Goal: Information Seeking & Learning: Learn about a topic

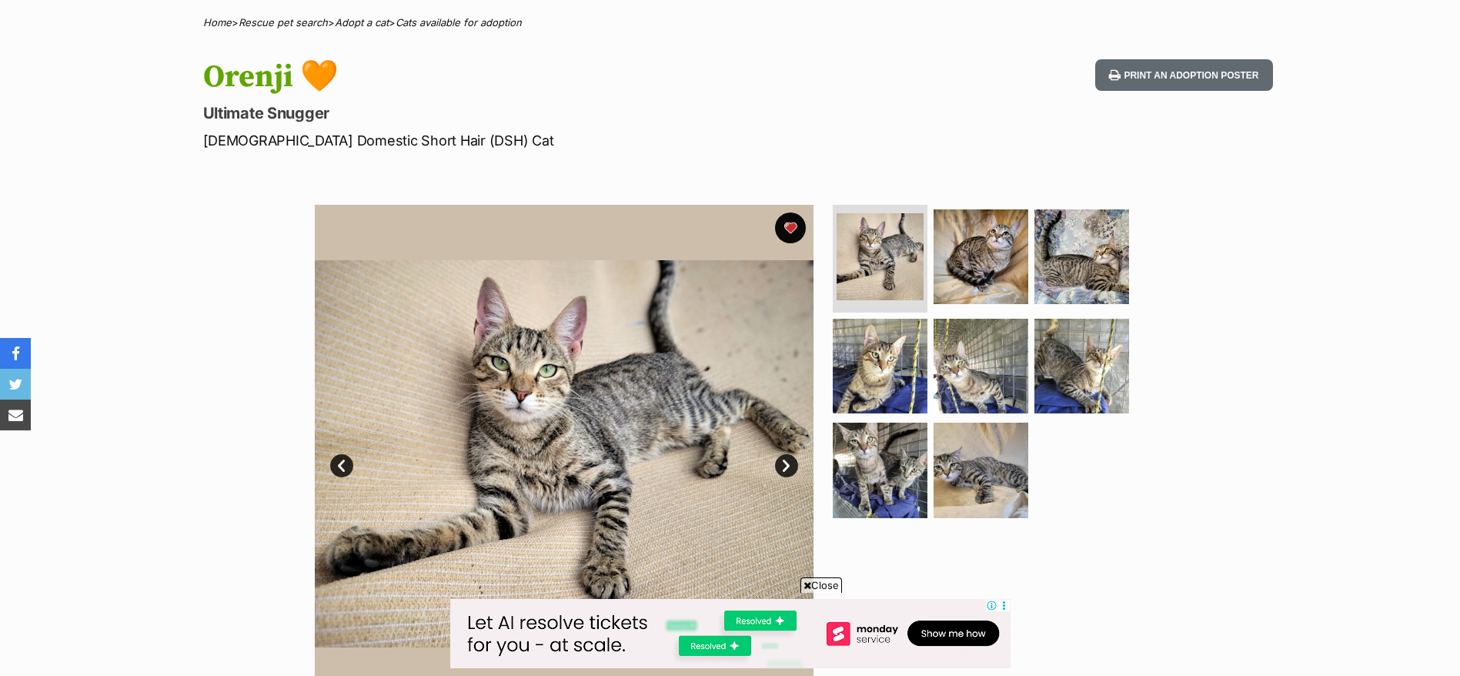
click at [68, 557] on div "Available 1 of 8 images 1 of 8 images 1 of 8 images 1 of 8 images 1 of 8 images…" at bounding box center [730, 443] width 1460 height 522
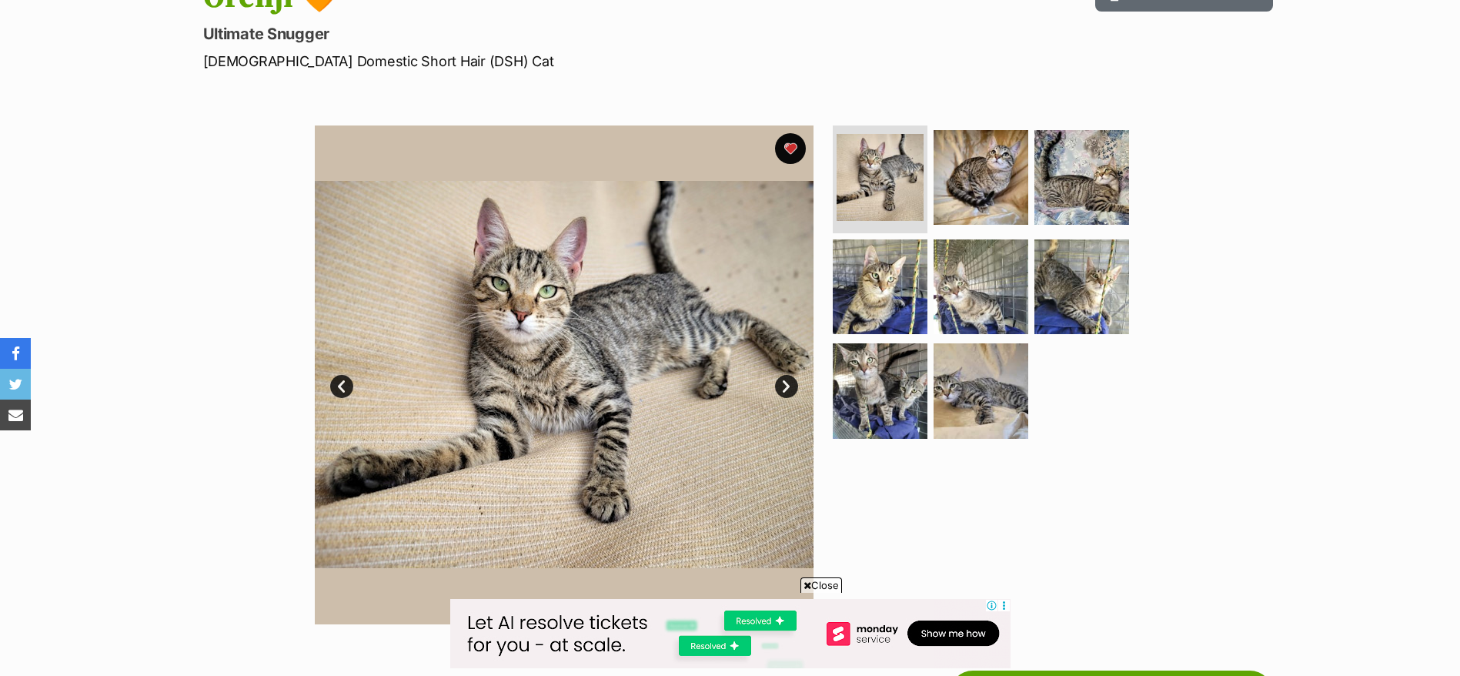
scroll to position [231, 0]
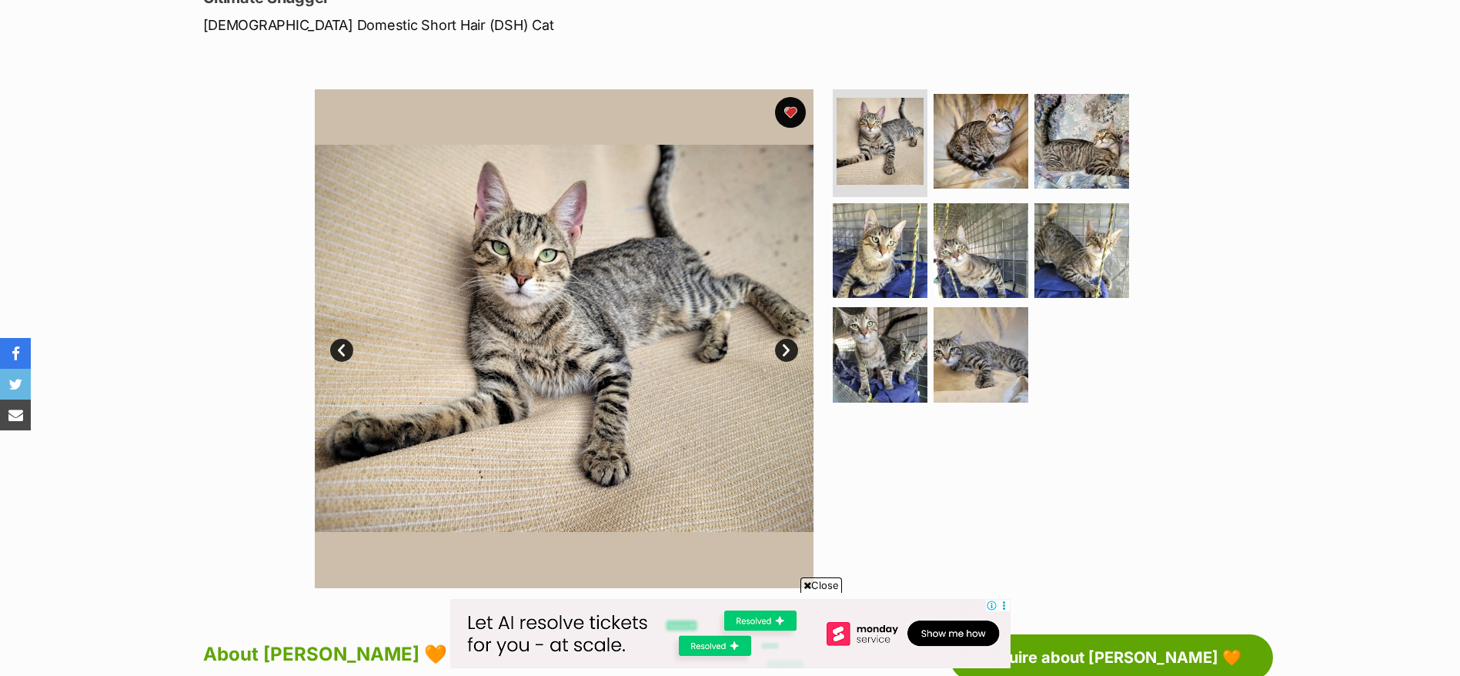
click at [788, 353] on link "Next" at bounding box center [786, 350] width 23 height 23
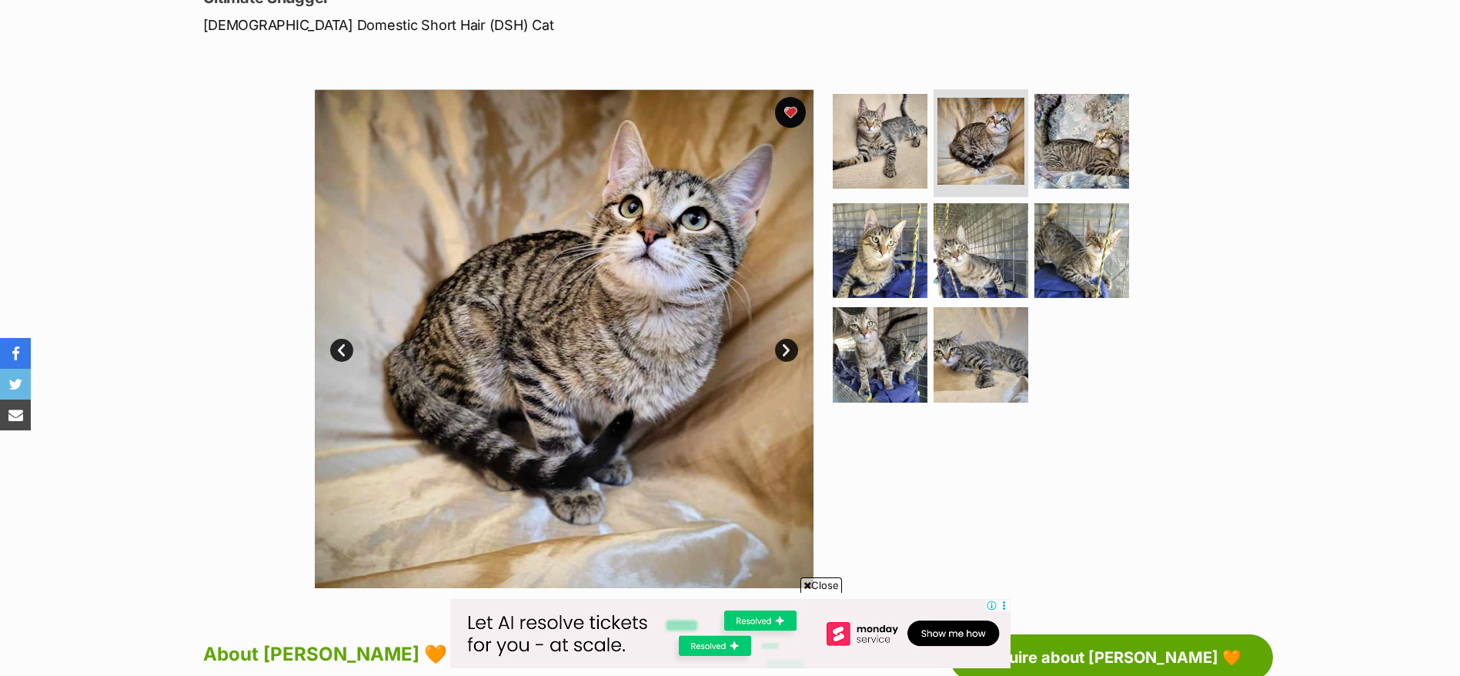
click at [788, 353] on link "Next" at bounding box center [786, 350] width 23 height 23
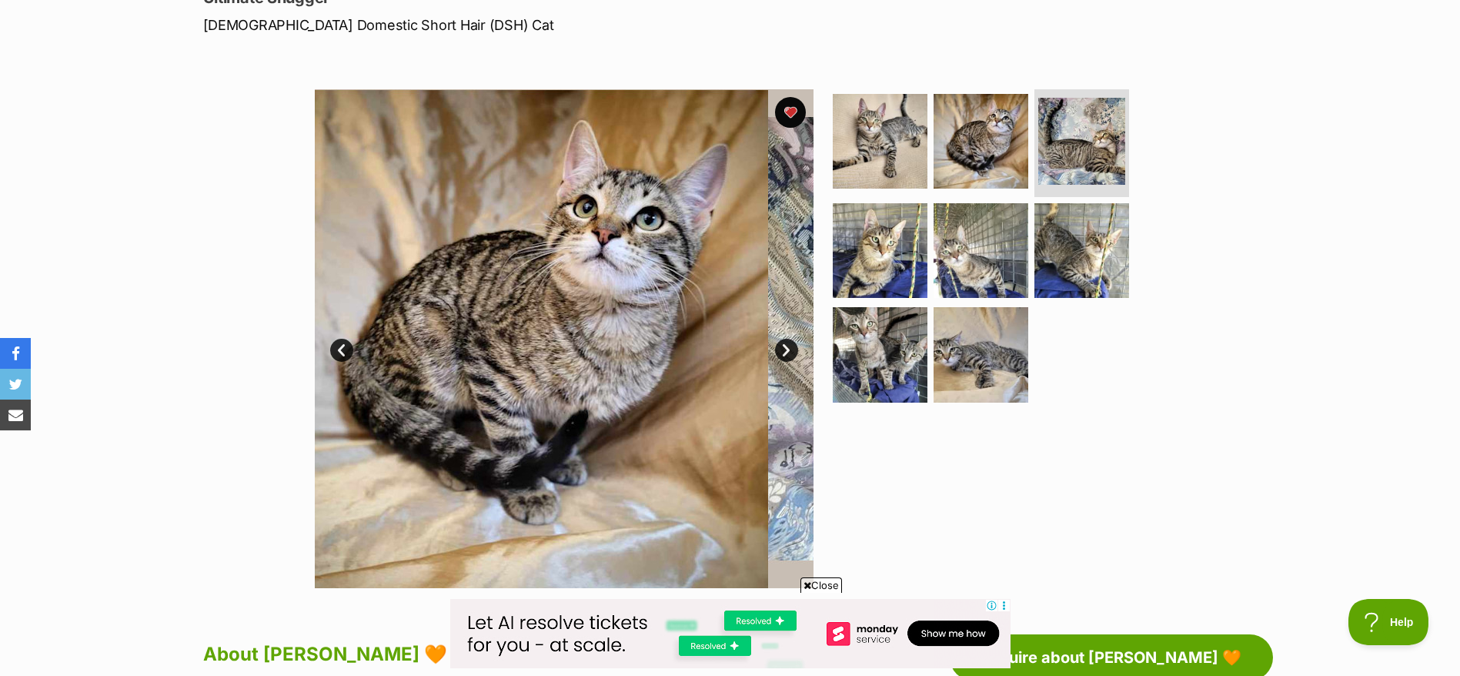
scroll to position [0, 0]
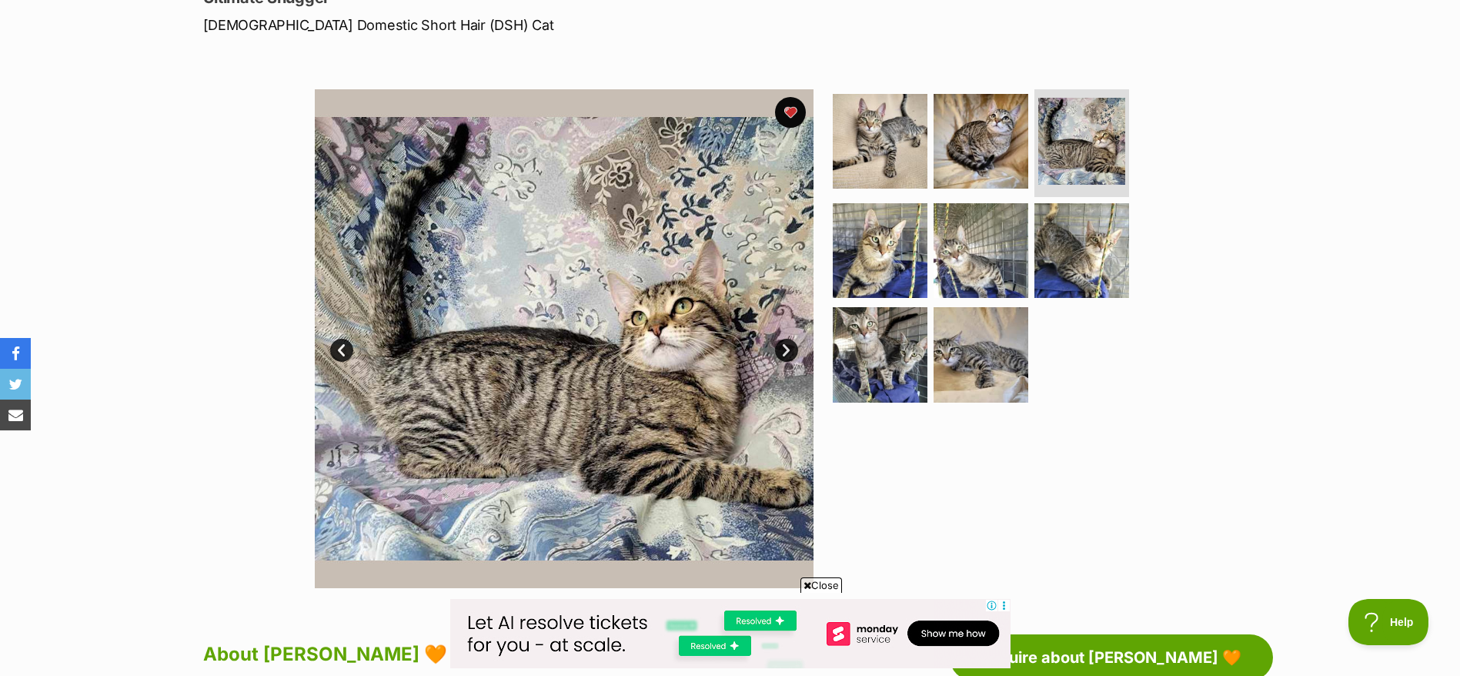
click at [798, 353] on img at bounding box center [564, 338] width 499 height 499
click at [784, 357] on link "Next" at bounding box center [786, 350] width 23 height 23
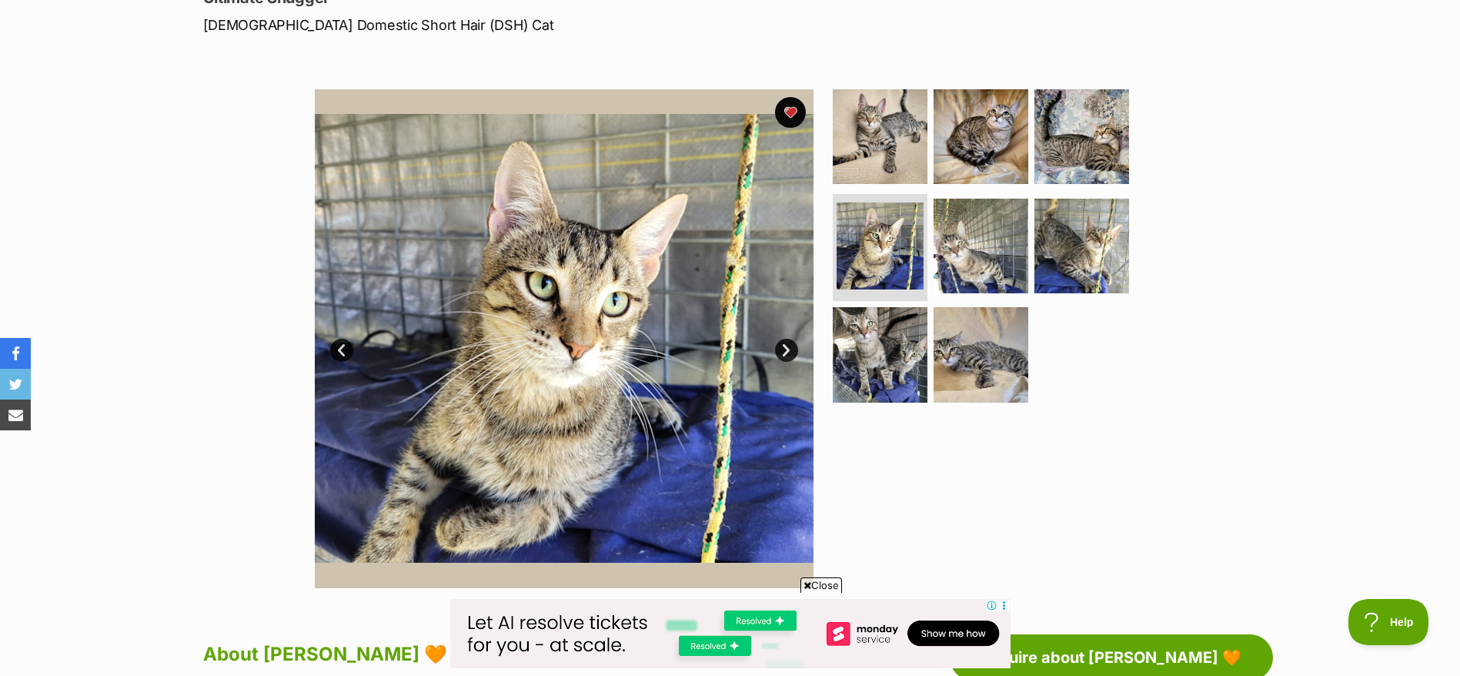
click at [797, 376] on img at bounding box center [564, 338] width 499 height 499
click at [792, 344] on link "Next" at bounding box center [786, 350] width 23 height 23
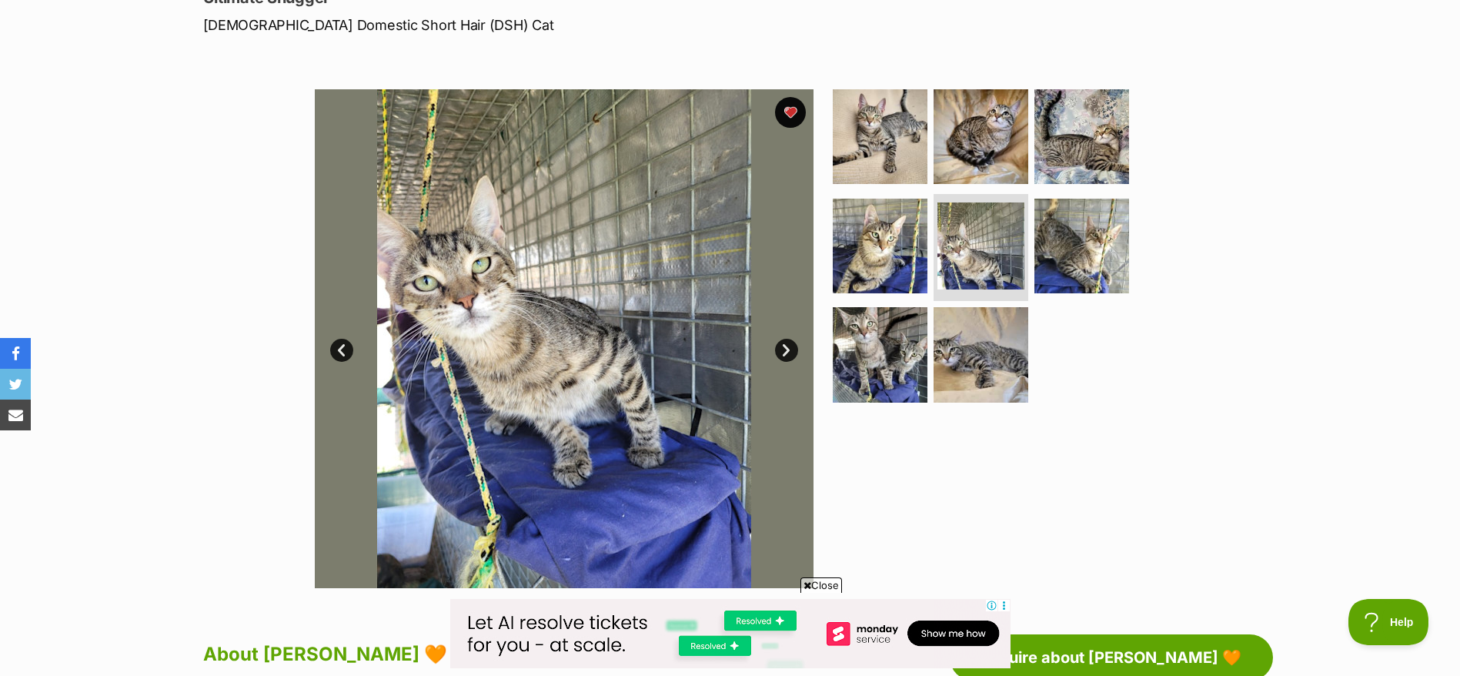
click at [787, 341] on link "Next" at bounding box center [786, 350] width 23 height 23
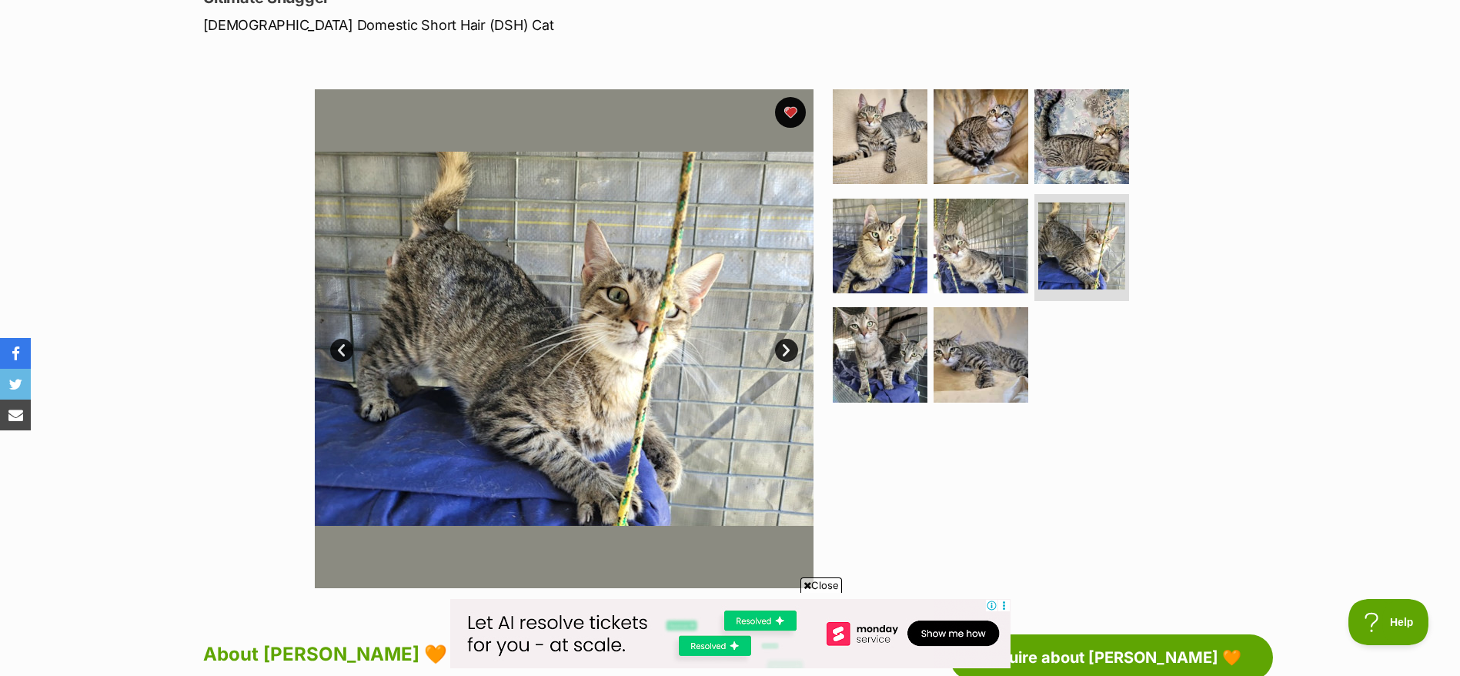
click at [787, 341] on link "Next" at bounding box center [786, 350] width 23 height 23
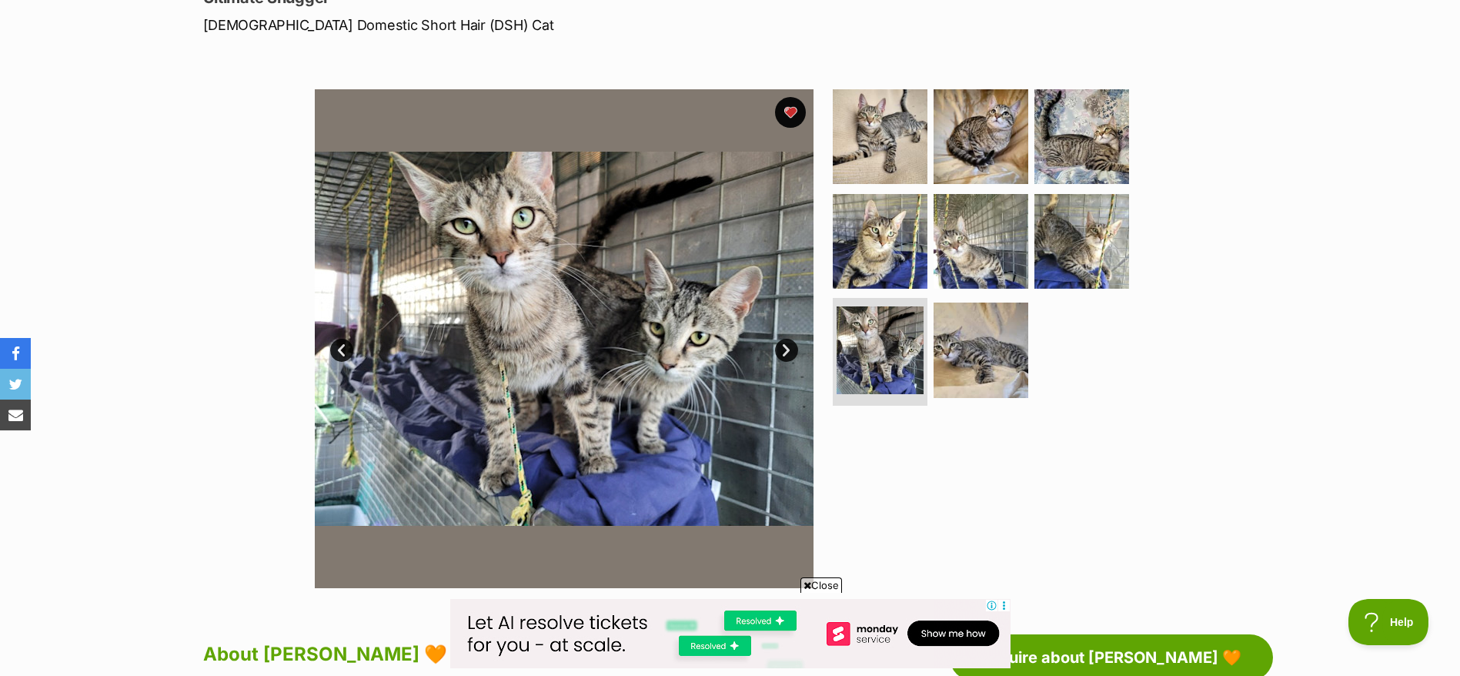
click at [787, 341] on link "Next" at bounding box center [786, 350] width 23 height 23
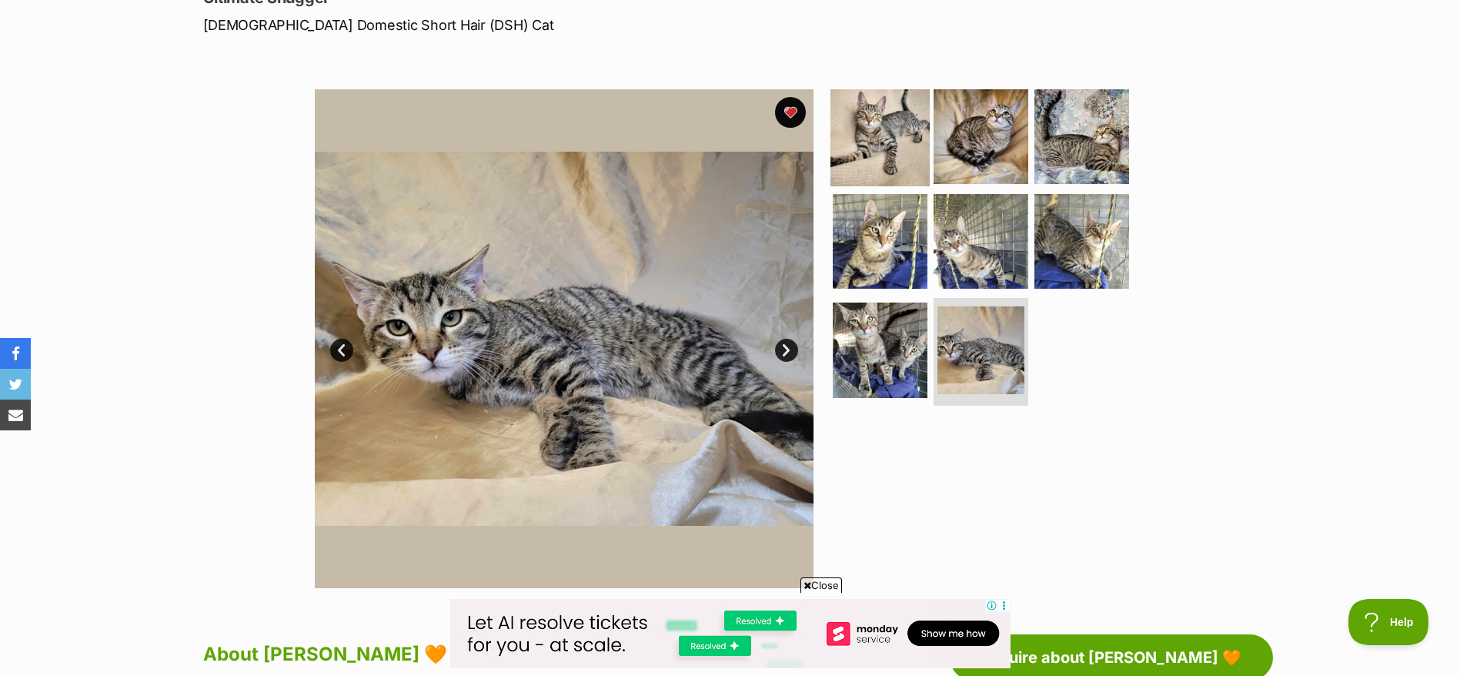
click at [905, 178] on img at bounding box center [880, 136] width 99 height 99
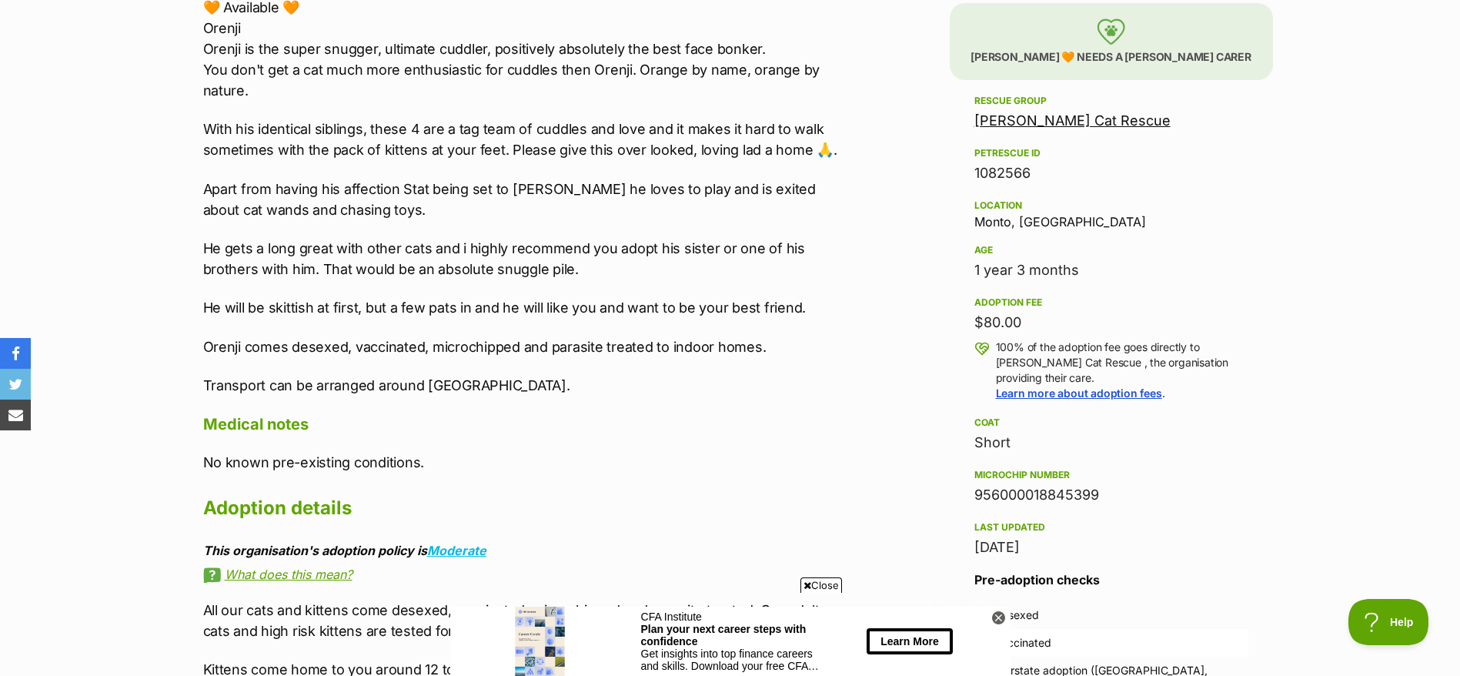
scroll to position [808, 0]
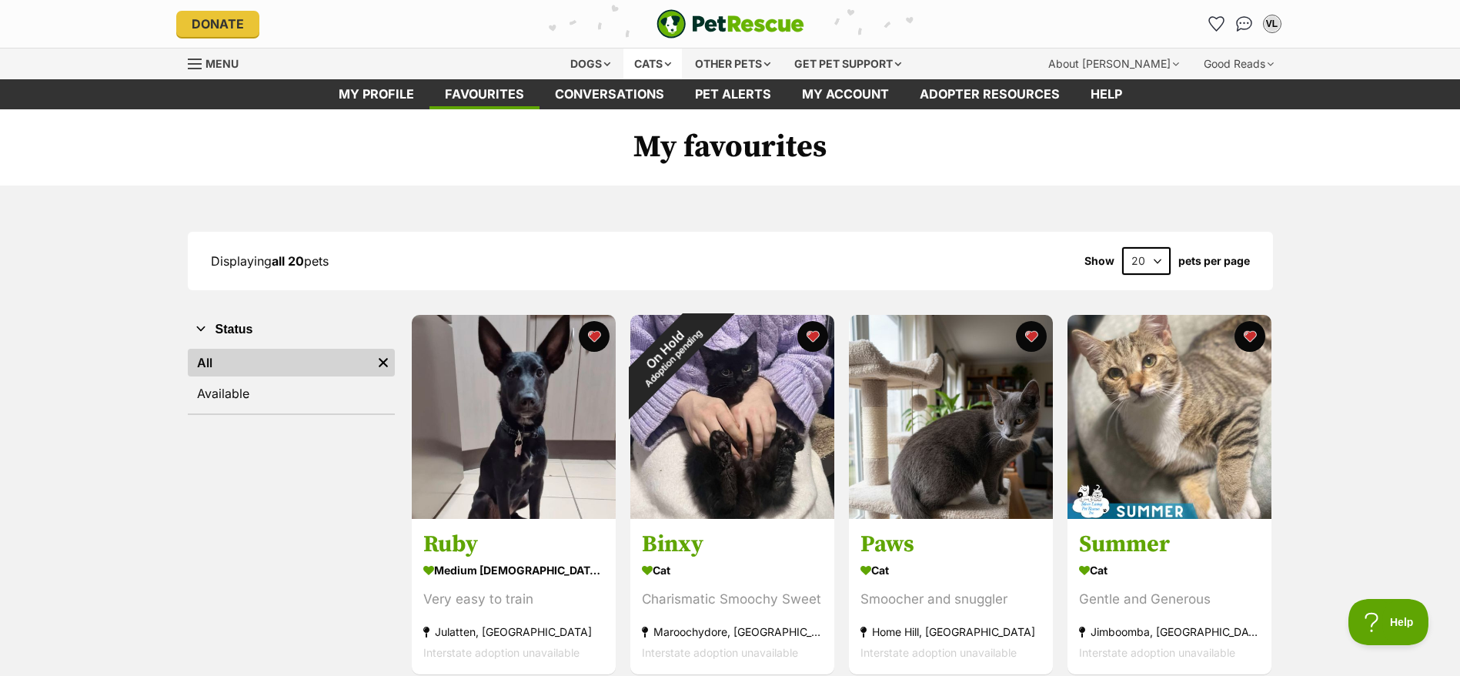
click at [656, 51] on div "Cats" at bounding box center [652, 63] width 58 height 31
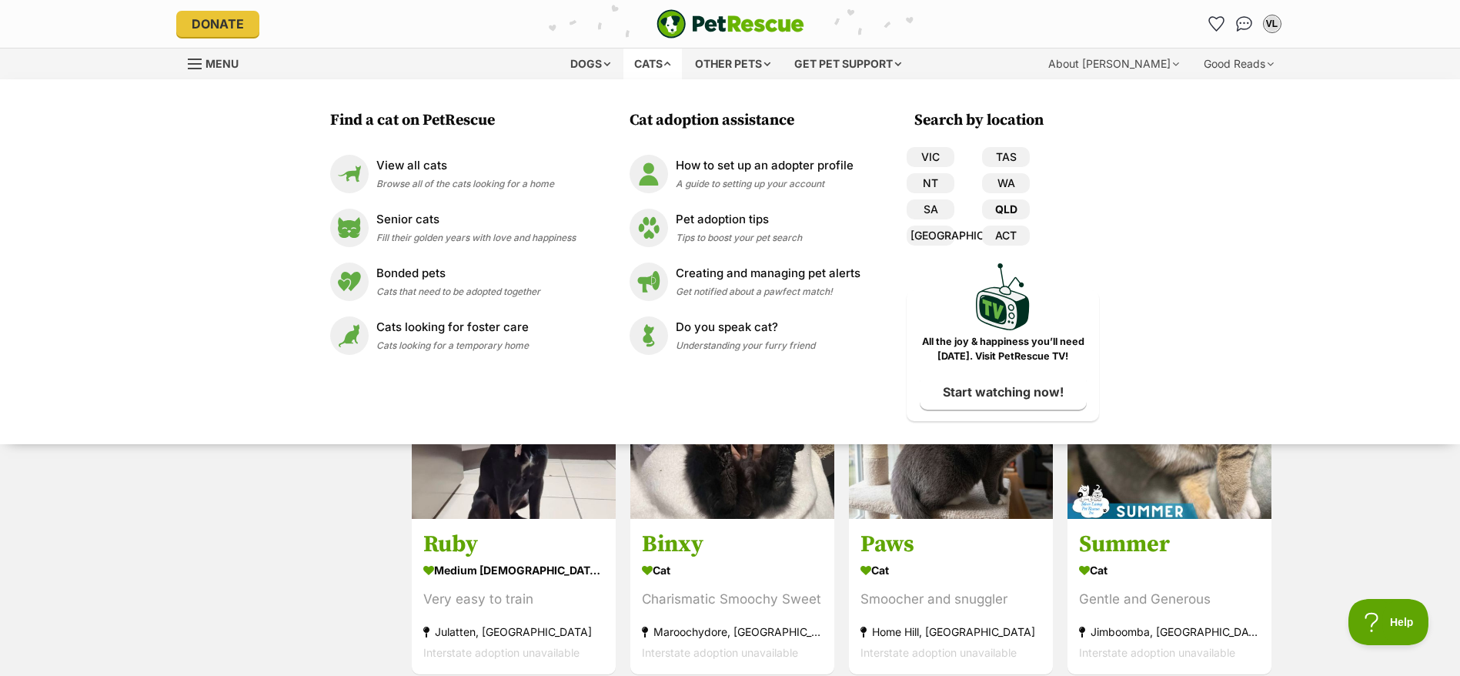
click at [1018, 204] on link "QLD" at bounding box center [1006, 209] width 48 height 20
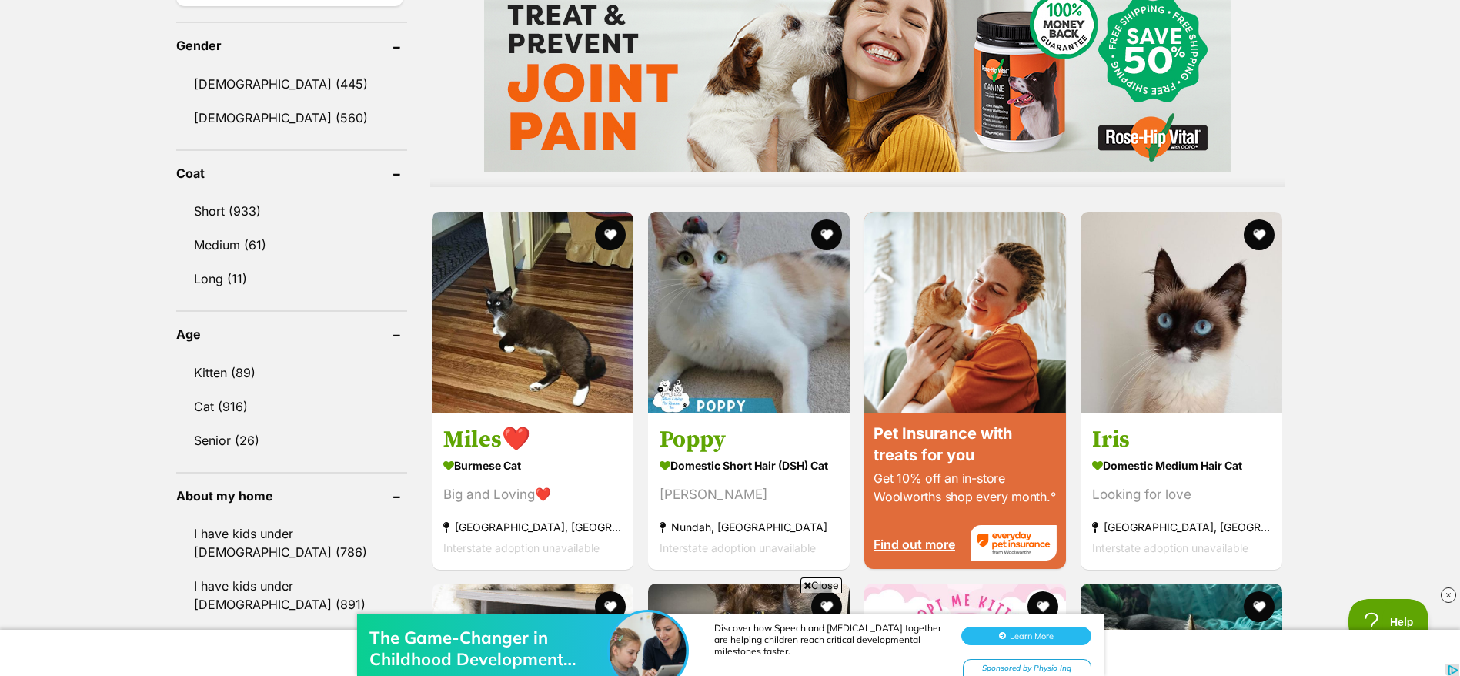
scroll to position [1348, 0]
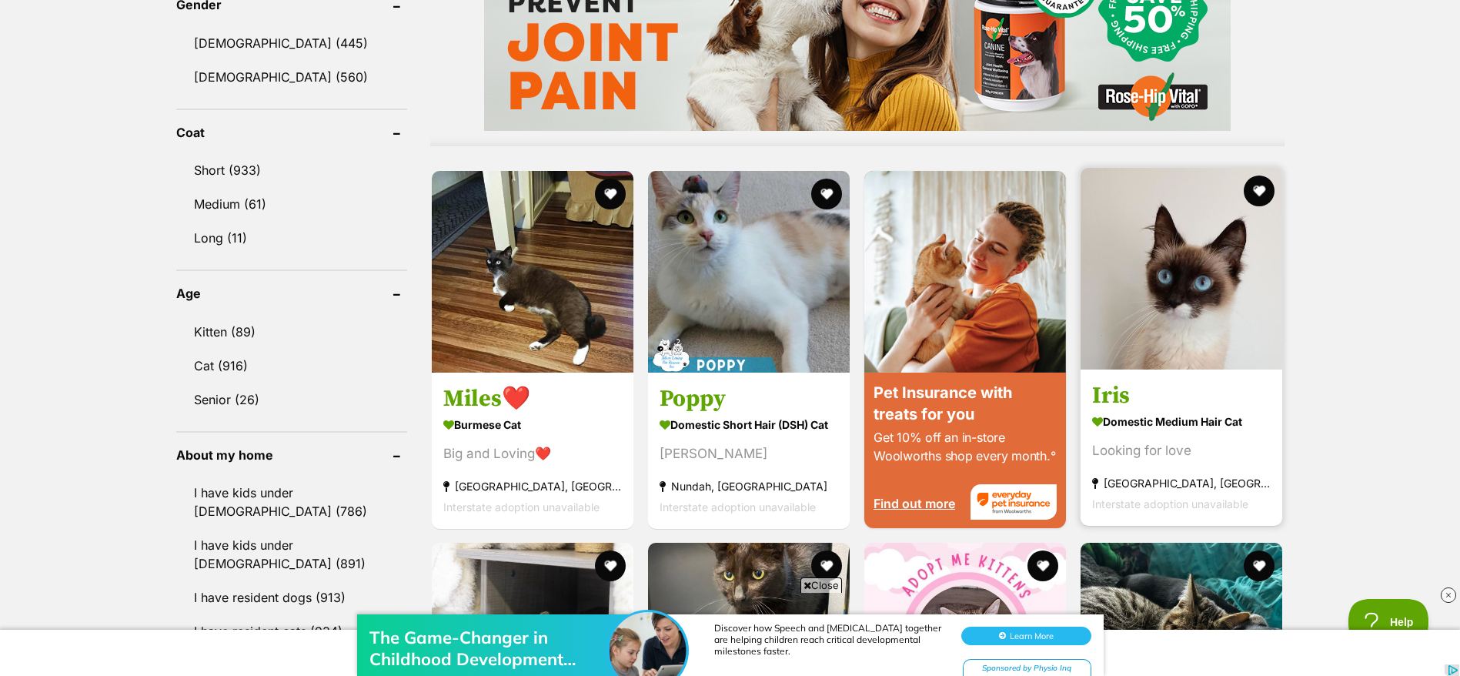
click at [1152, 447] on div "Looking for love" at bounding box center [1181, 450] width 179 height 21
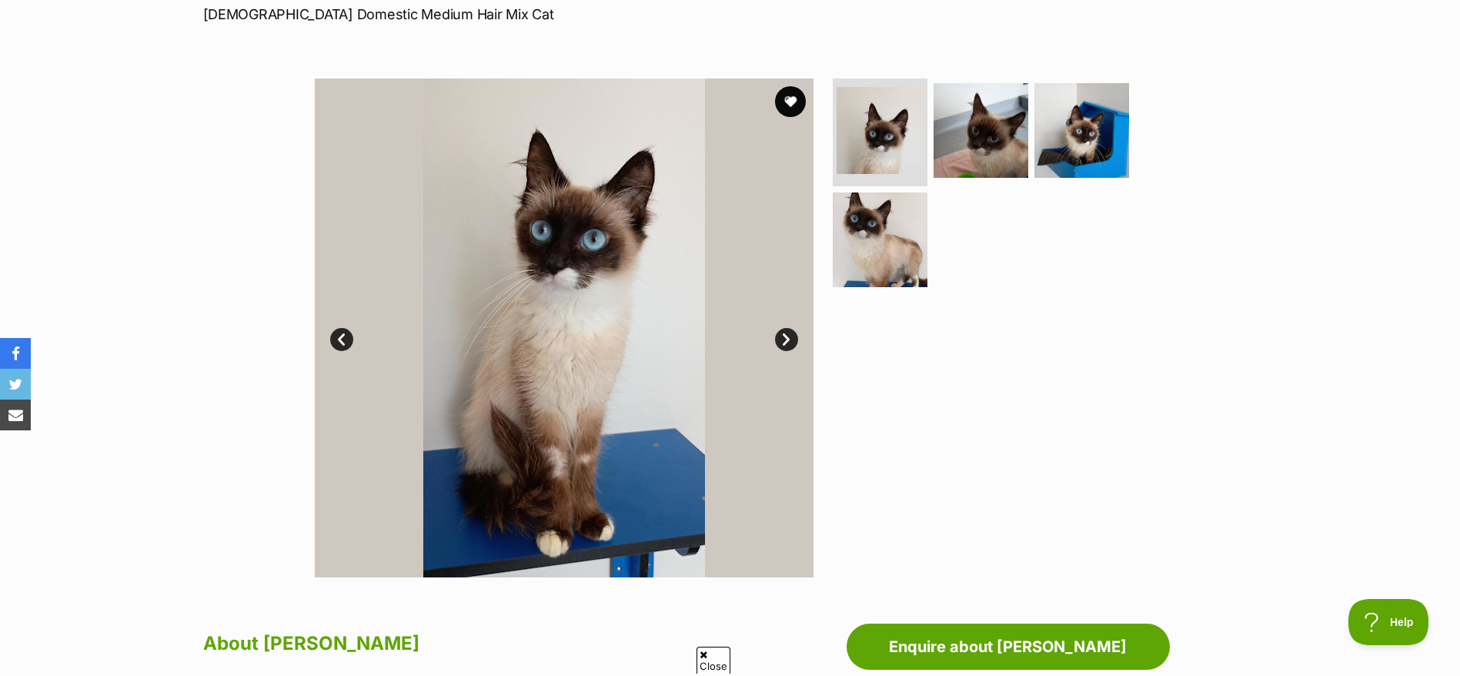
click at [790, 337] on link "Next" at bounding box center [786, 339] width 23 height 23
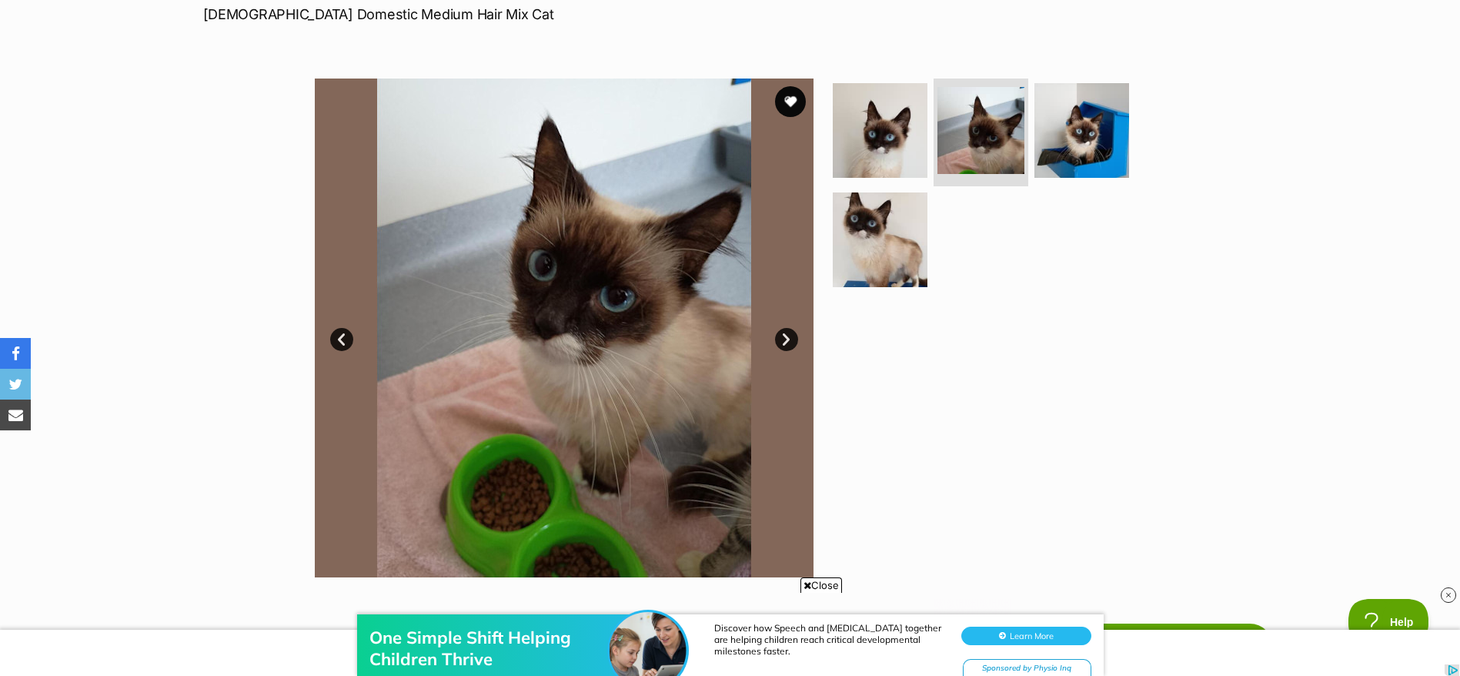
click at [790, 337] on link "Next" at bounding box center [786, 339] width 23 height 23
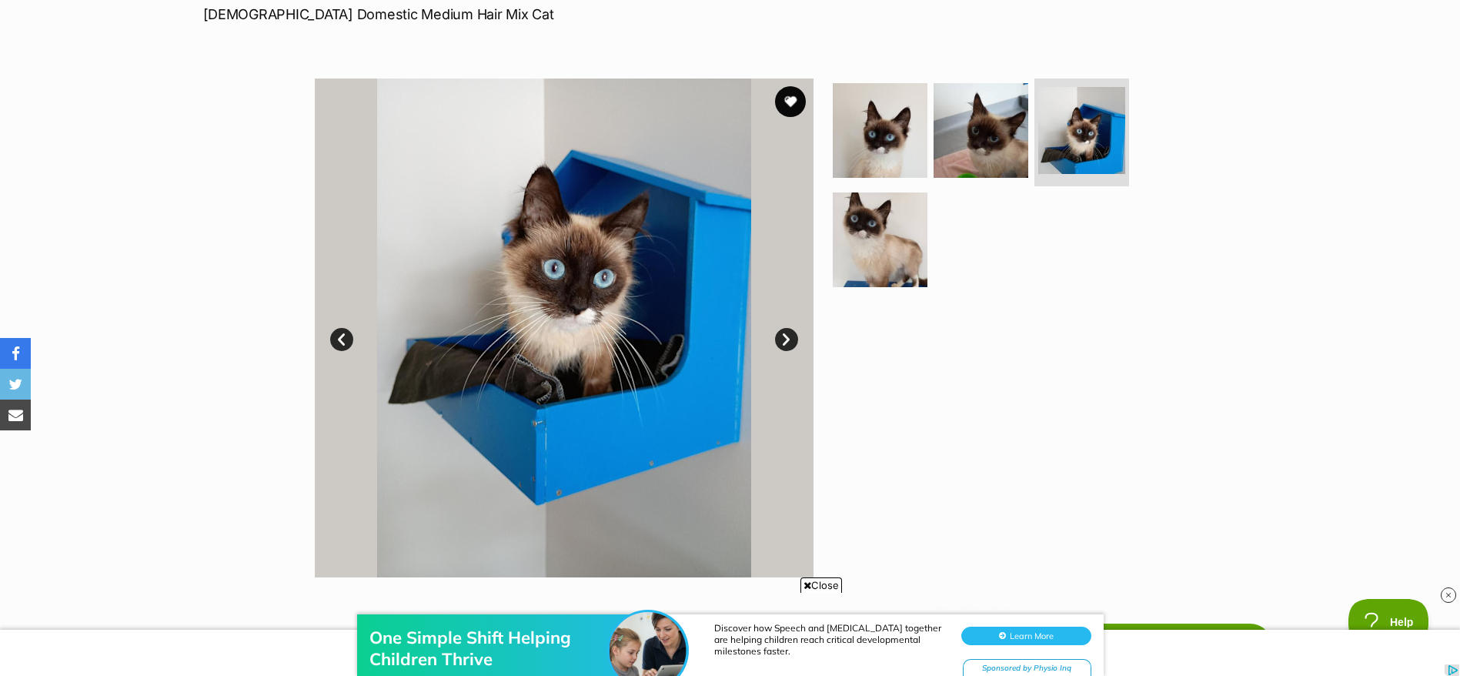
click at [790, 337] on link "Next" at bounding box center [786, 339] width 23 height 23
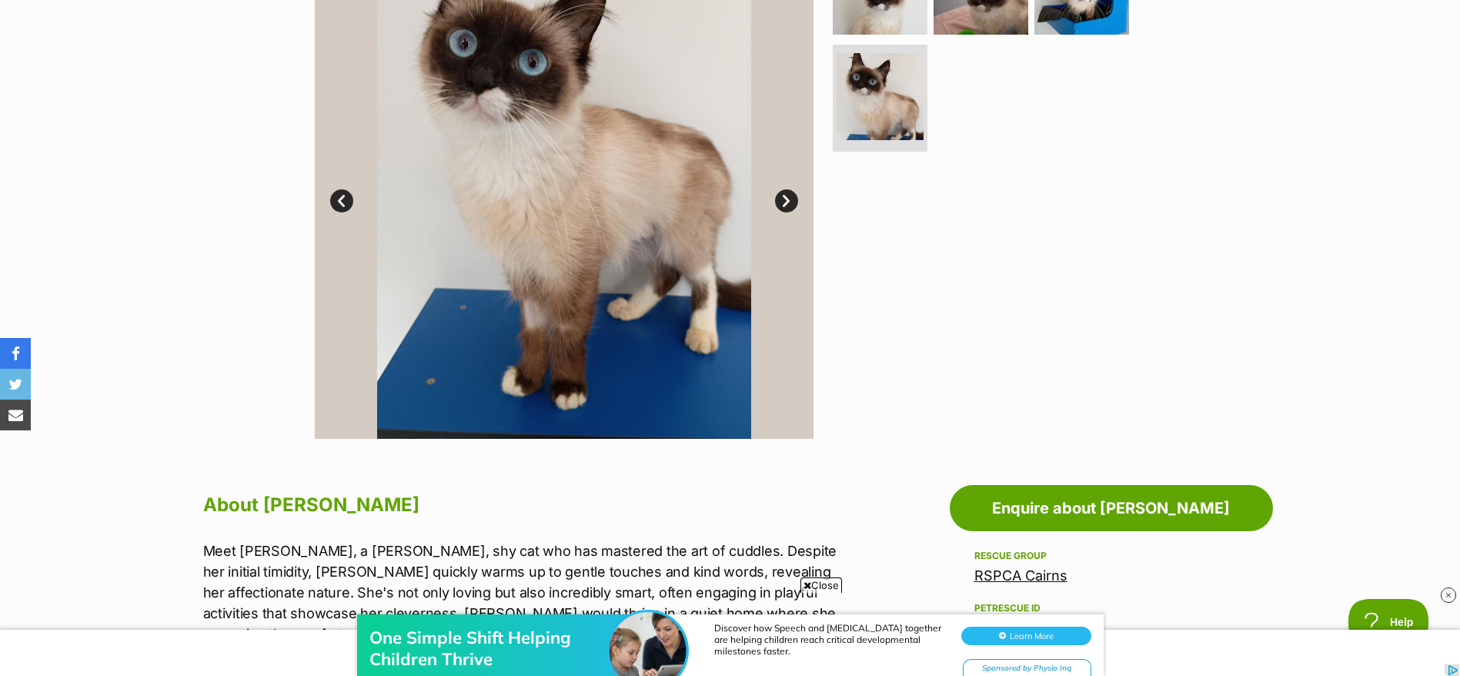
scroll to position [777, 0]
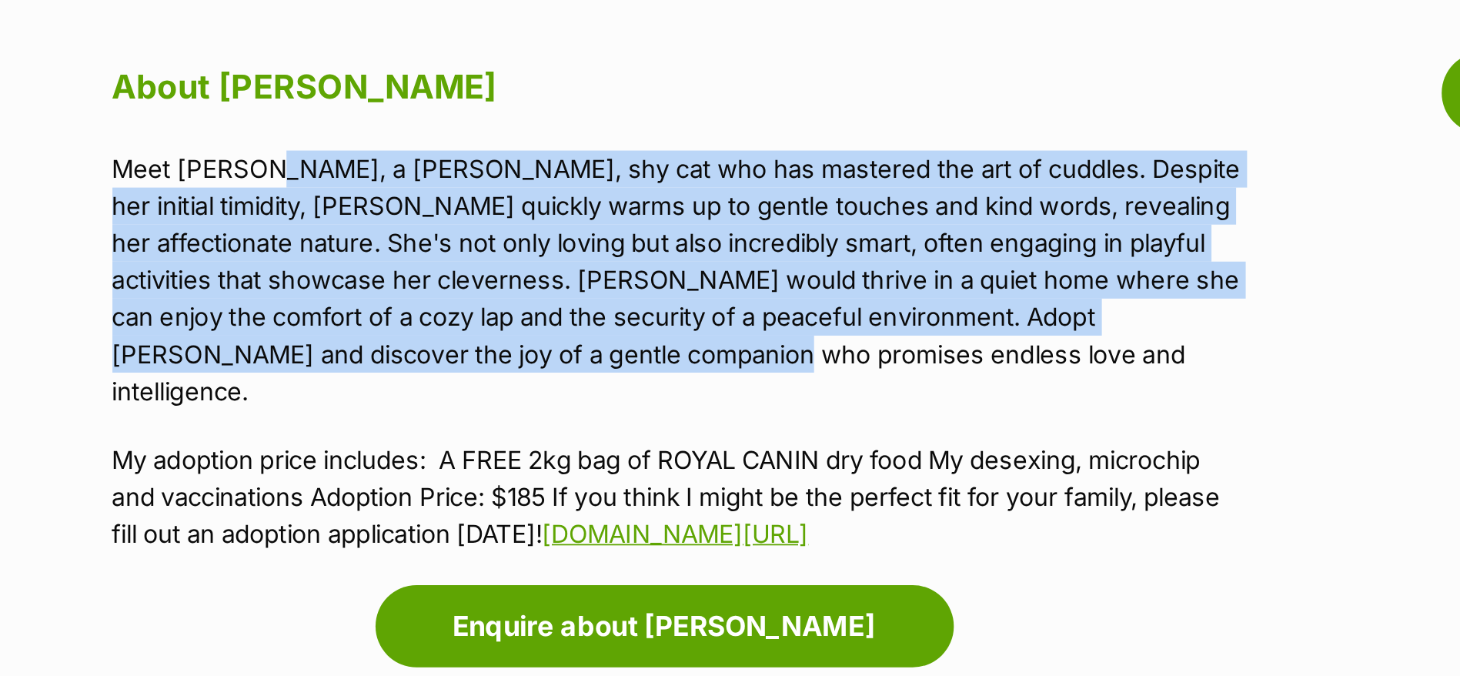
drag, startPoint x: 270, startPoint y: 147, endPoint x: 492, endPoint y: 259, distance: 248.2
click at [492, 259] on p "Meet Iris, a young, shy cat who has mastered the art of cuddles. Despite her in…" at bounding box center [521, 215] width 636 height 145
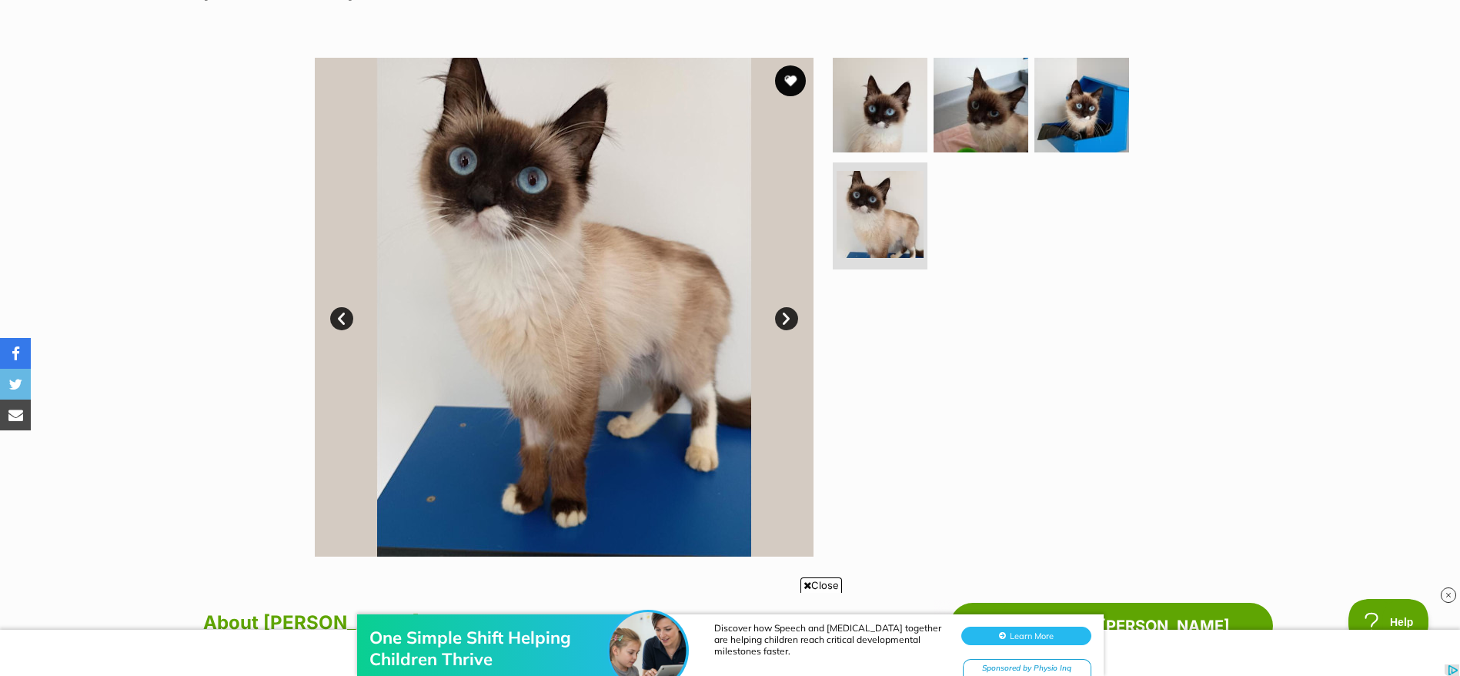
scroll to position [232, 0]
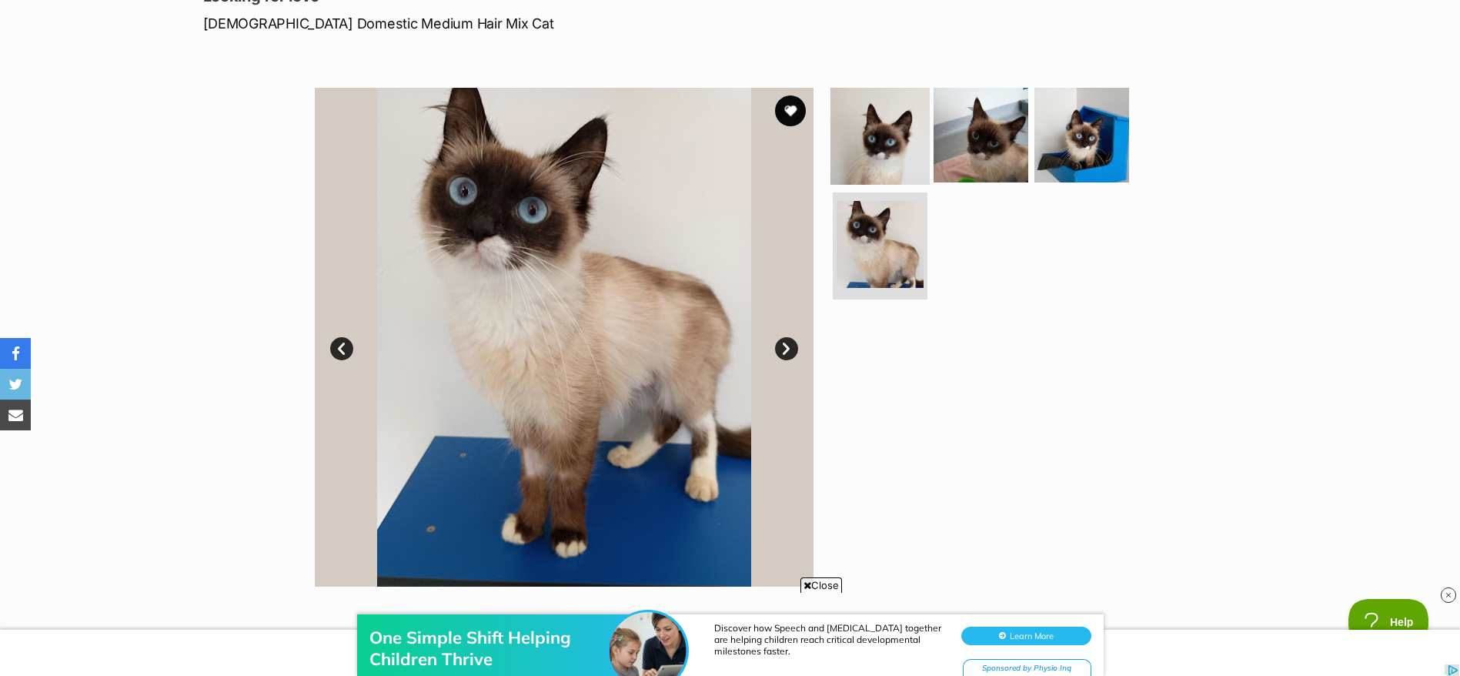
click at [882, 132] on img at bounding box center [880, 134] width 99 height 99
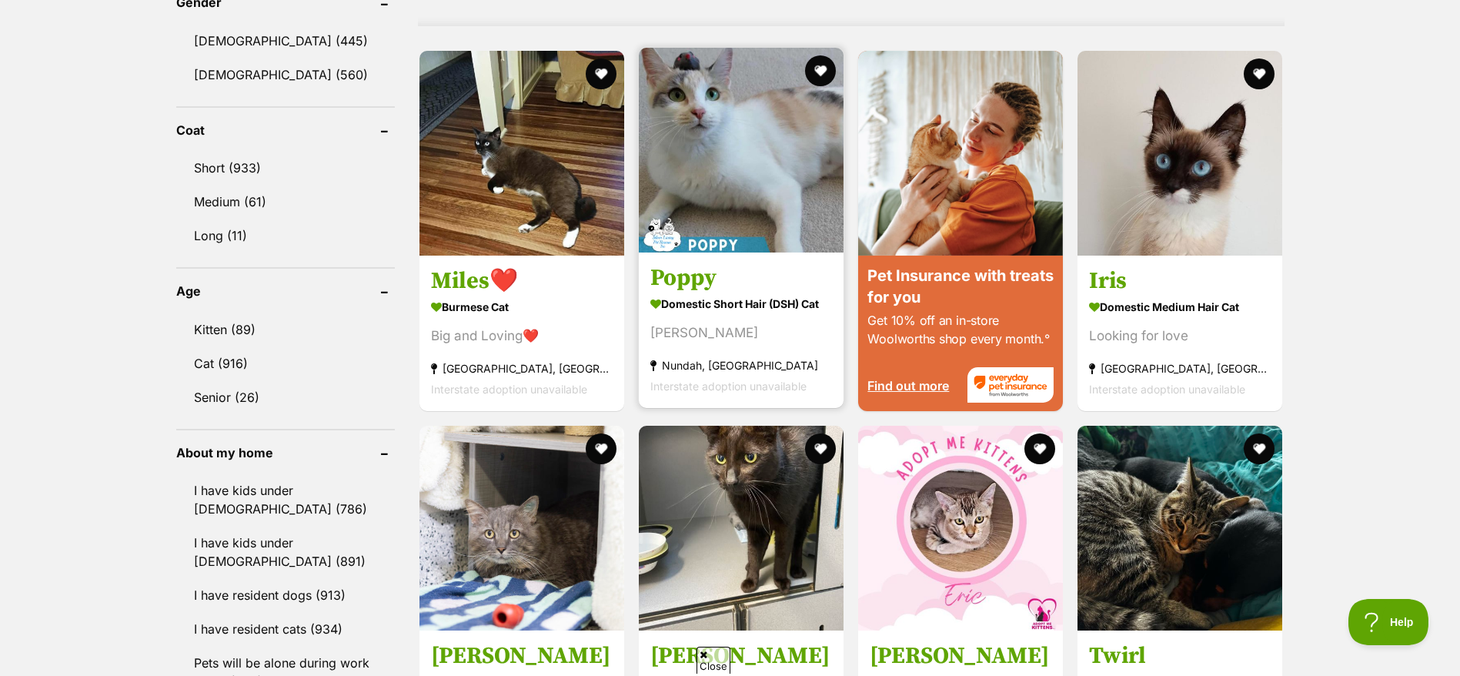
click at [700, 250] on link at bounding box center [741, 247] width 205 height 15
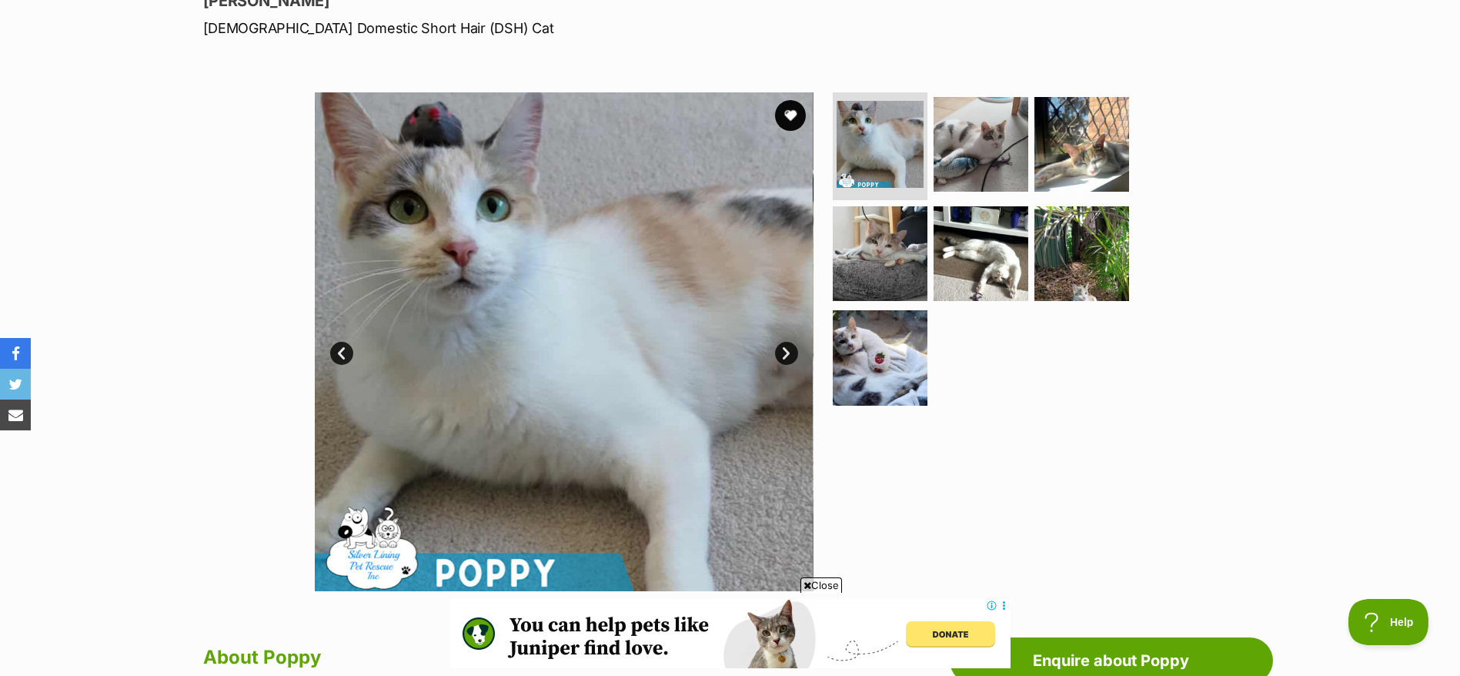
click at [788, 345] on link "Next" at bounding box center [786, 353] width 23 height 23
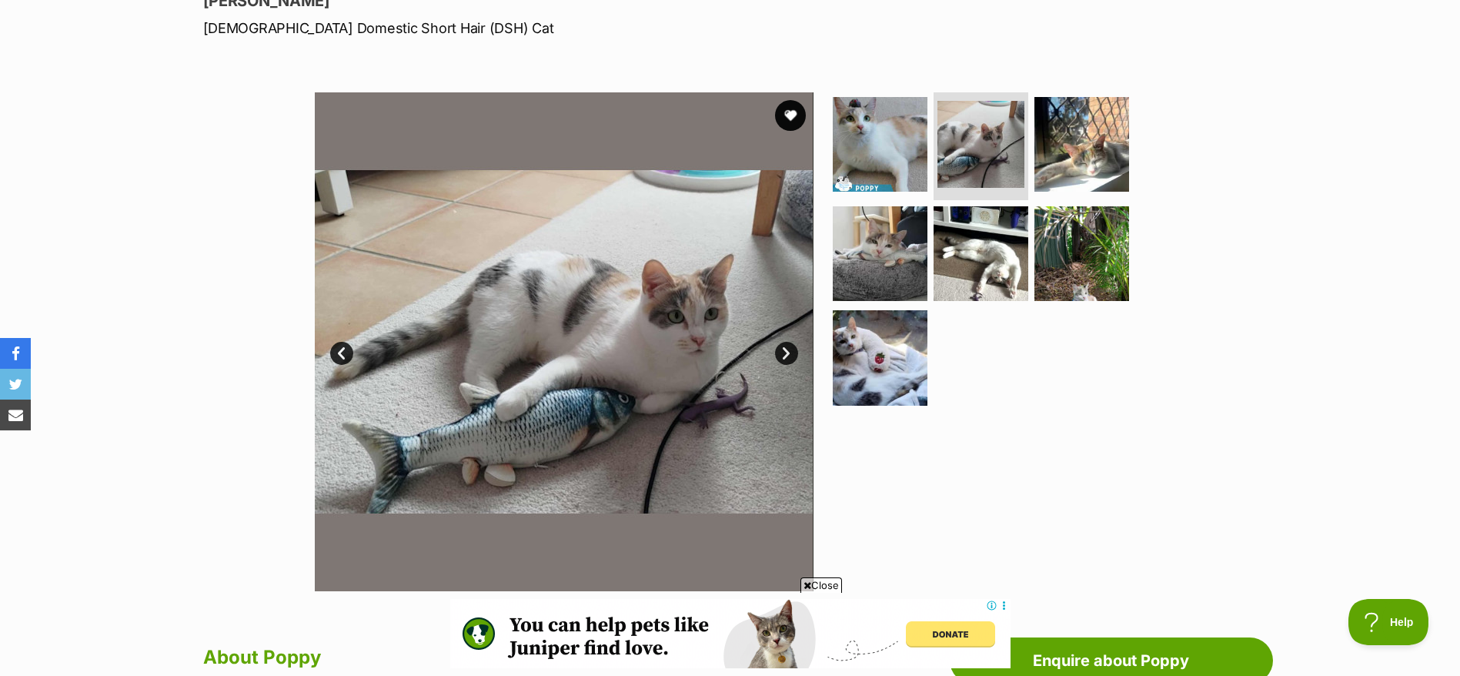
click at [788, 345] on link "Next" at bounding box center [786, 353] width 23 height 23
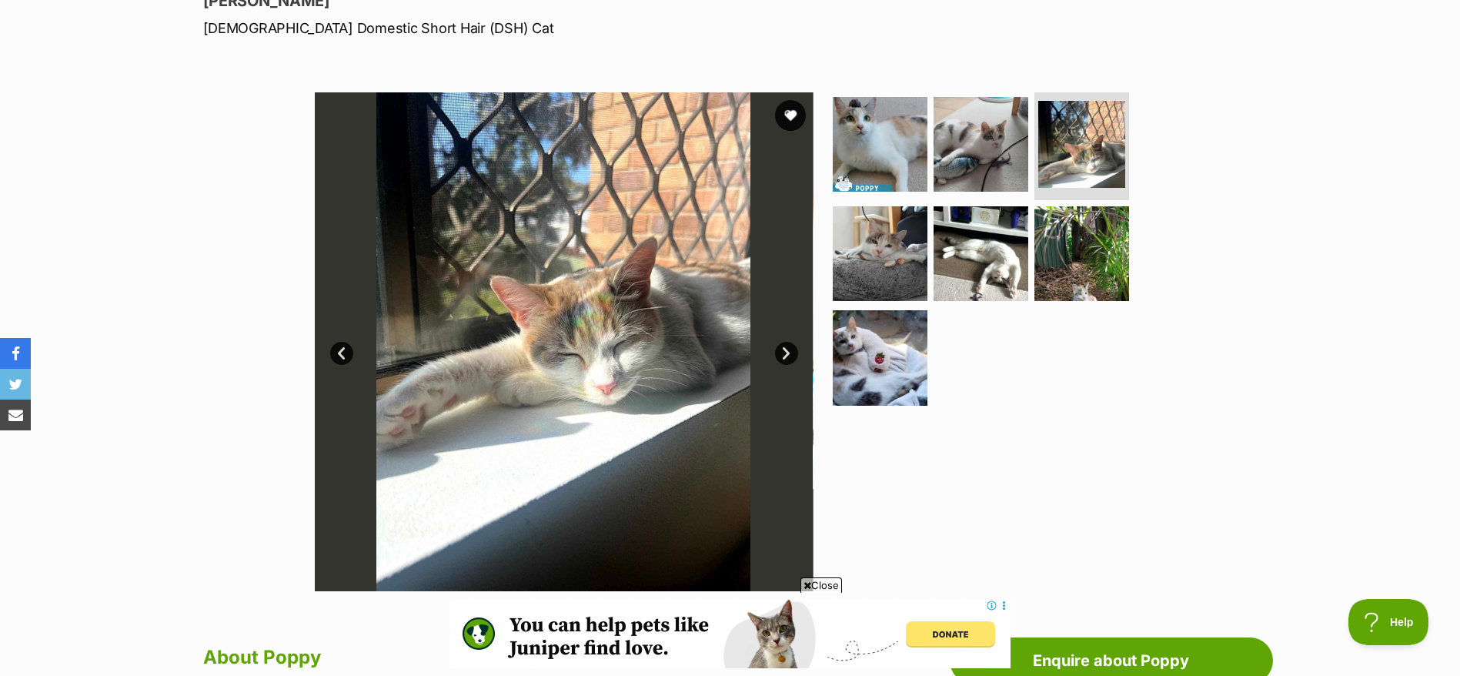
click at [788, 345] on link "Next" at bounding box center [786, 353] width 23 height 23
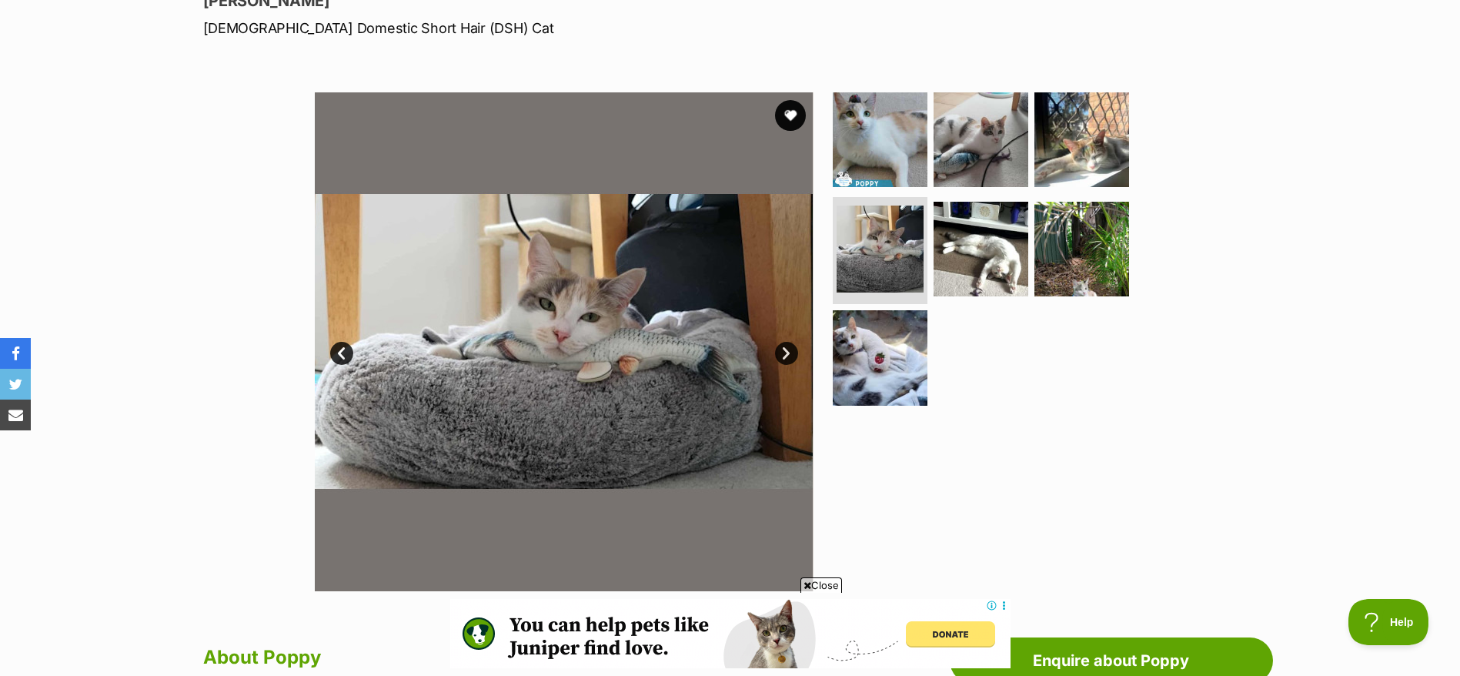
click at [788, 345] on link "Next" at bounding box center [786, 353] width 23 height 23
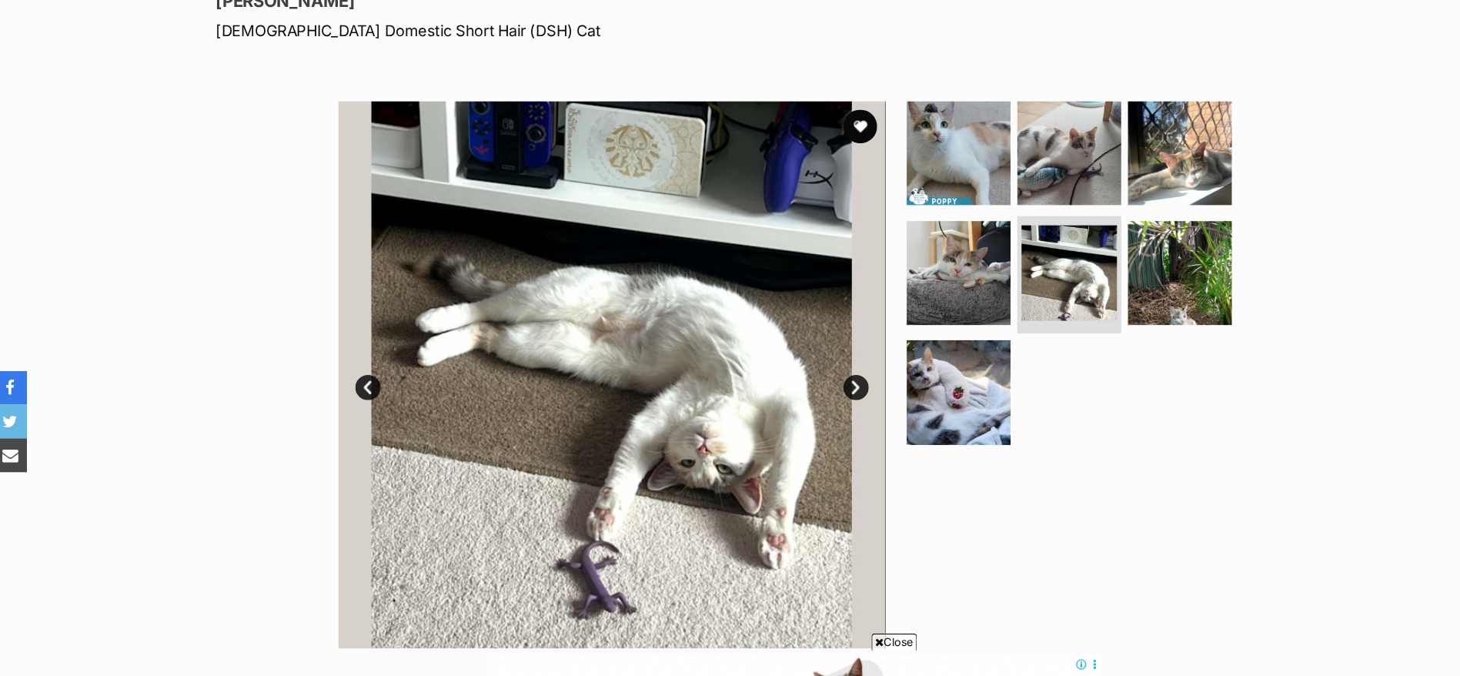
scroll to position [197, 0]
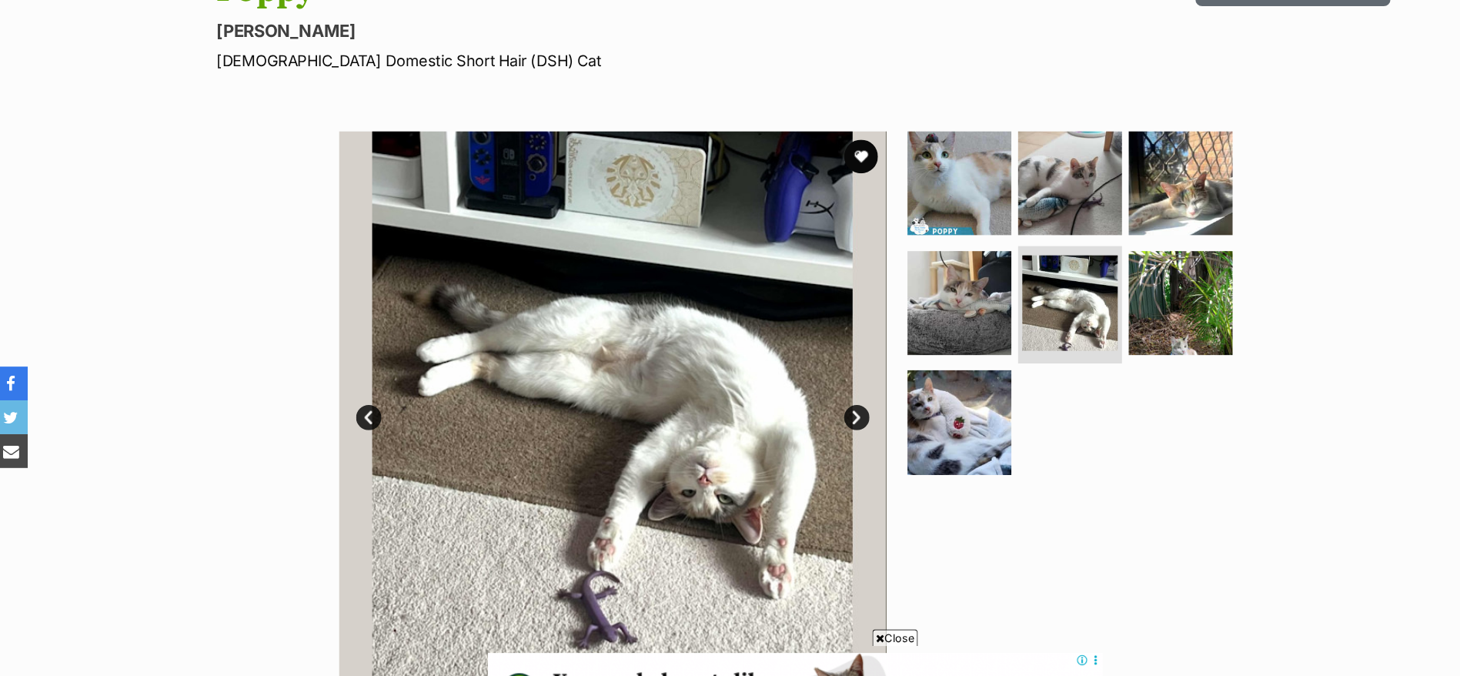
click at [791, 379] on link "Next" at bounding box center [786, 384] width 23 height 23
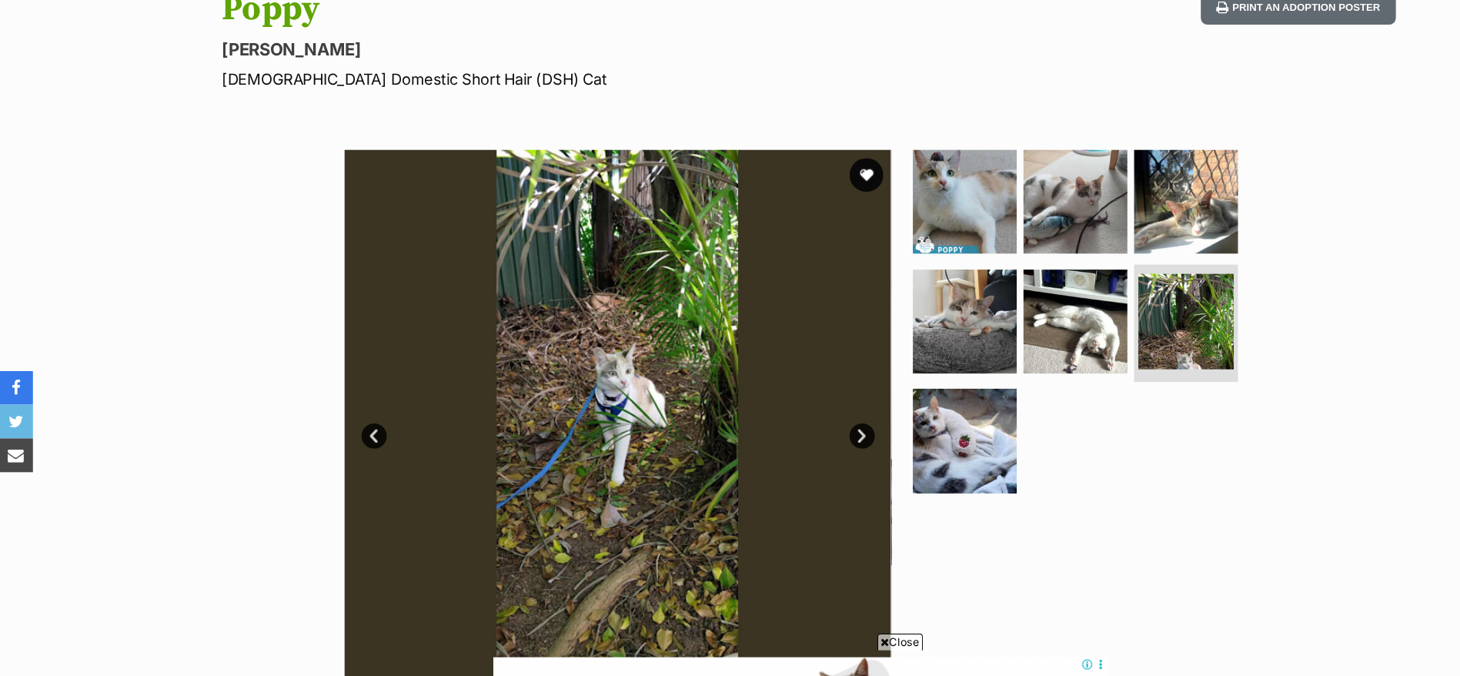
scroll to position [182, 0]
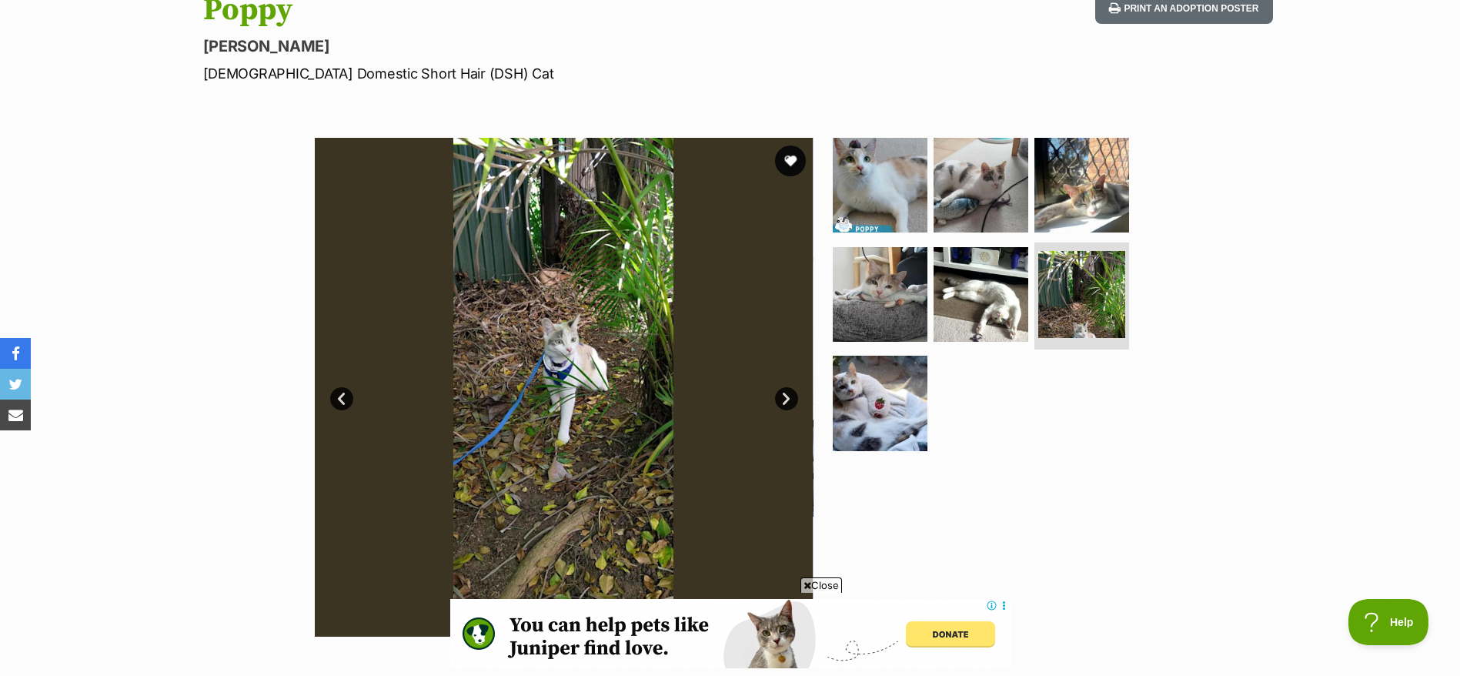
click at [790, 391] on link "Next" at bounding box center [786, 398] width 23 height 23
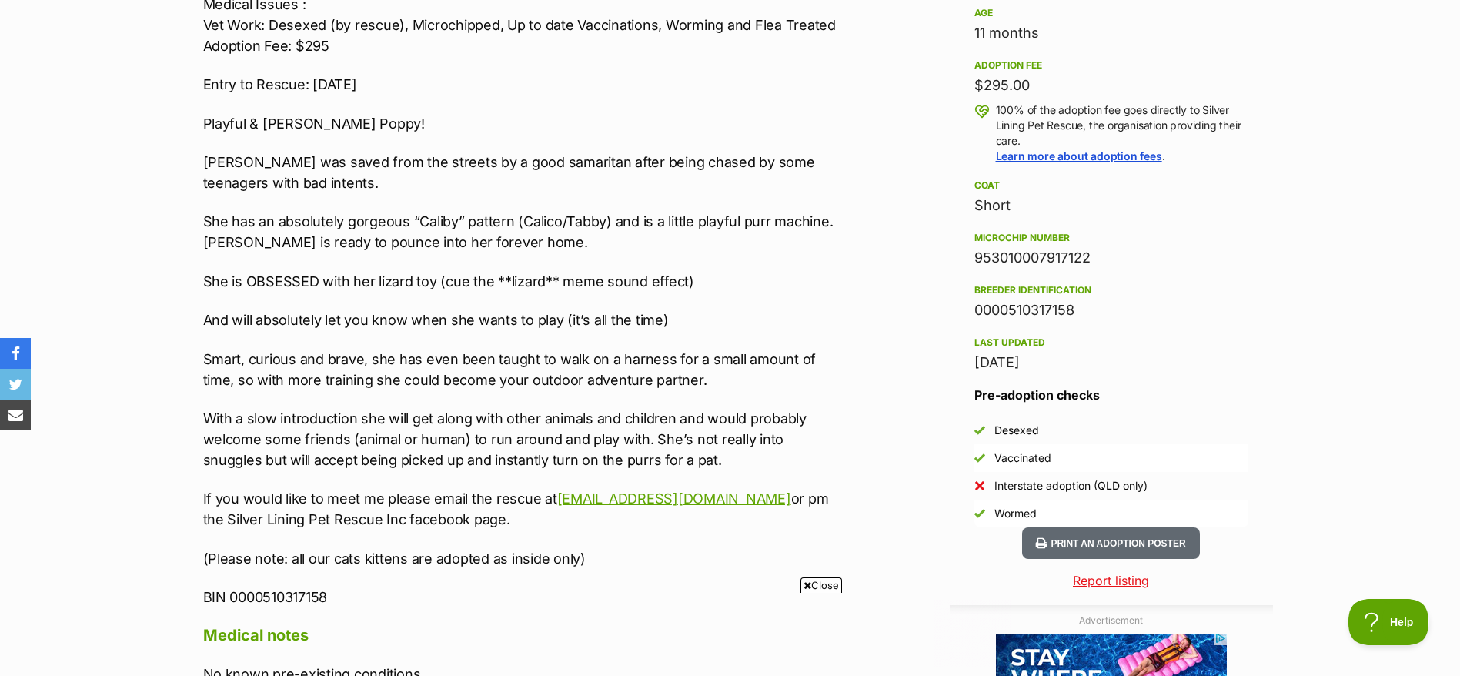
scroll to position [0, 0]
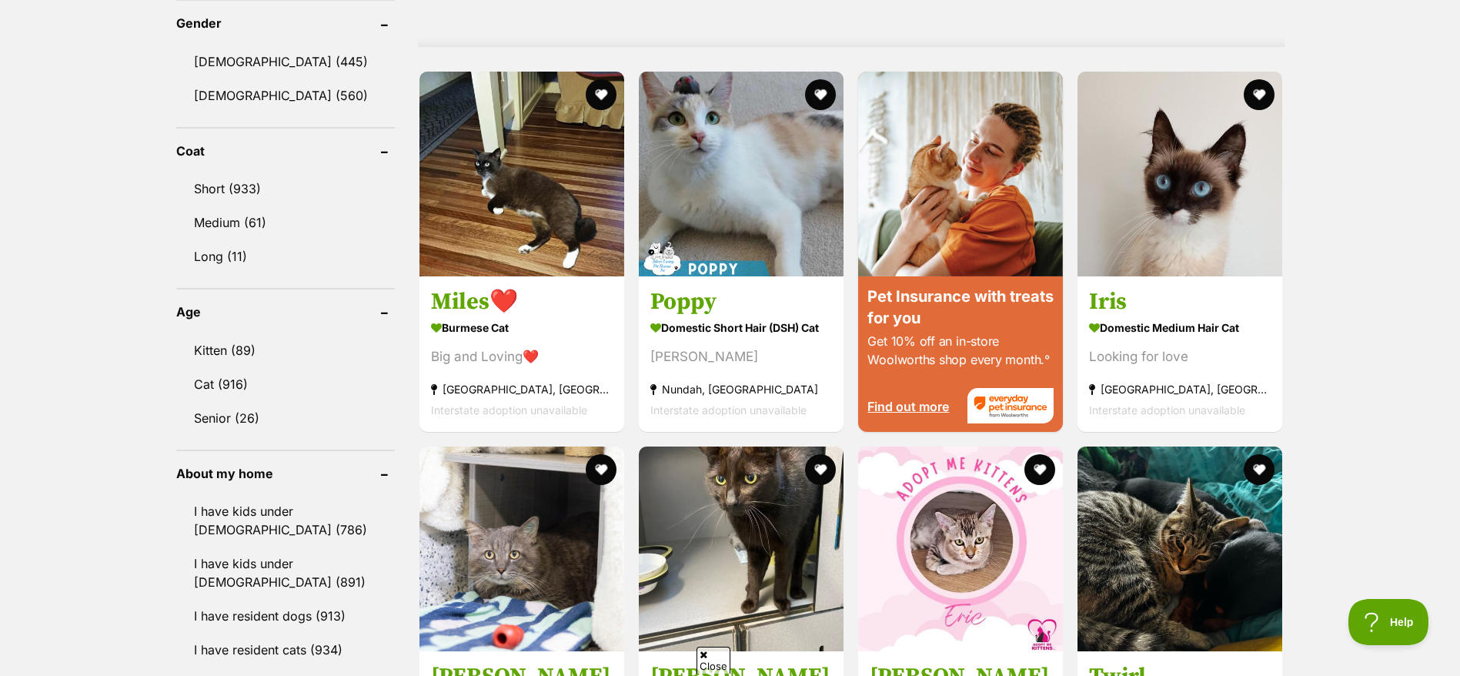
scroll to position [1329, 0]
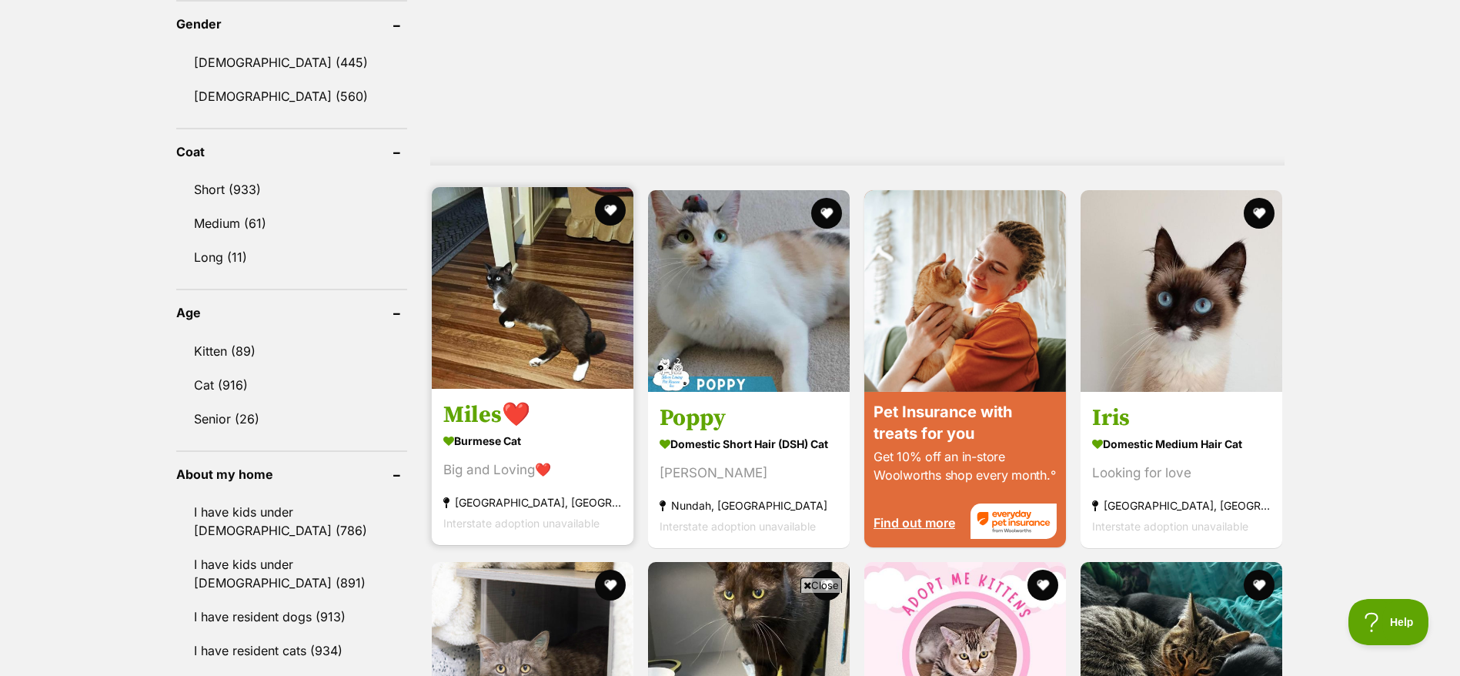
click at [553, 321] on img at bounding box center [533, 288] width 202 height 202
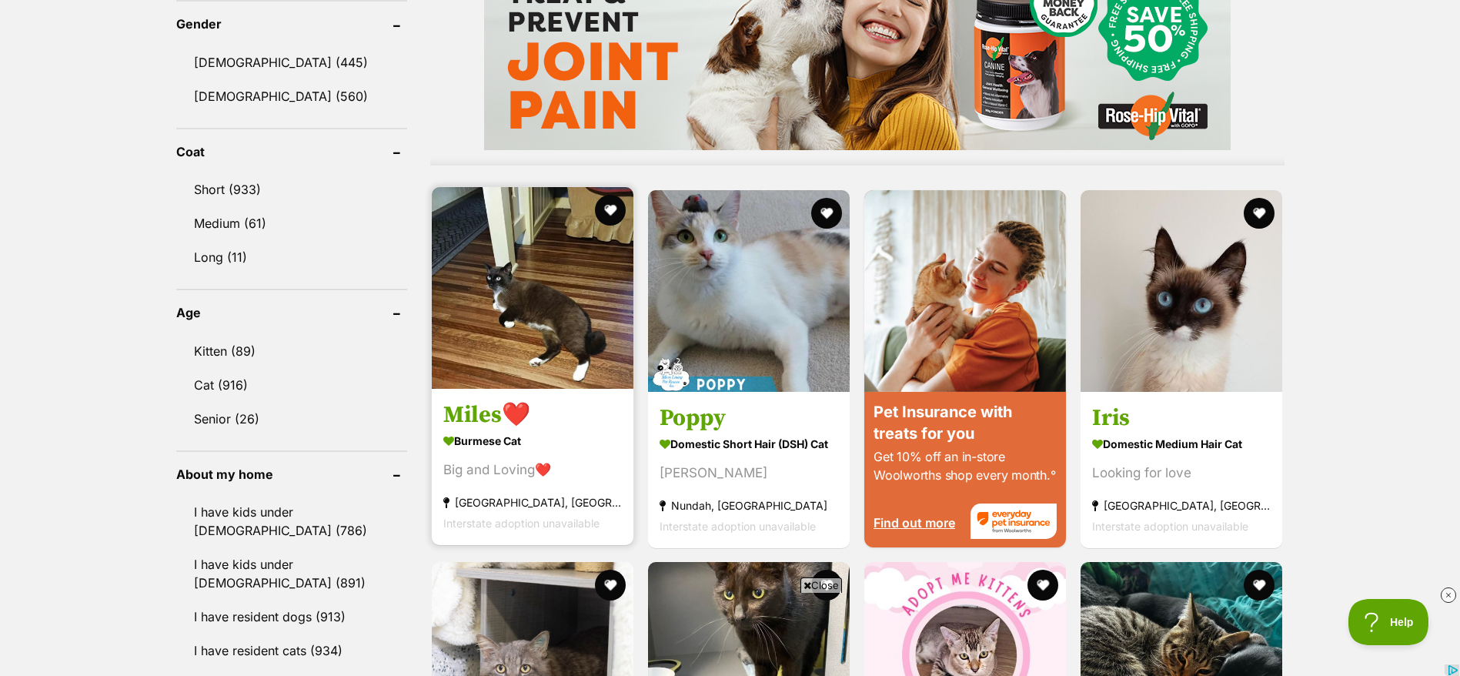
scroll to position [0, 0]
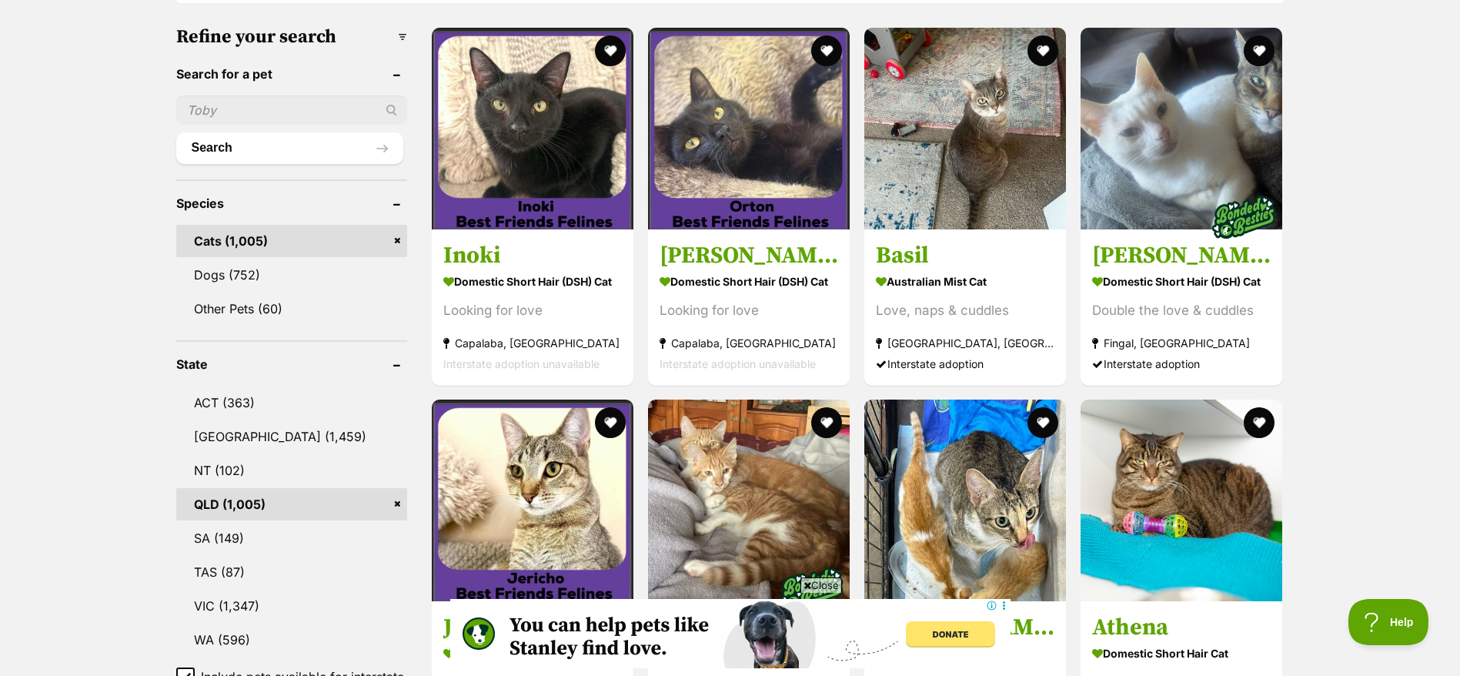
scroll to position [628, 0]
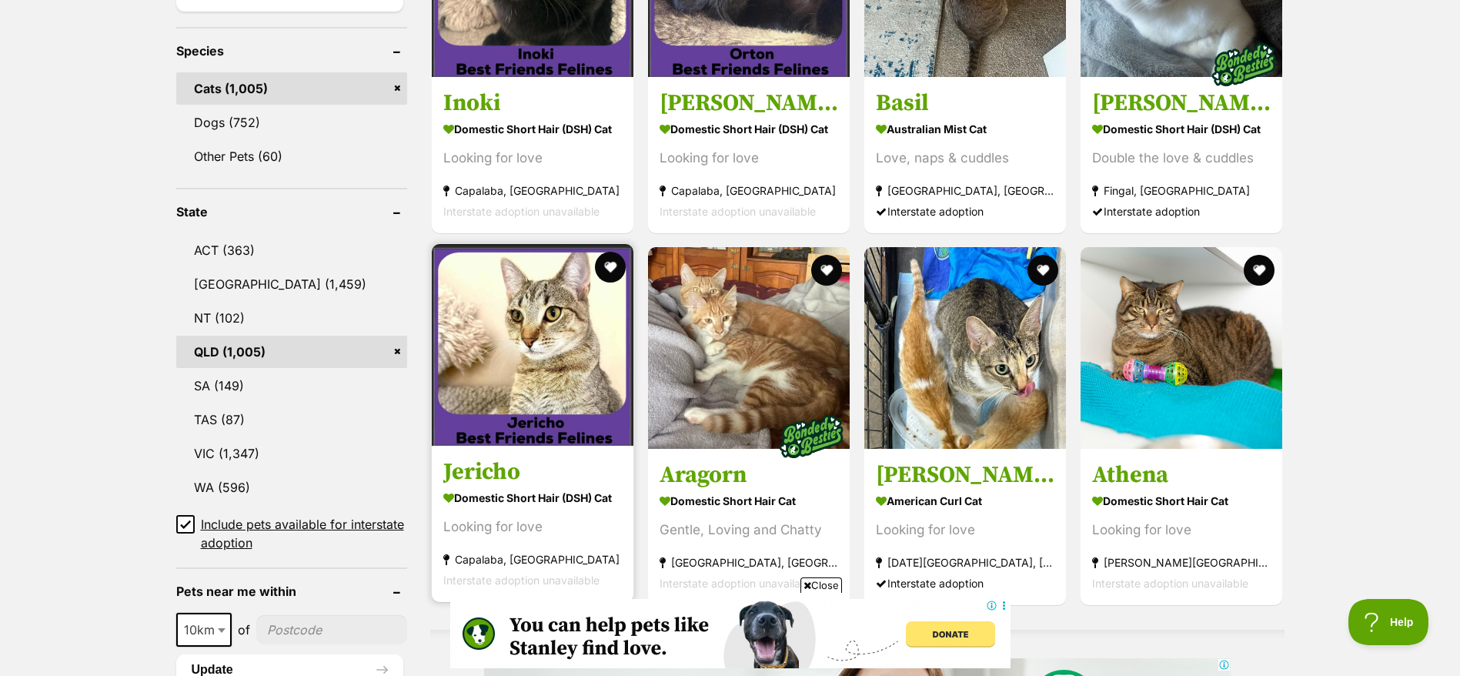
click at [494, 496] on strong "Domestic Short Hair (DSH) Cat" at bounding box center [532, 497] width 179 height 22
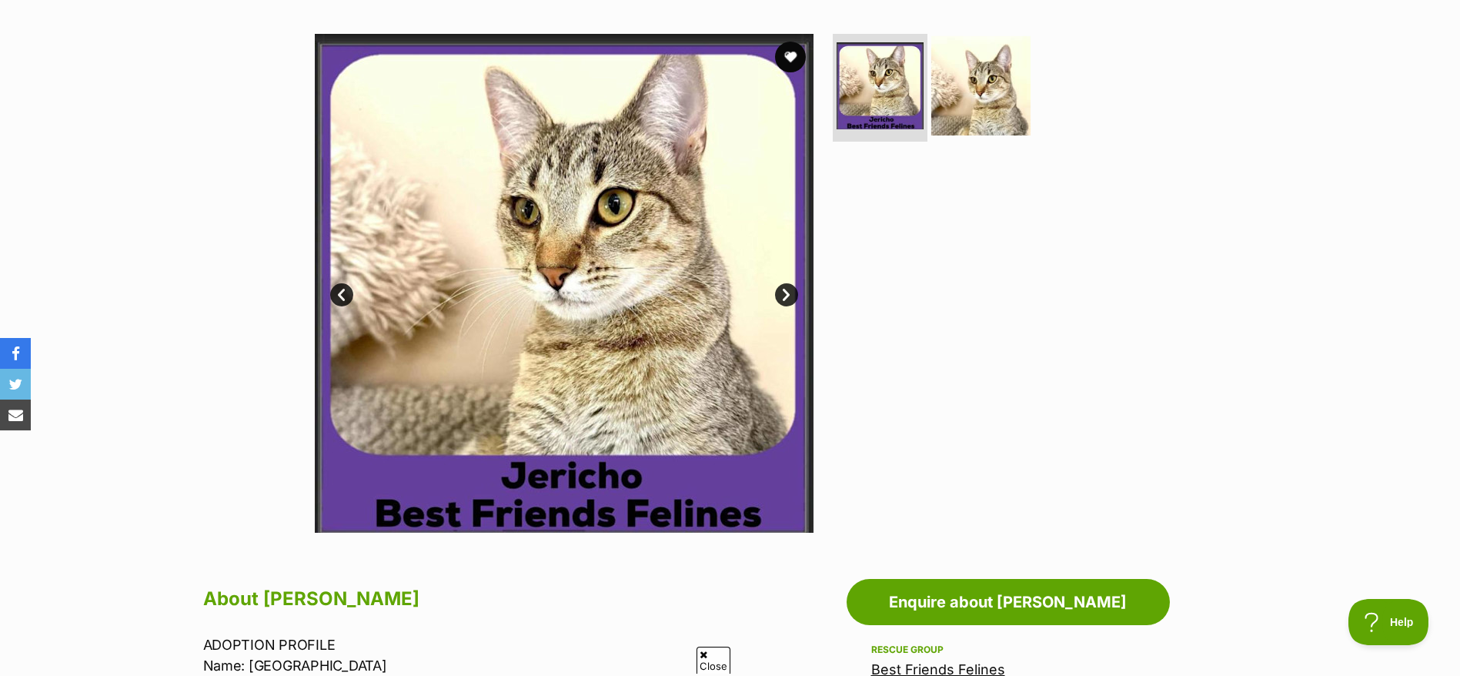
click at [981, 89] on img at bounding box center [980, 85] width 99 height 99
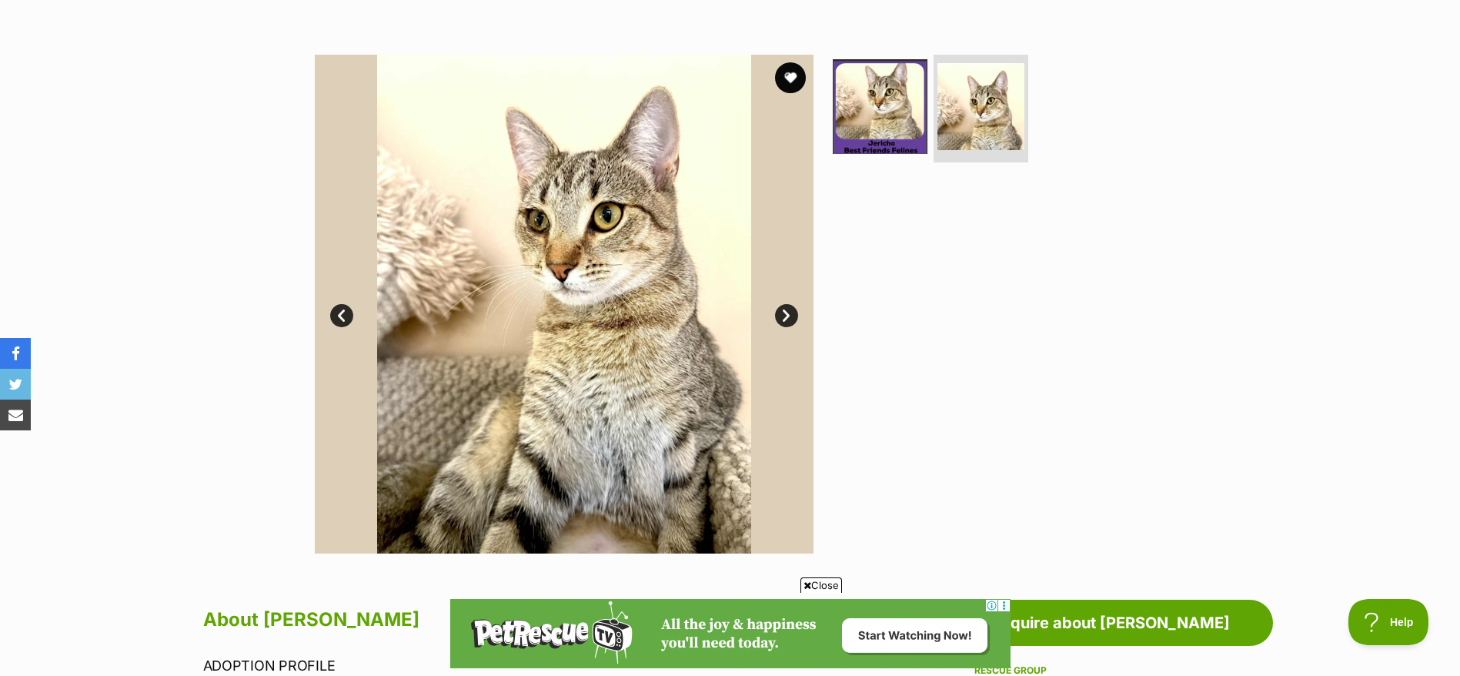
scroll to position [265, 0]
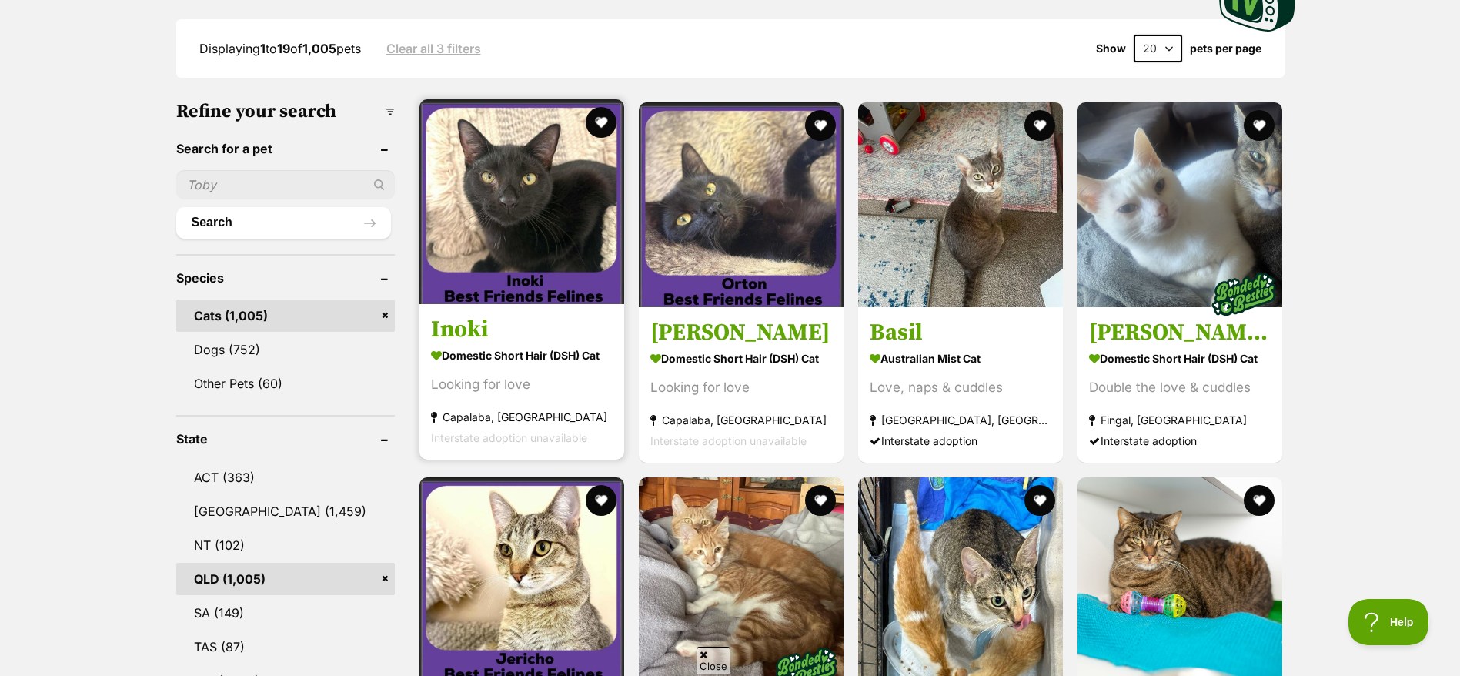
click at [548, 305] on article "Inoki Domestic Short Hair (DSH) Cat Looking for love [GEOGRAPHIC_DATA], [GEOGRA…" at bounding box center [522, 279] width 208 height 363
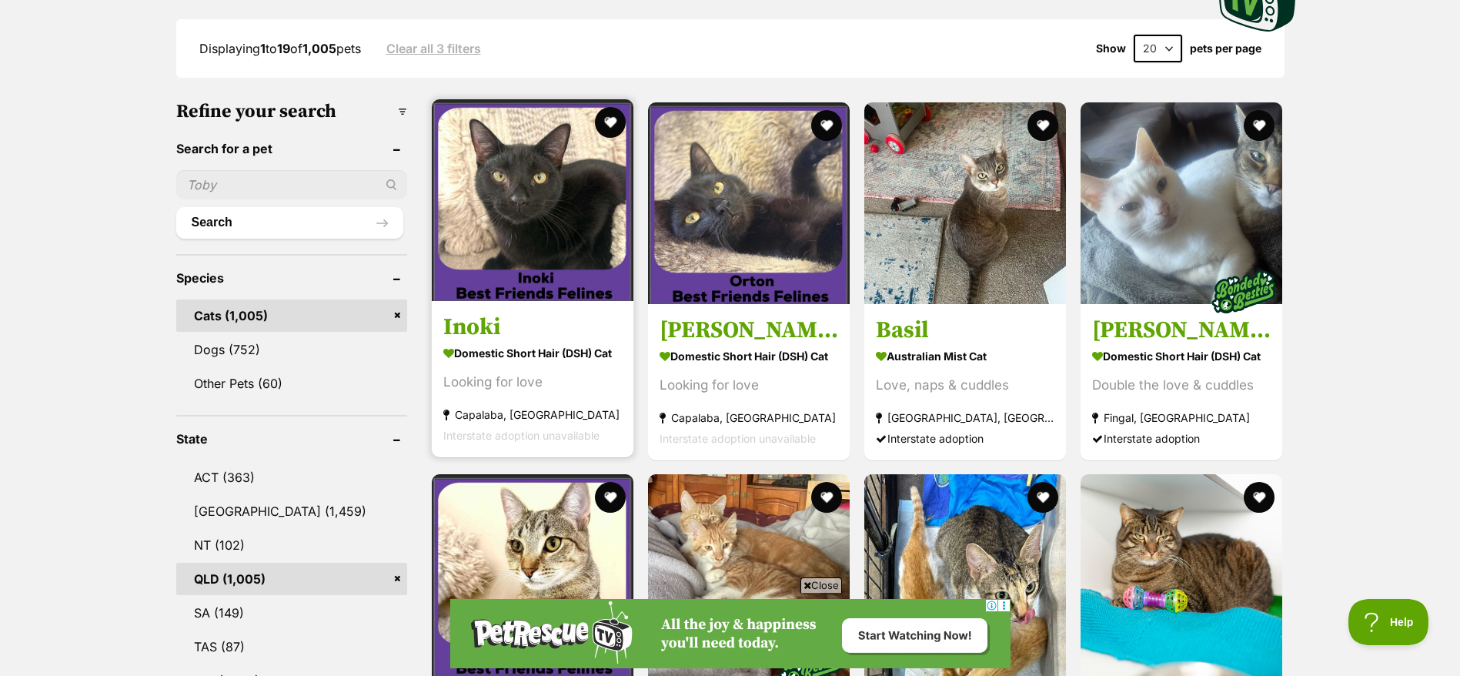
click at [570, 346] on strong "Domestic Short Hair (DSH) Cat" at bounding box center [532, 352] width 179 height 22
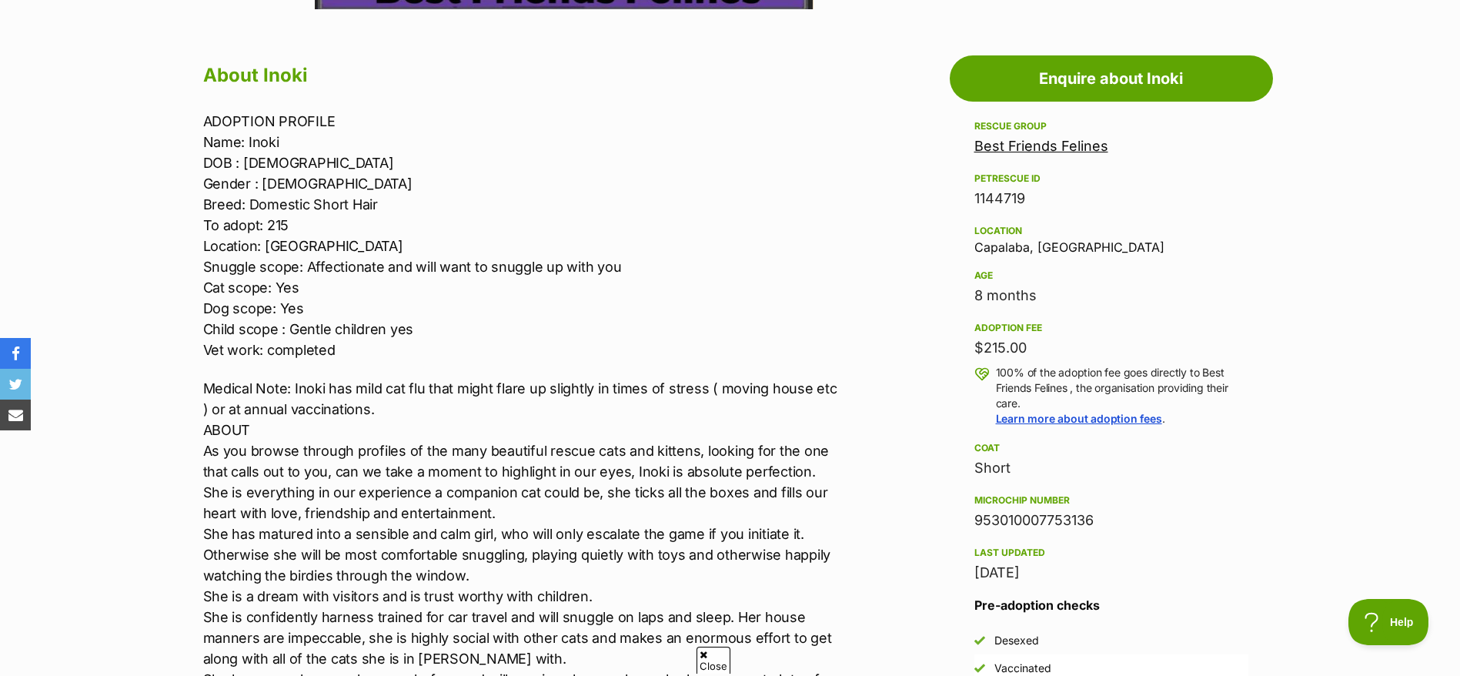
scroll to position [809, 0]
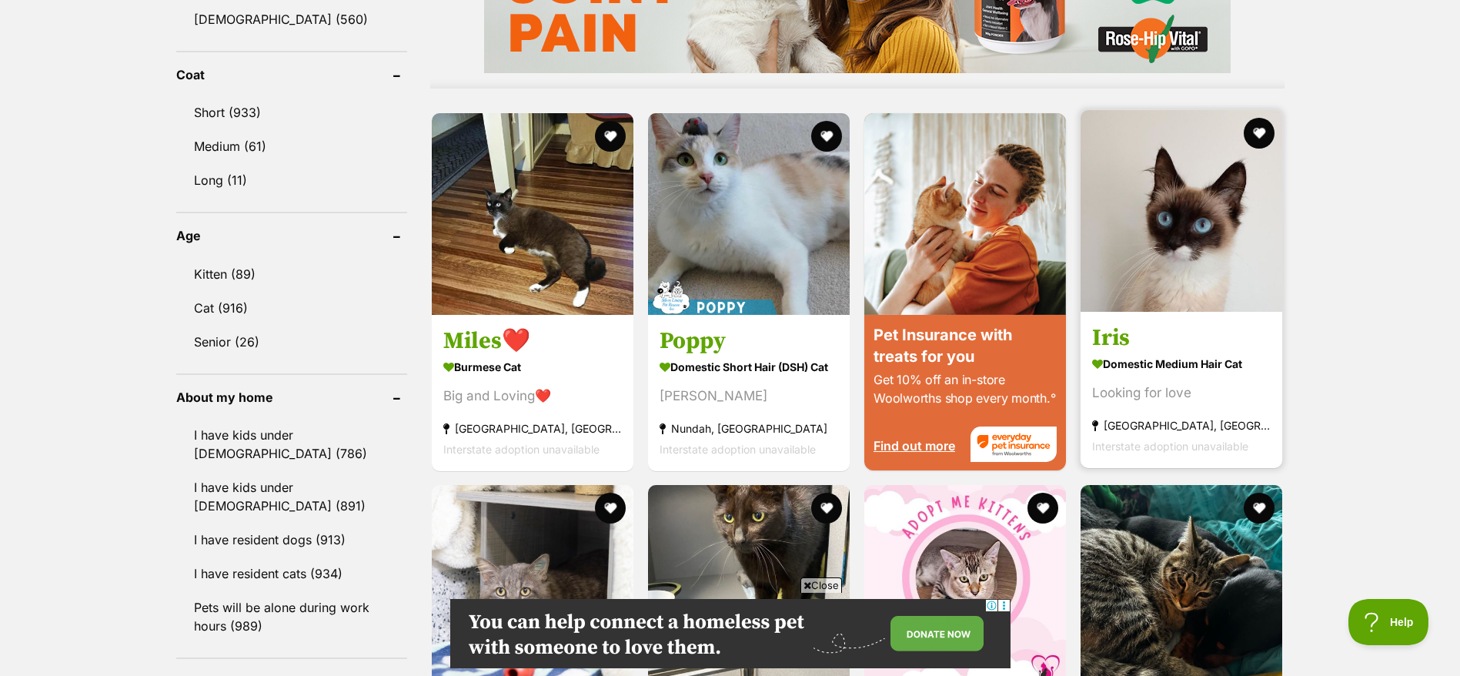
click at [1135, 346] on h3 "Iris" at bounding box center [1181, 337] width 179 height 29
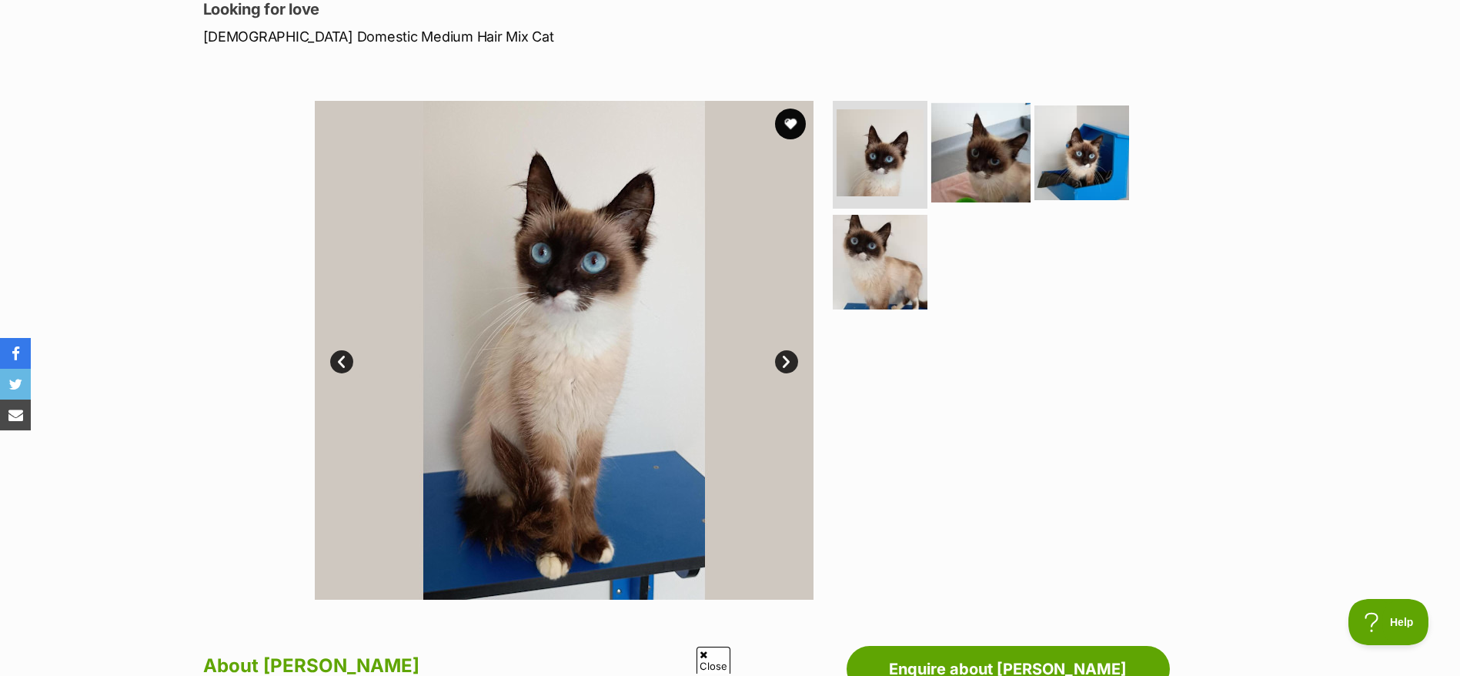
click at [965, 162] on img at bounding box center [980, 152] width 99 height 99
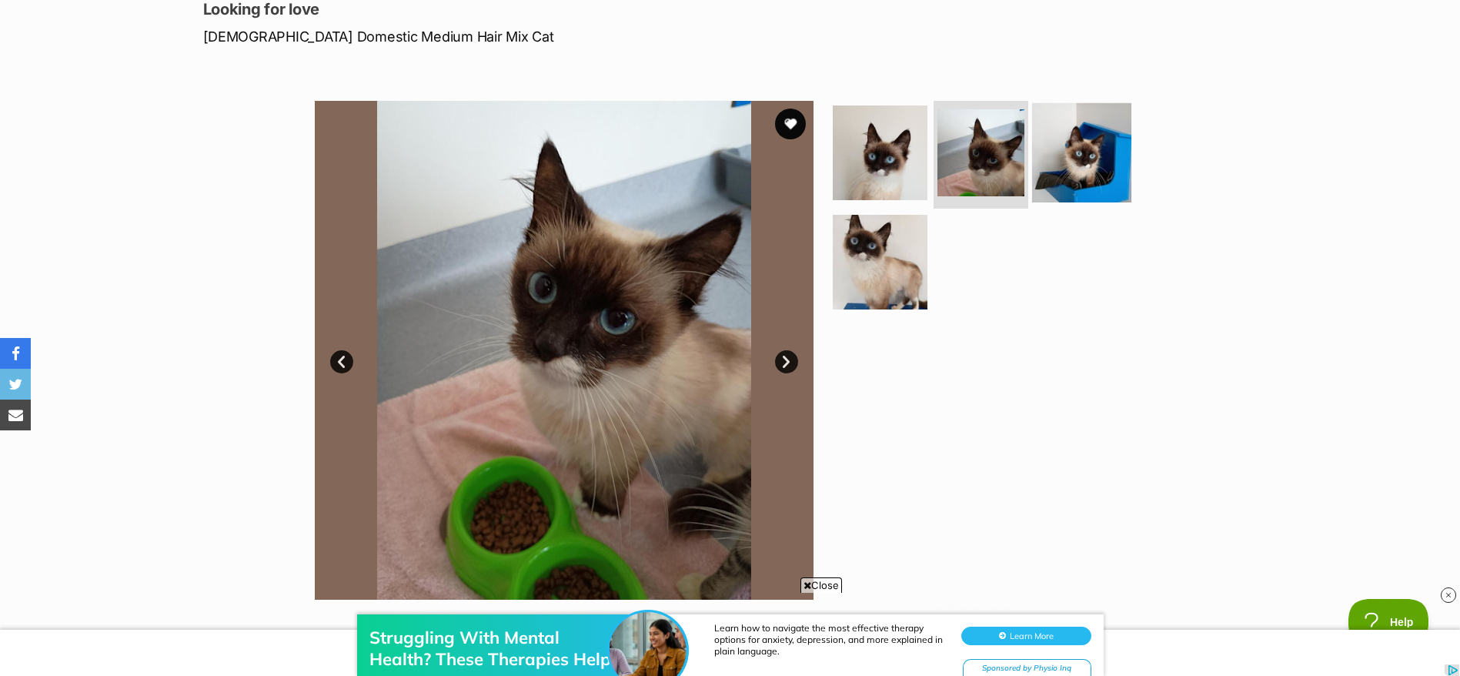
click at [1072, 139] on img at bounding box center [1081, 152] width 99 height 99
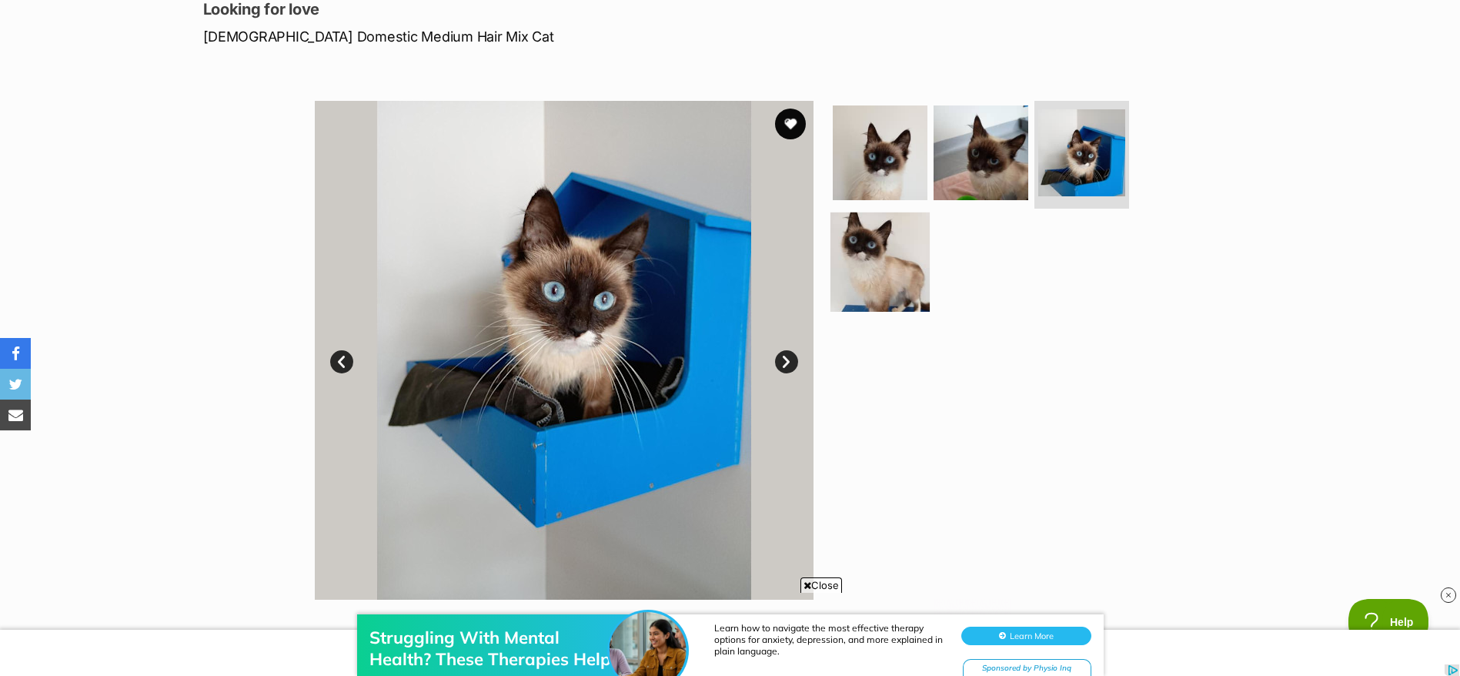
click at [870, 282] on img at bounding box center [880, 261] width 99 height 99
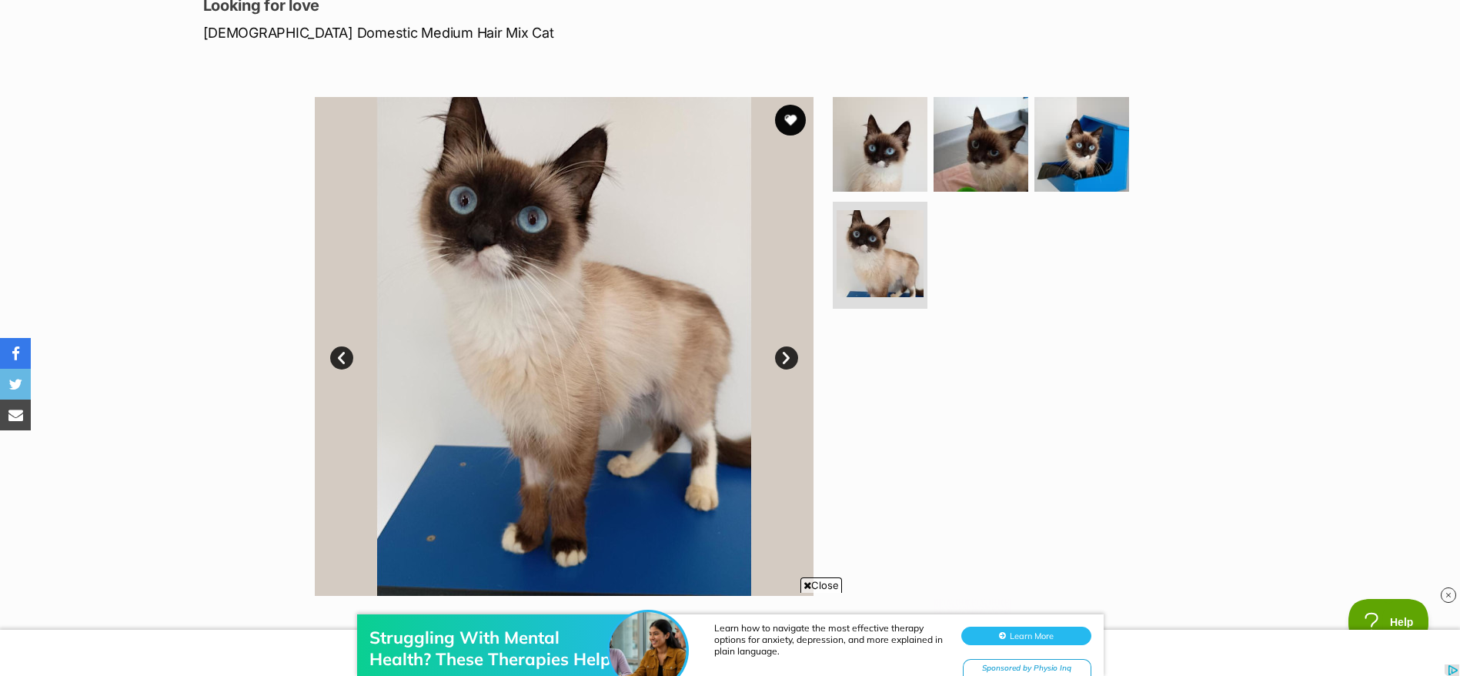
scroll to position [224, 0]
click at [862, 157] on img at bounding box center [880, 143] width 99 height 99
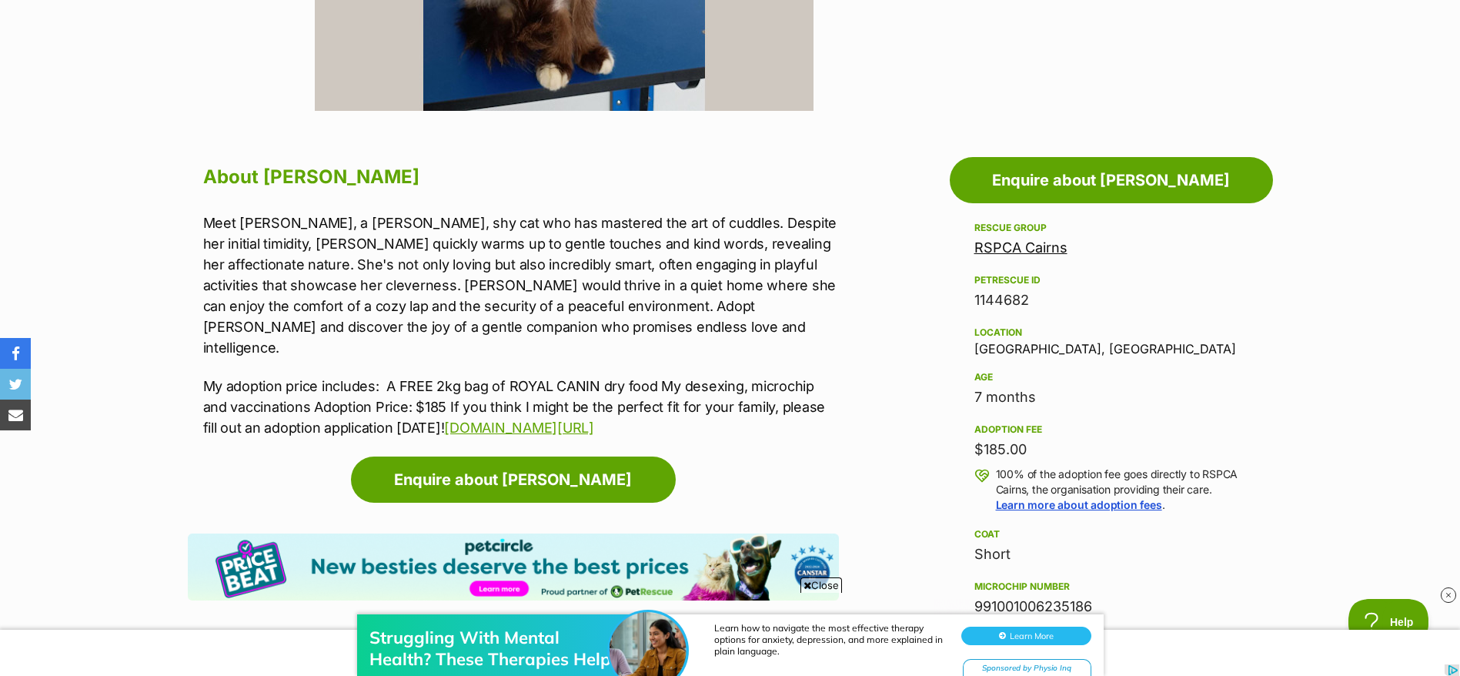
scroll to position [709, 0]
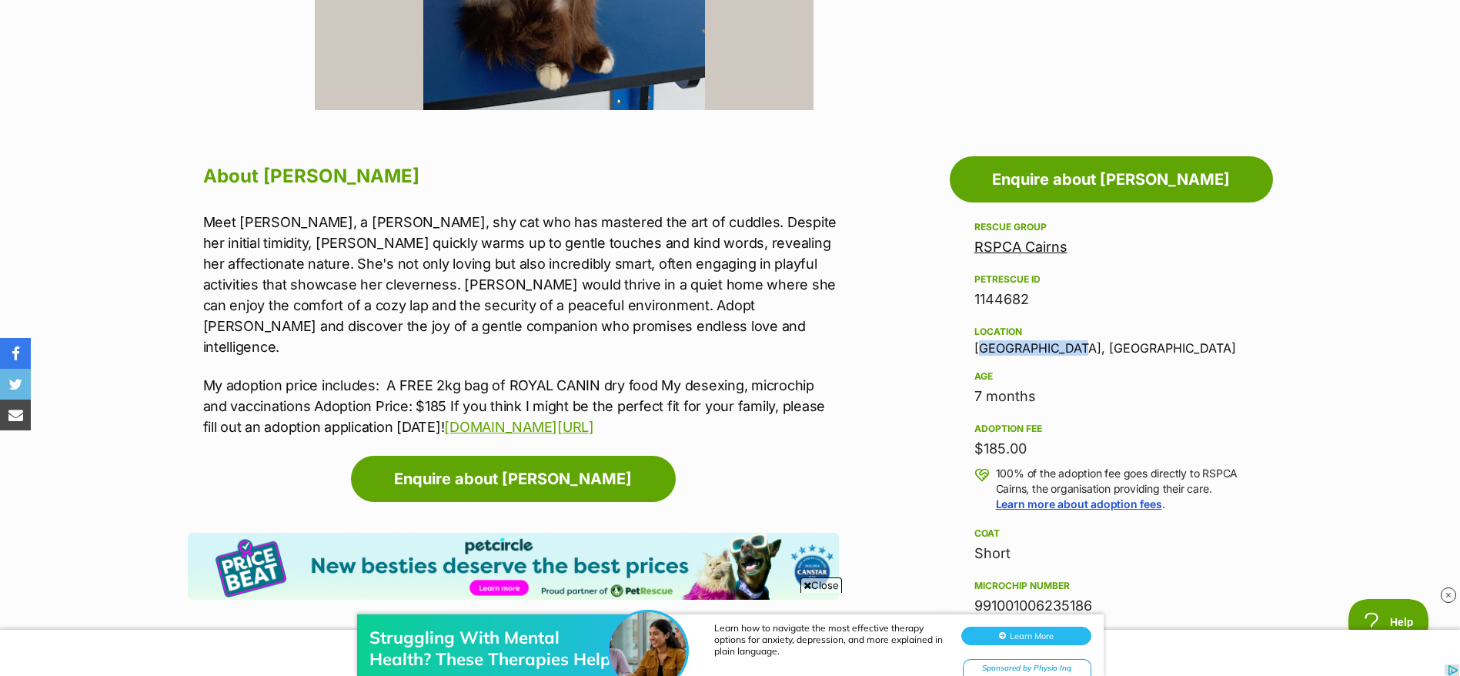
drag, startPoint x: 971, startPoint y: 345, endPoint x: 1081, endPoint y: 346, distance: 110.9
click at [1081, 346] on aside "Rescue group RSPCA Cairns PetRescue ID 1144682 Location Stratford, QLD Age 7 mo…" at bounding box center [1111, 547] width 323 height 658
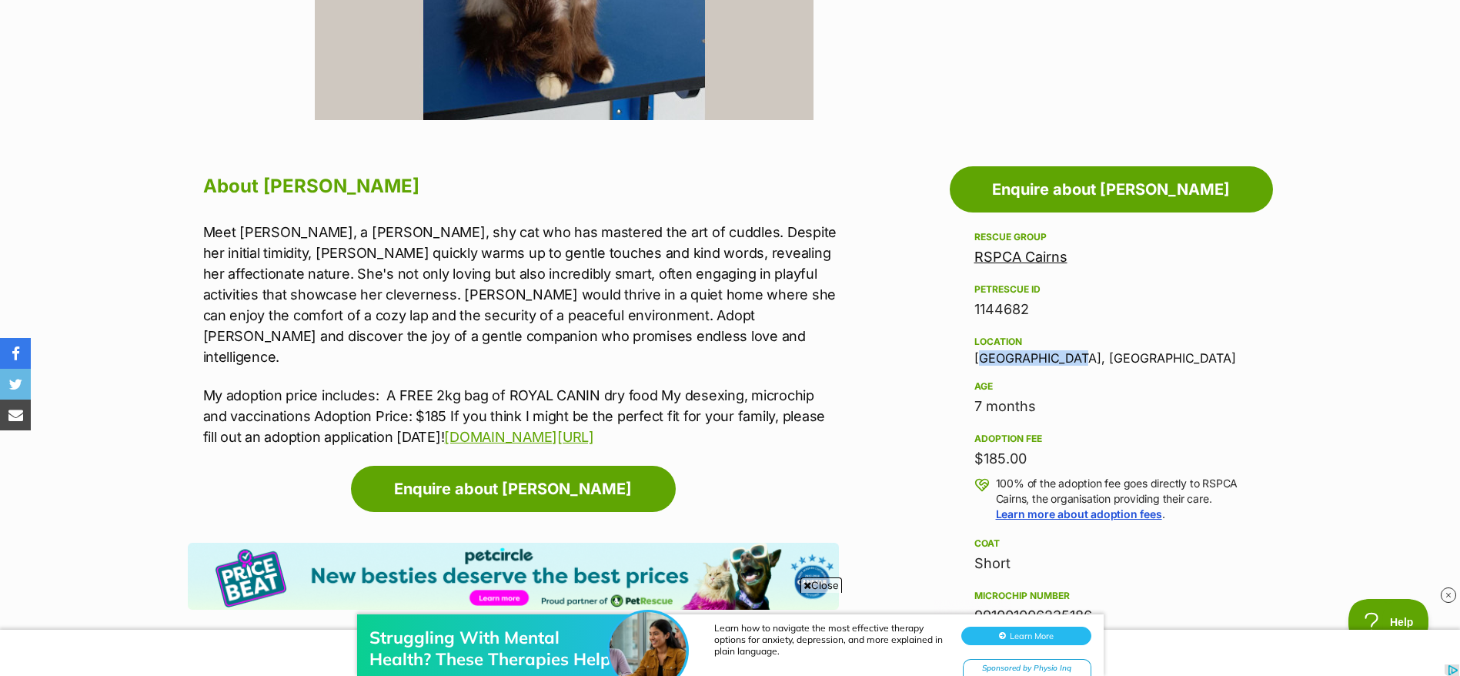
scroll to position [697, 0]
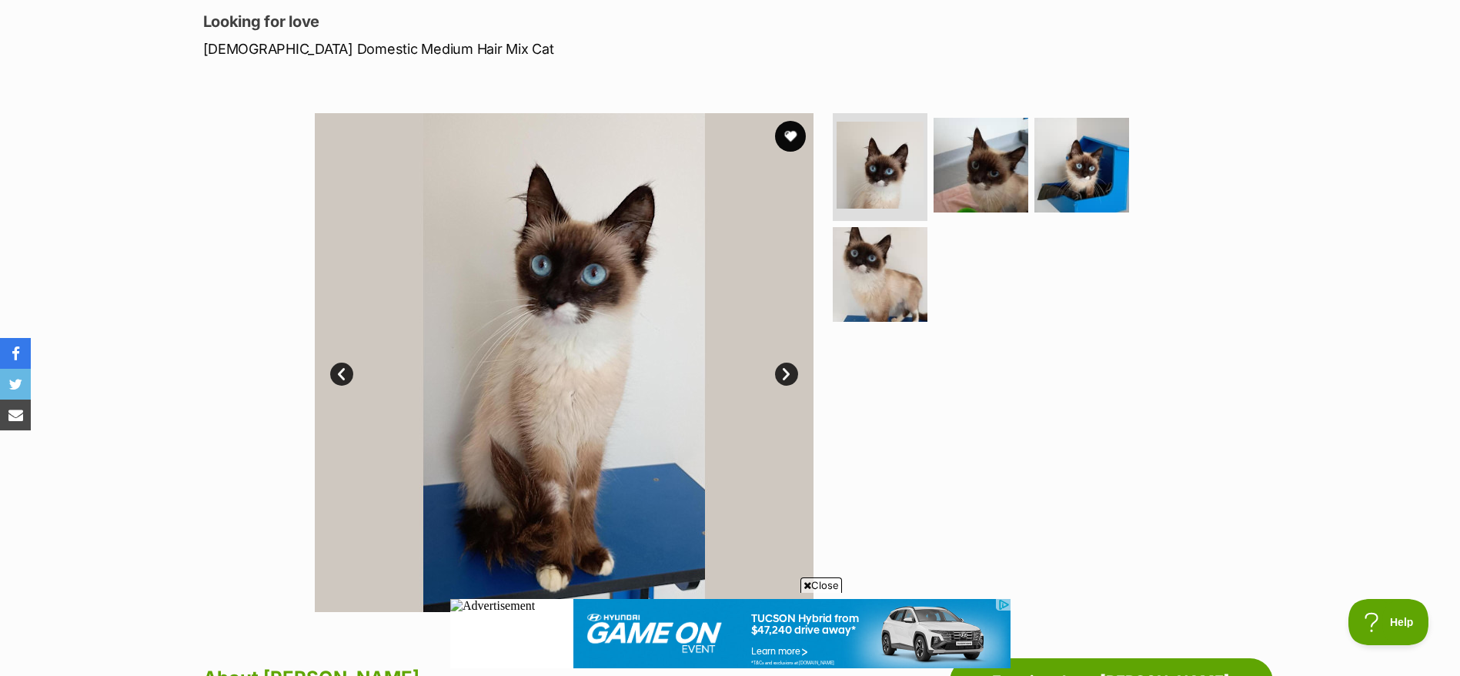
scroll to position [205, 0]
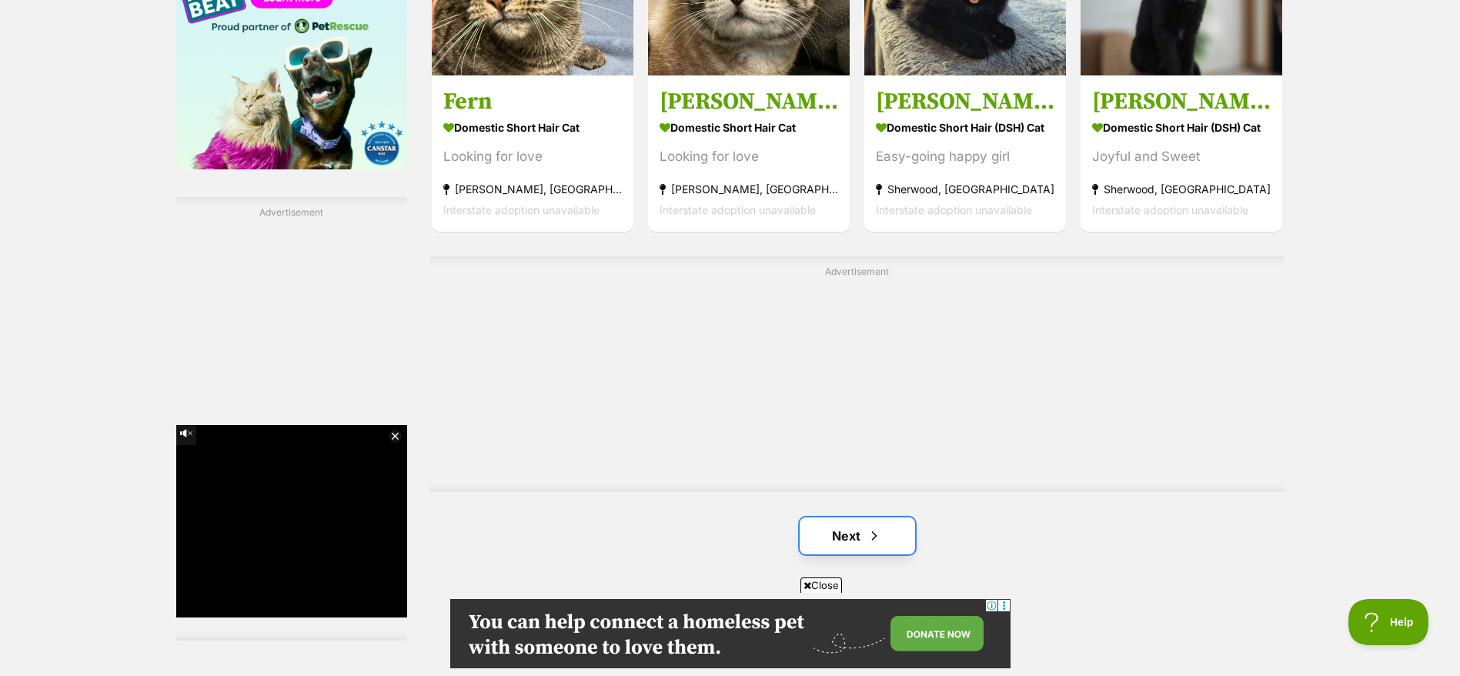
click at [872, 528] on span "Next page" at bounding box center [874, 535] width 15 height 18
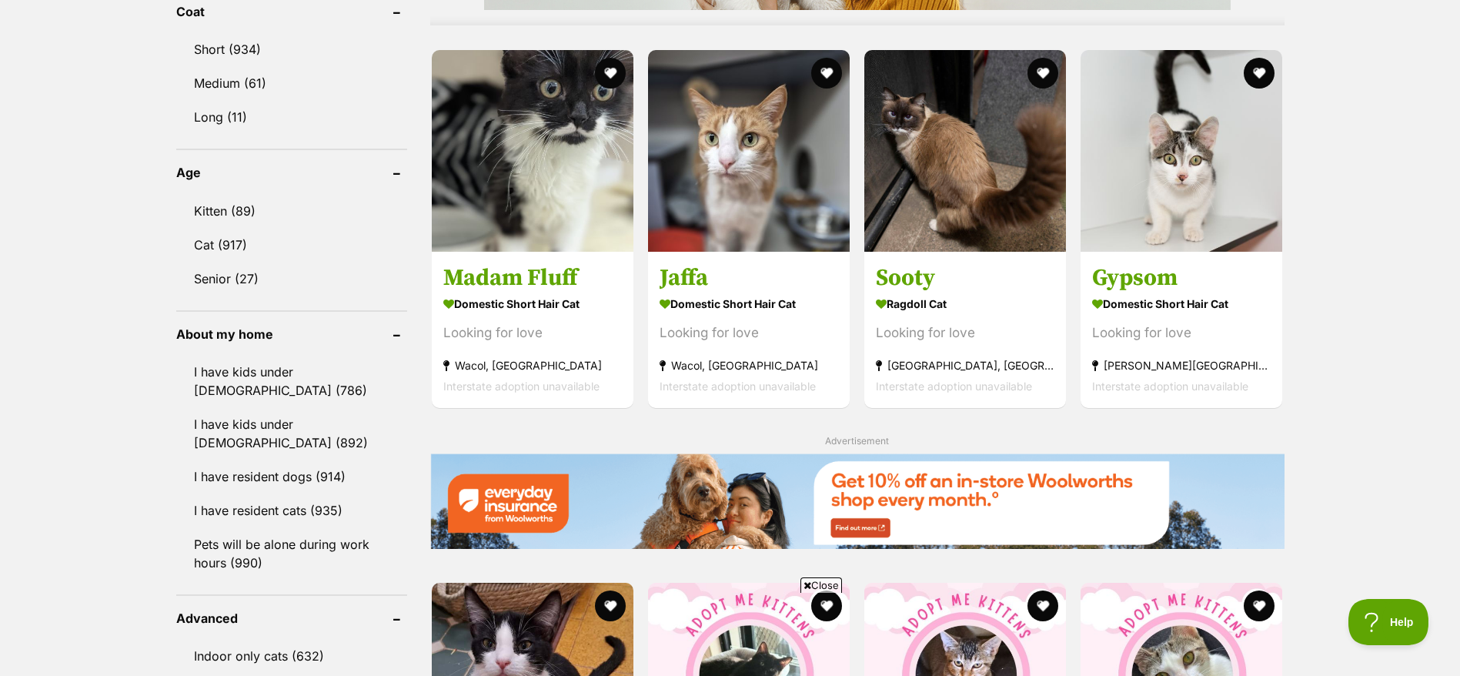
scroll to position [1470, 0]
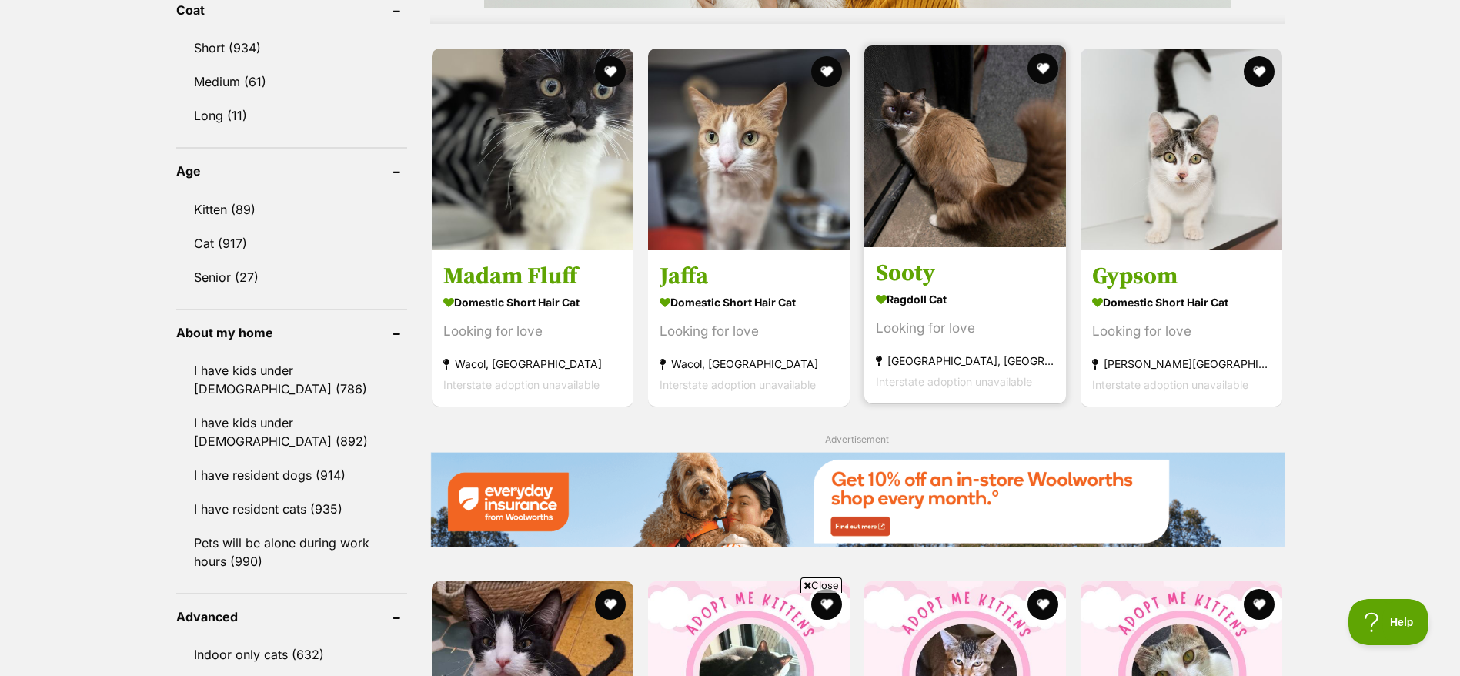
click at [971, 303] on strong "Ragdoll Cat" at bounding box center [965, 298] width 179 height 22
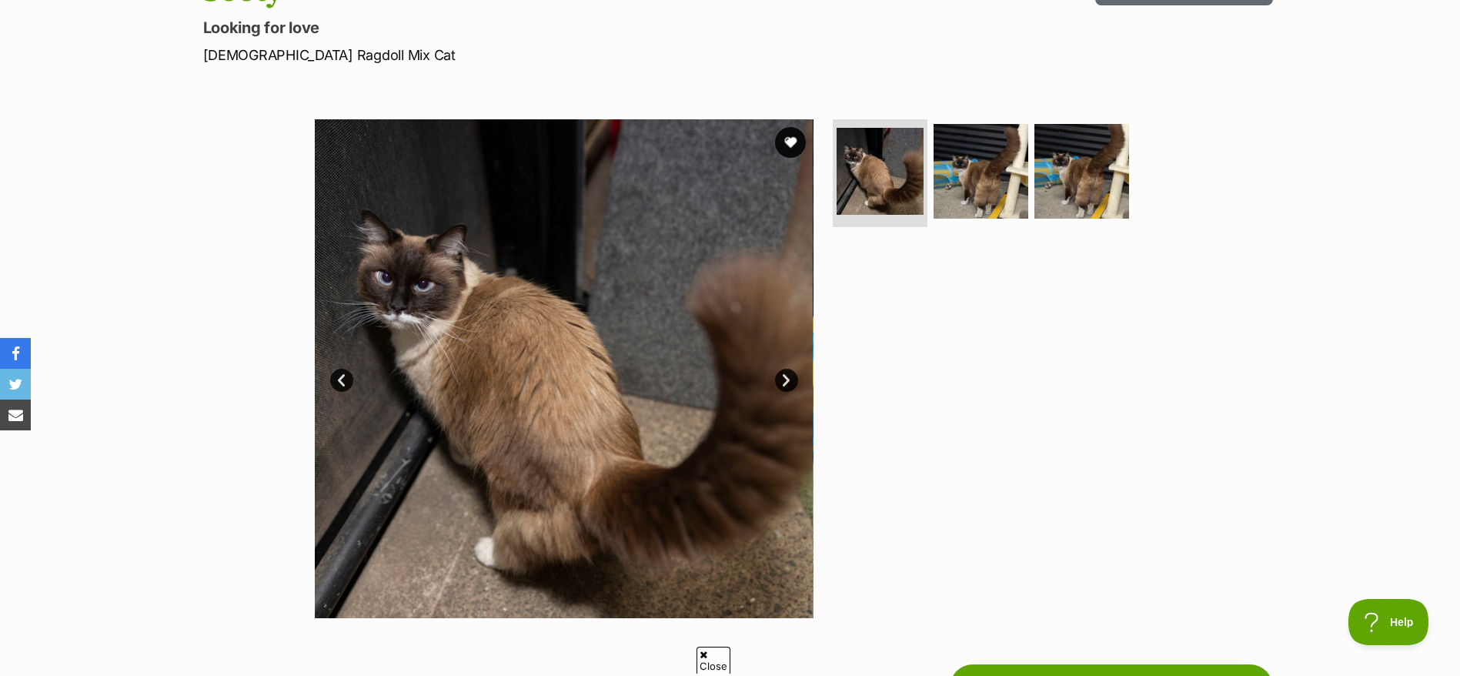
click at [791, 389] on link "Next" at bounding box center [786, 380] width 23 height 23
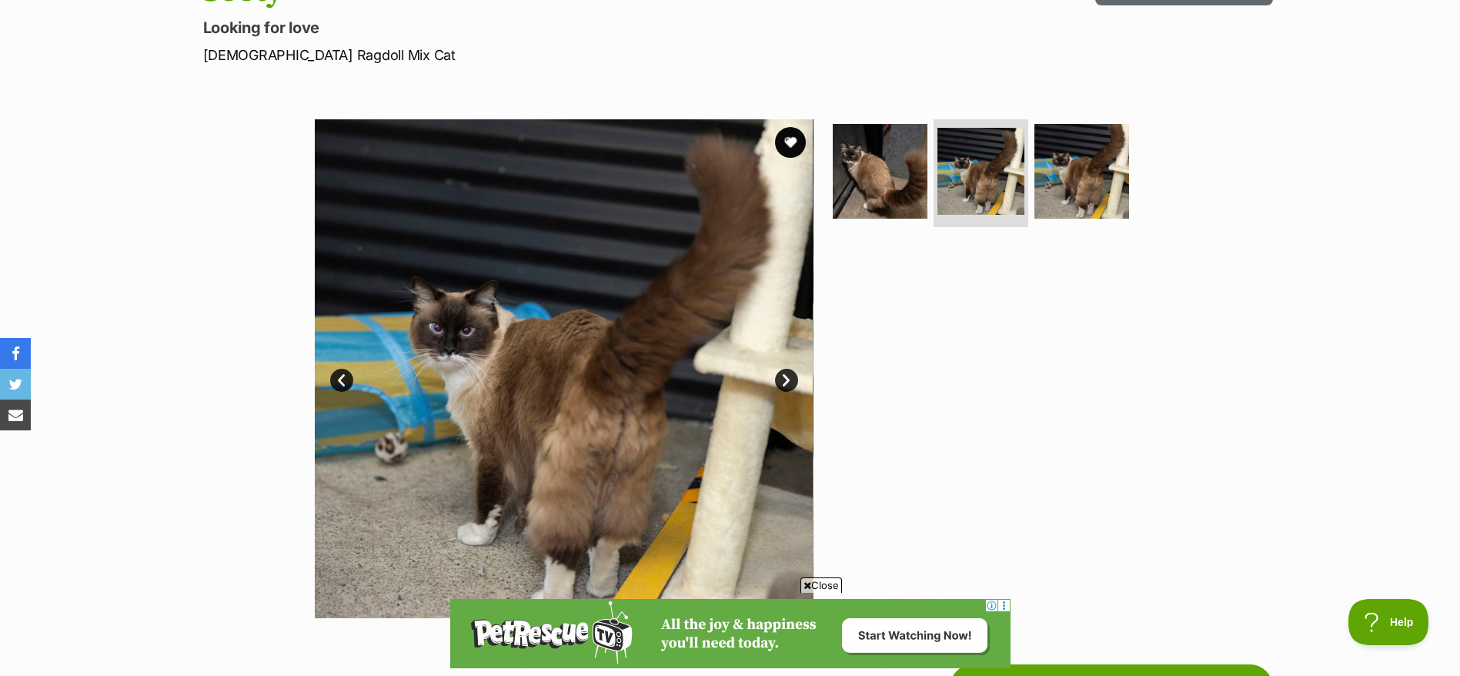
click at [791, 388] on link "Next" at bounding box center [786, 380] width 23 height 23
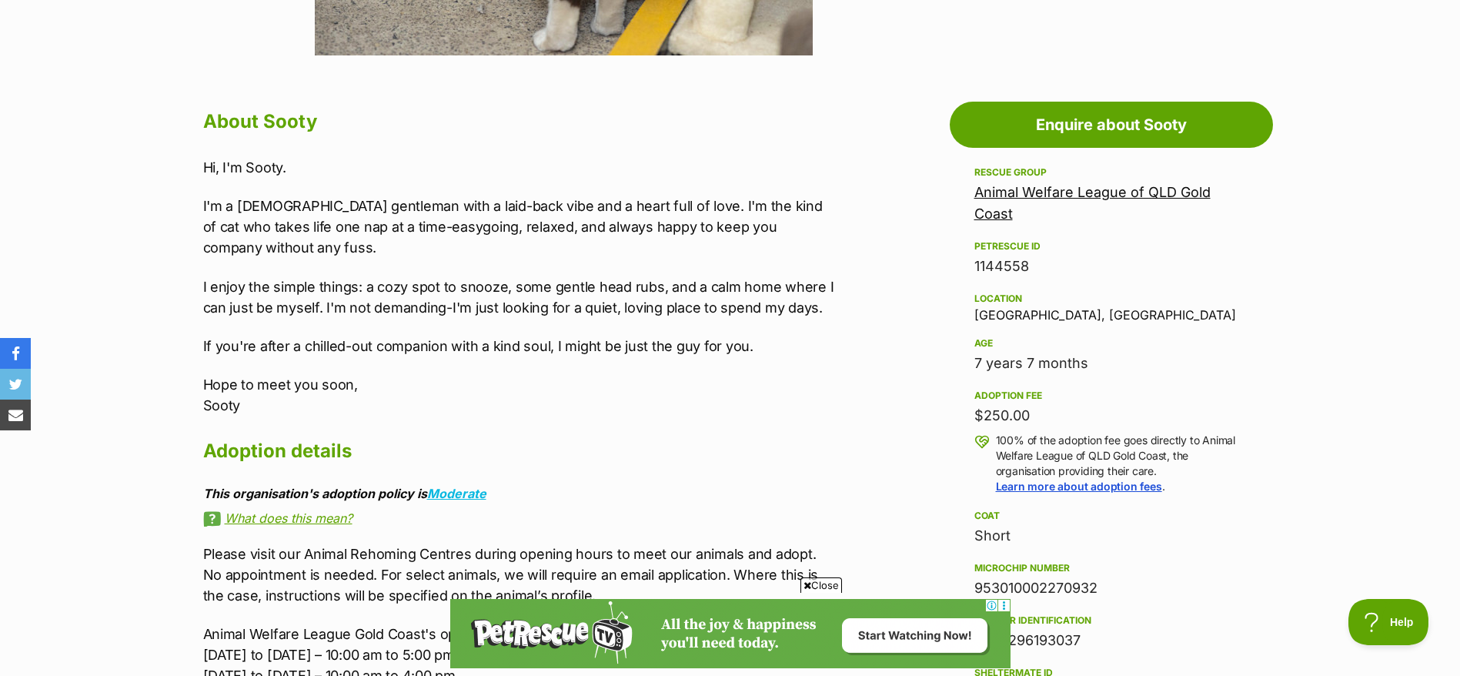
scroll to position [768, 0]
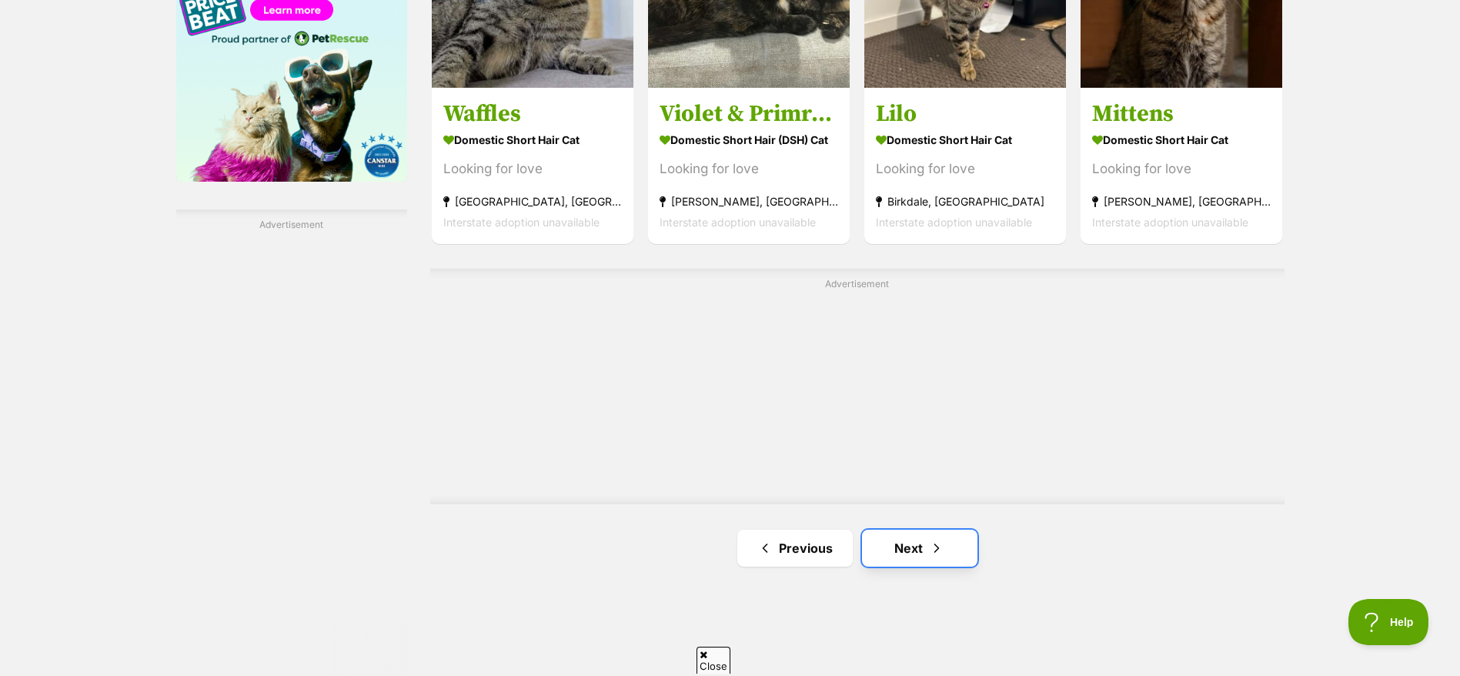
click at [891, 530] on link "Next" at bounding box center [919, 548] width 115 height 37
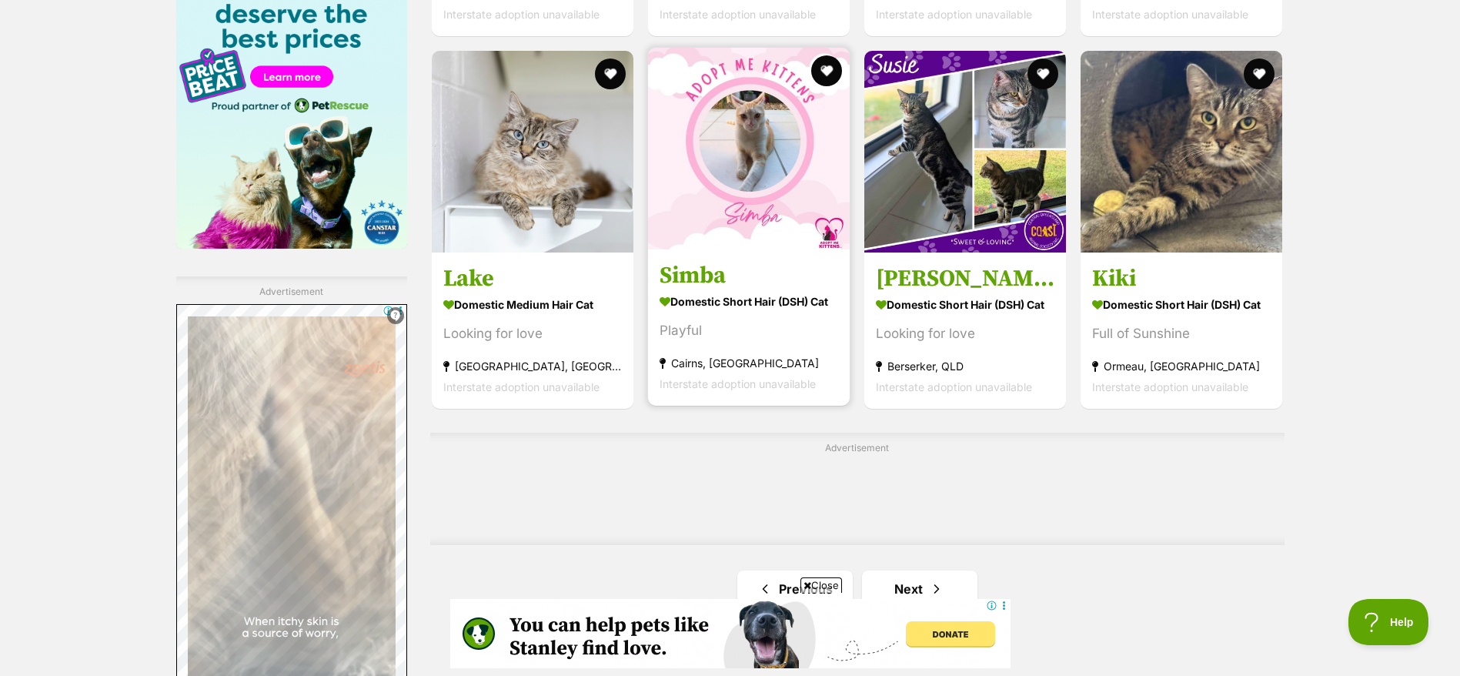
scroll to position [2462, 0]
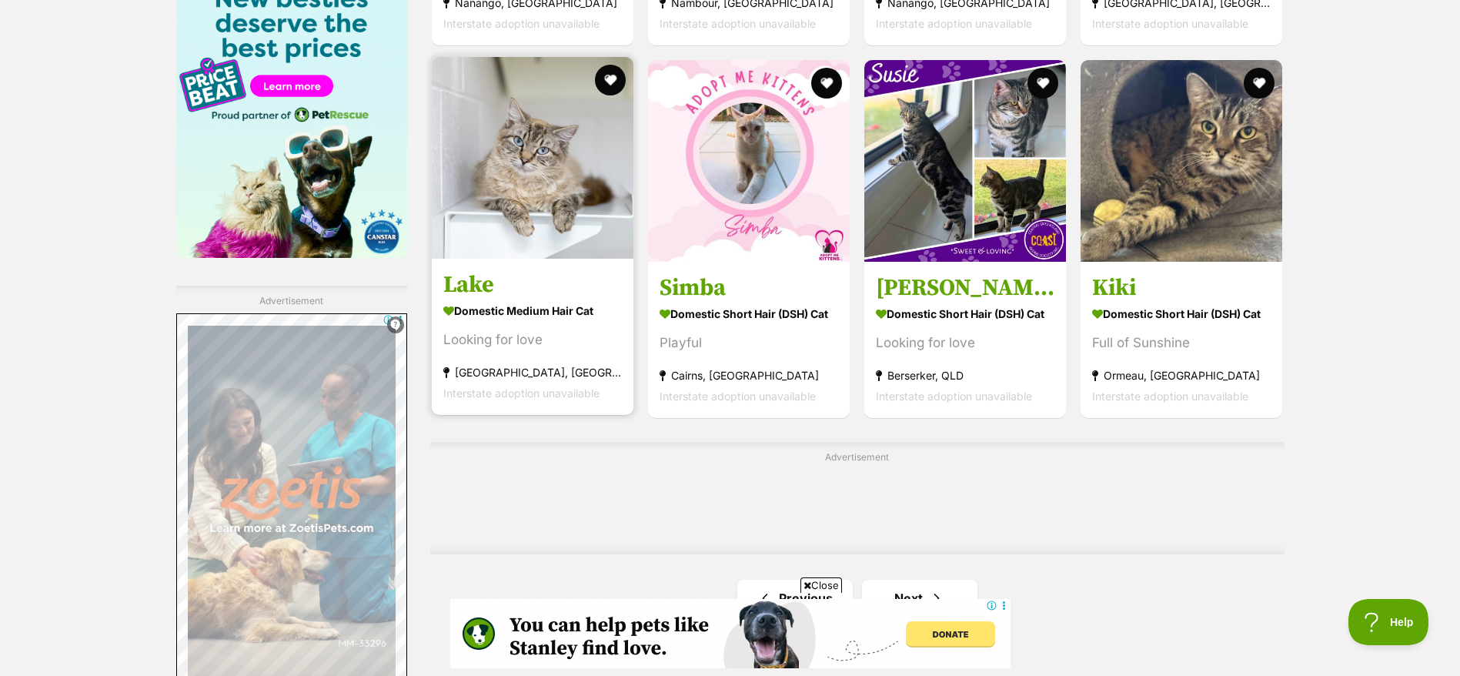
click at [547, 320] on section "Domestic Medium Hair Cat Looking for love Coombabah, QLD Interstate adoption un…" at bounding box center [532, 351] width 179 height 104
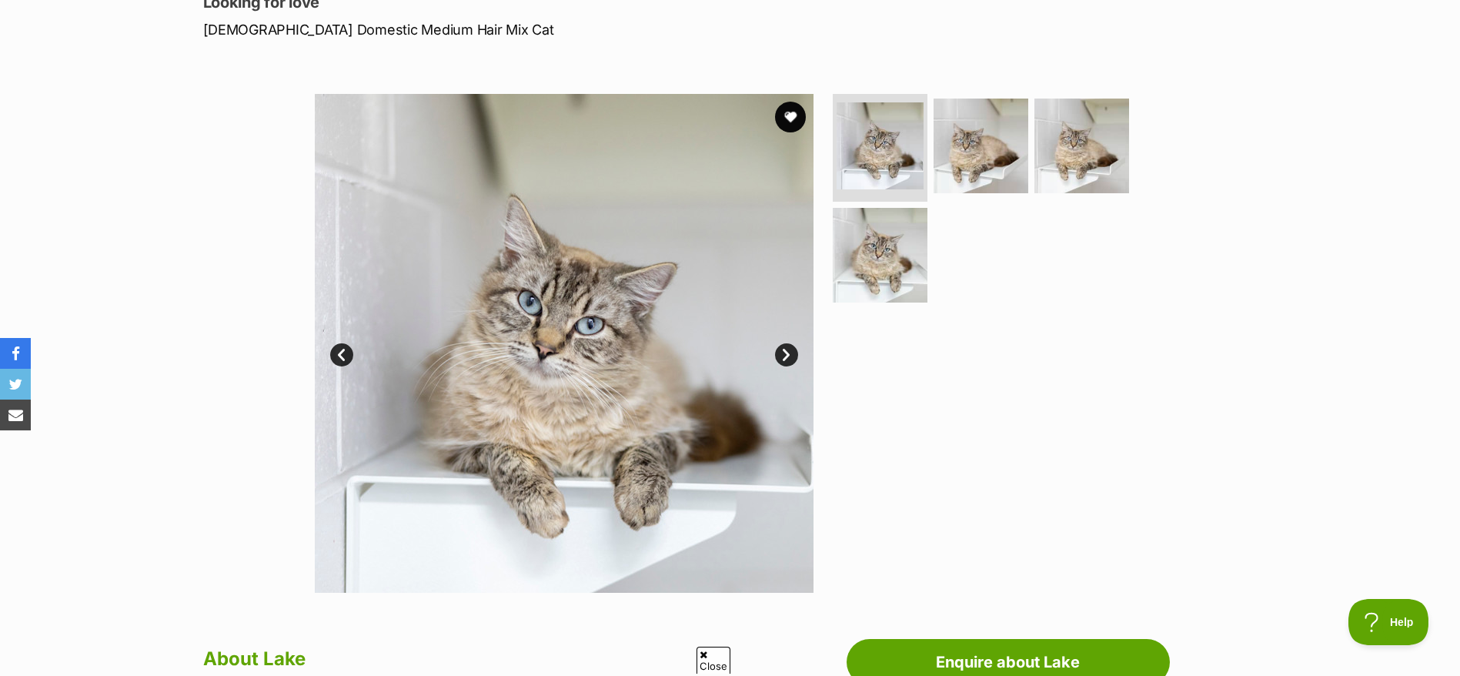
click at [777, 349] on link "Next" at bounding box center [786, 354] width 23 height 23
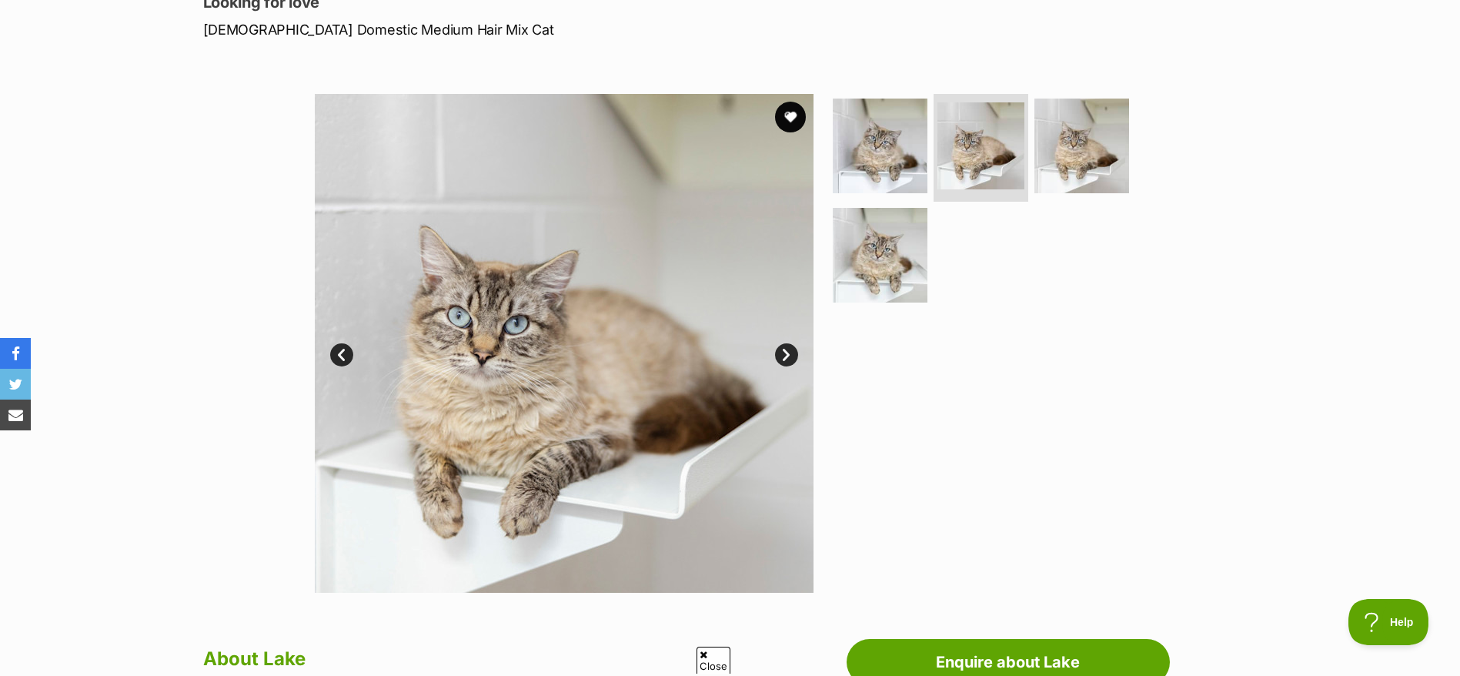
click at [777, 349] on link "Next" at bounding box center [786, 354] width 23 height 23
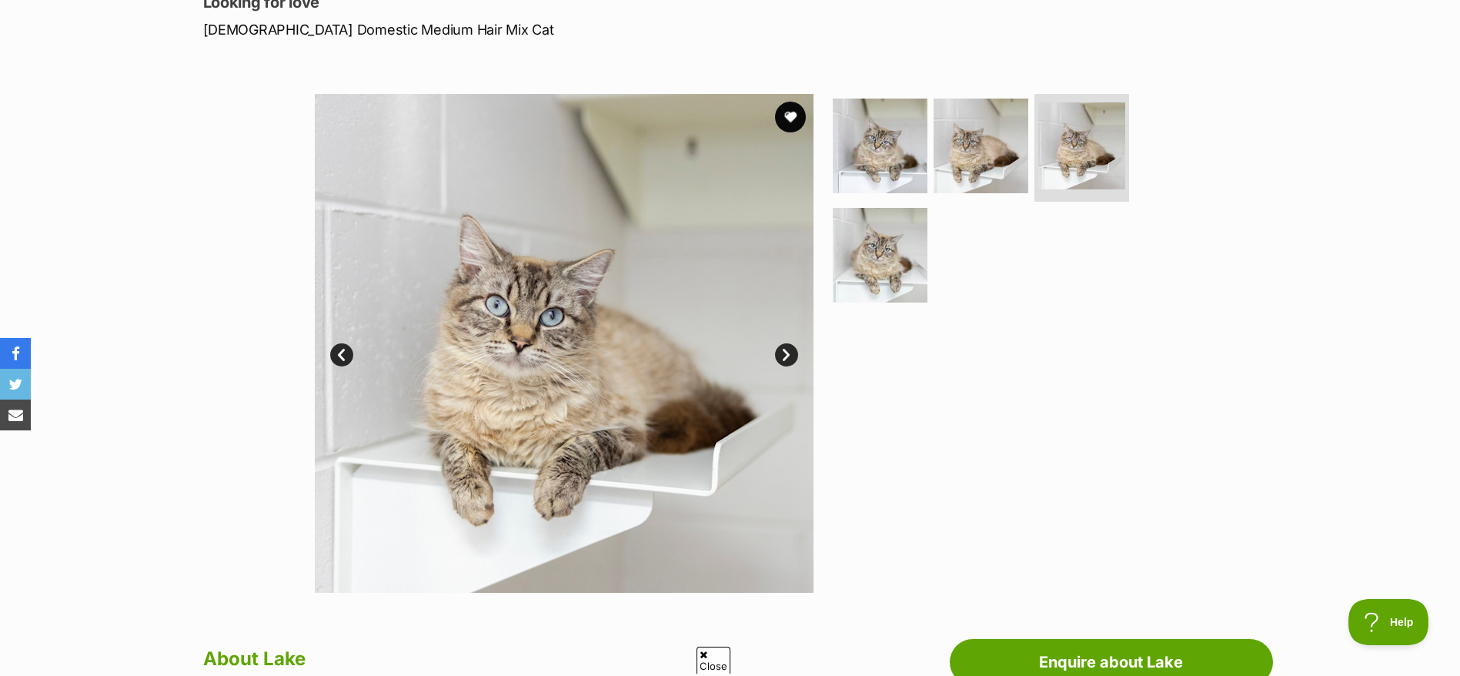
click at [777, 349] on link "Next" at bounding box center [786, 354] width 23 height 23
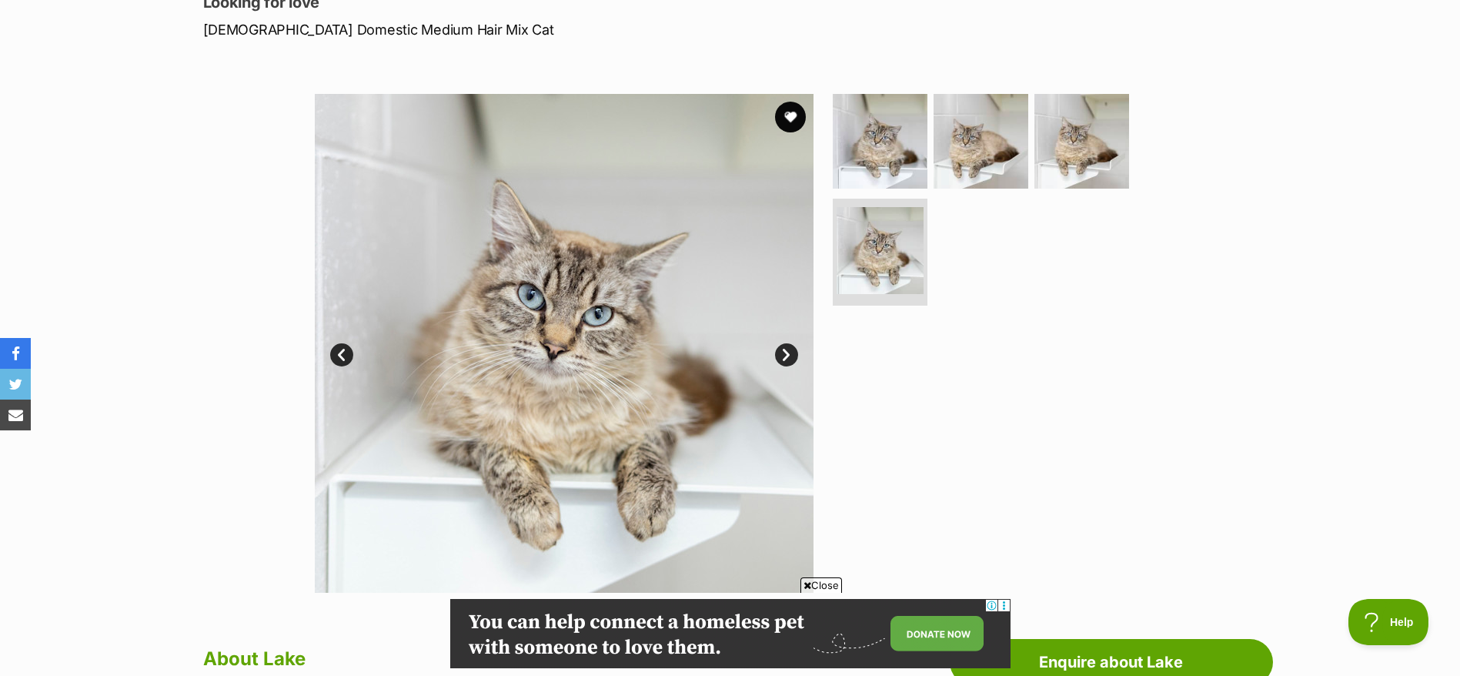
click at [777, 349] on link "Next" at bounding box center [786, 354] width 23 height 23
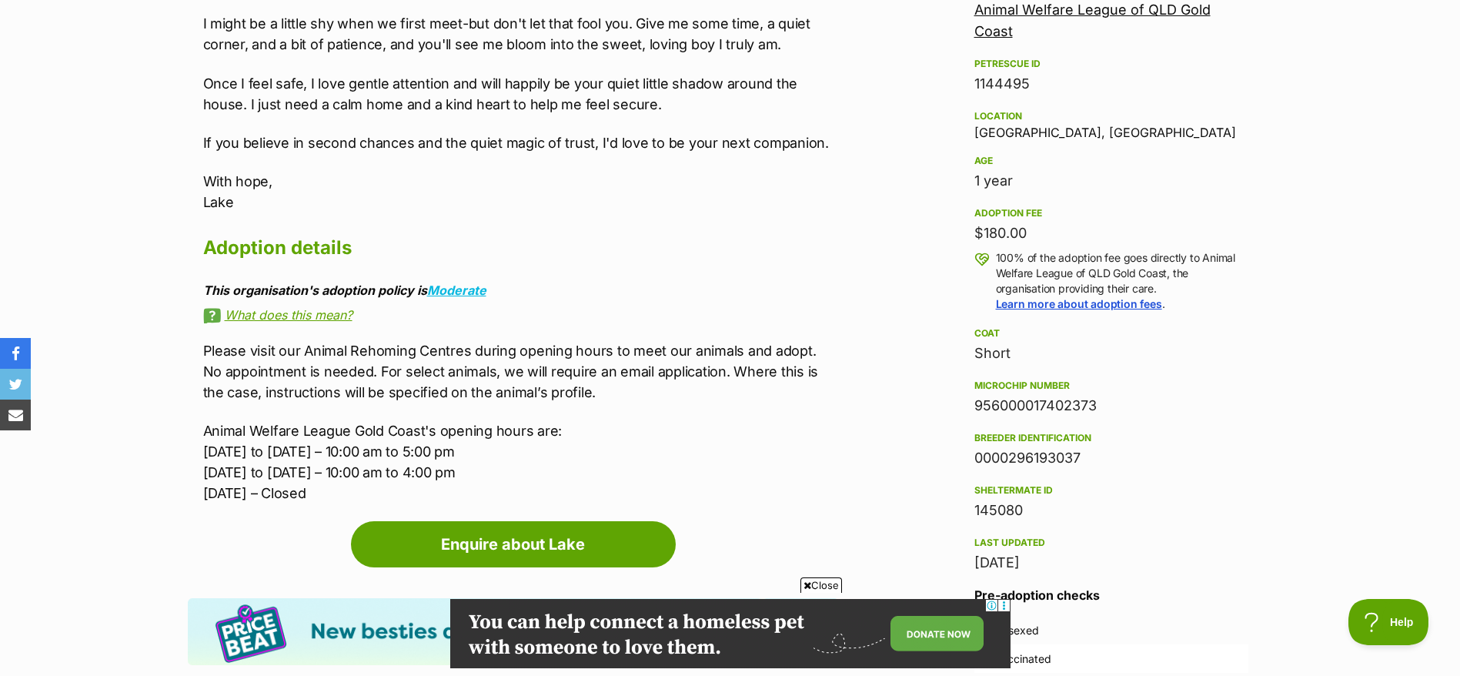
scroll to position [944, 0]
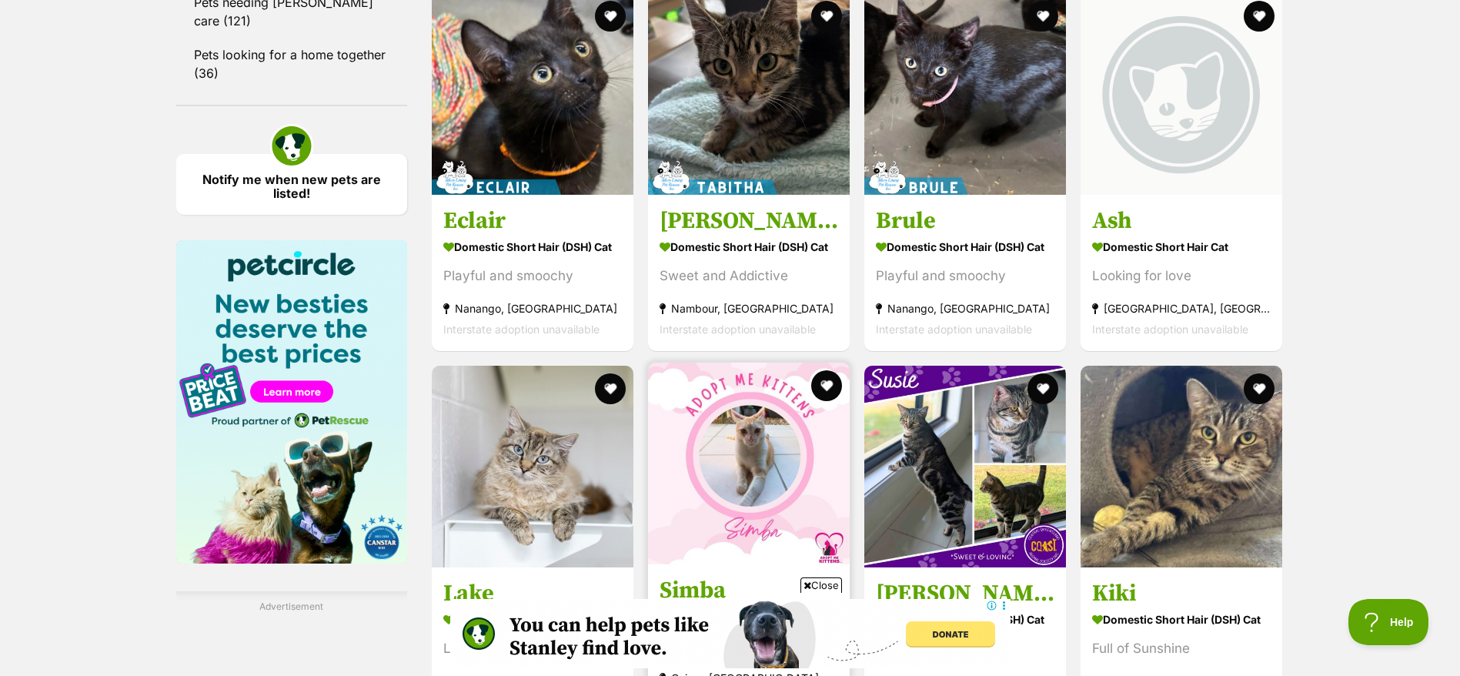
scroll to position [2382, 0]
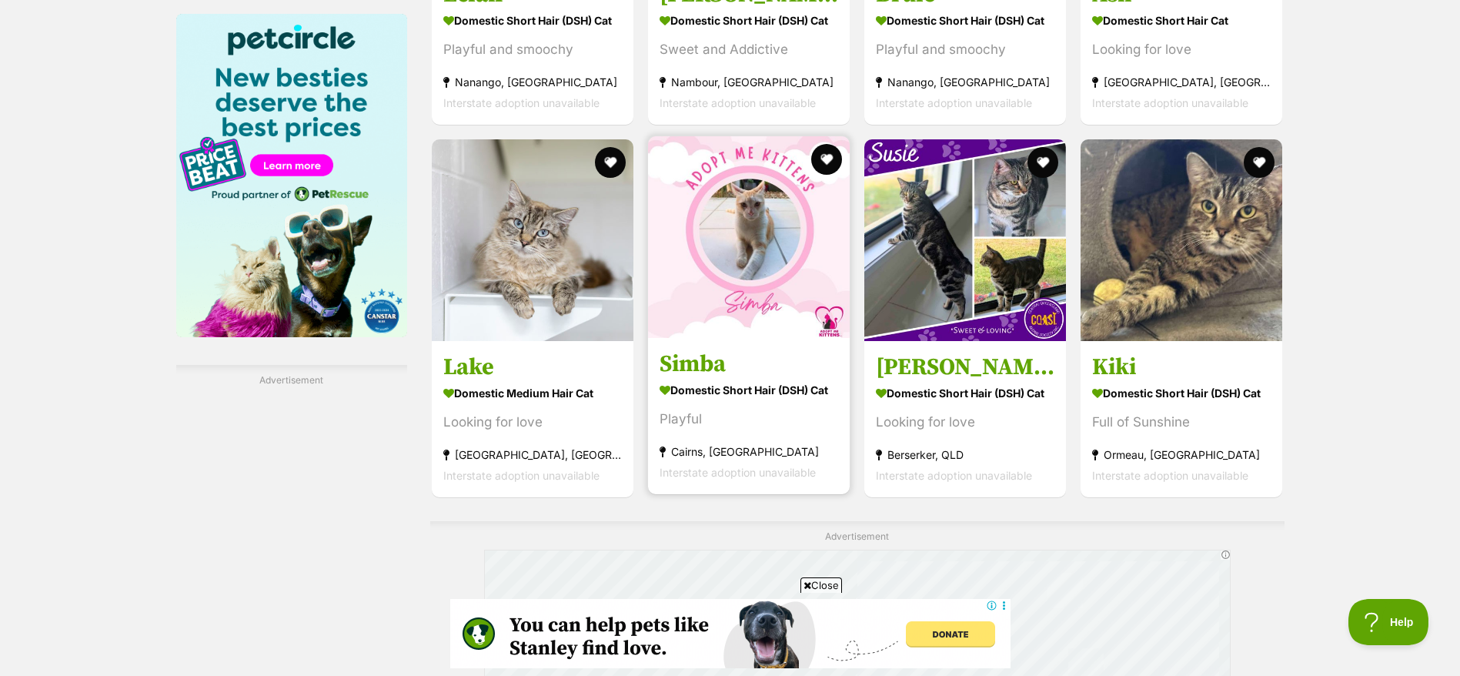
click at [754, 451] on strong "Cairns, [GEOGRAPHIC_DATA]" at bounding box center [749, 450] width 179 height 21
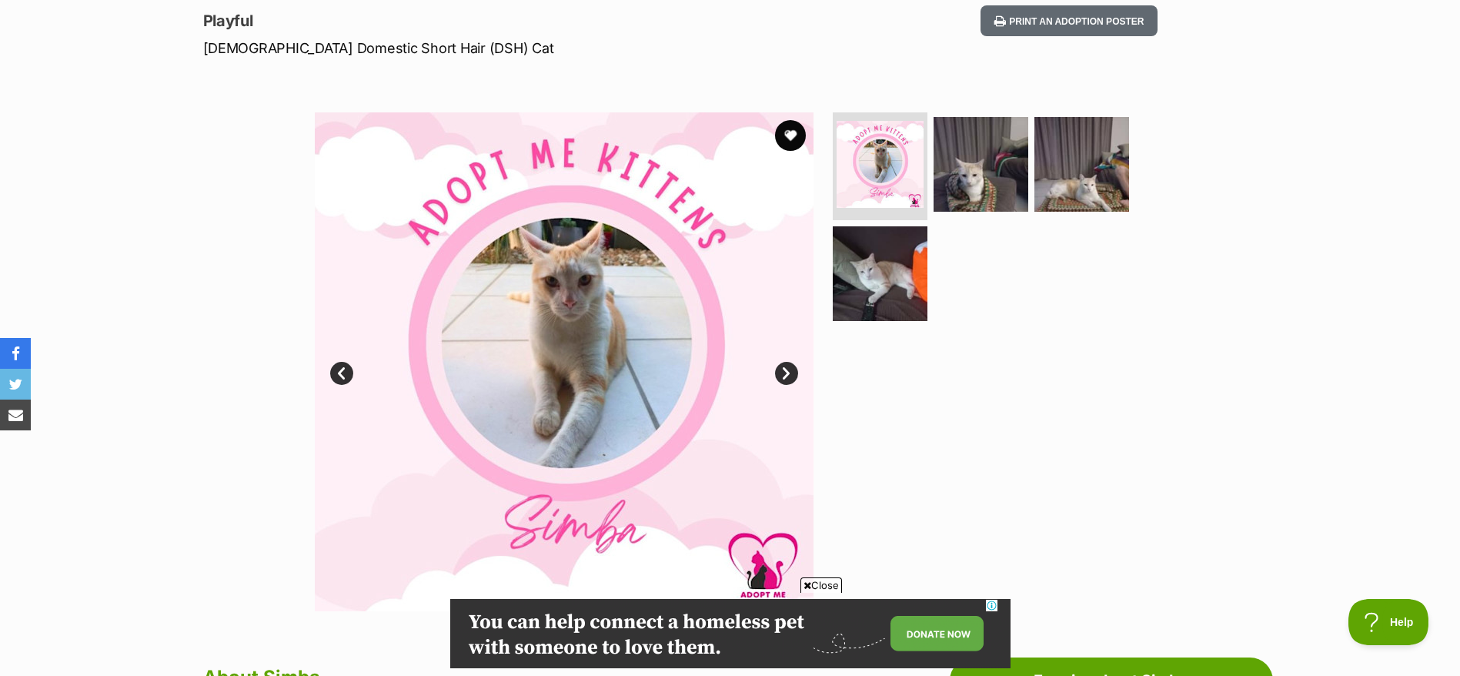
click at [787, 366] on link "Next" at bounding box center [786, 373] width 23 height 23
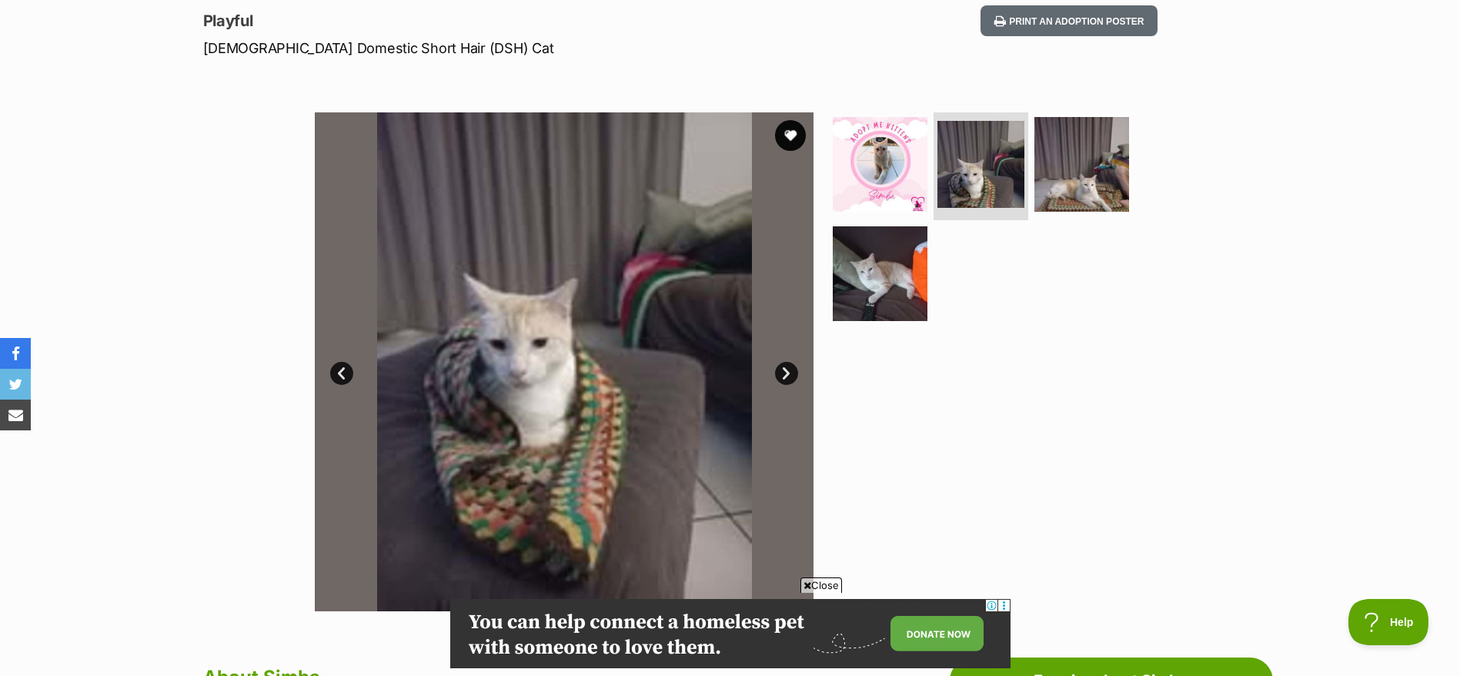
click at [787, 366] on link "Next" at bounding box center [786, 373] width 23 height 23
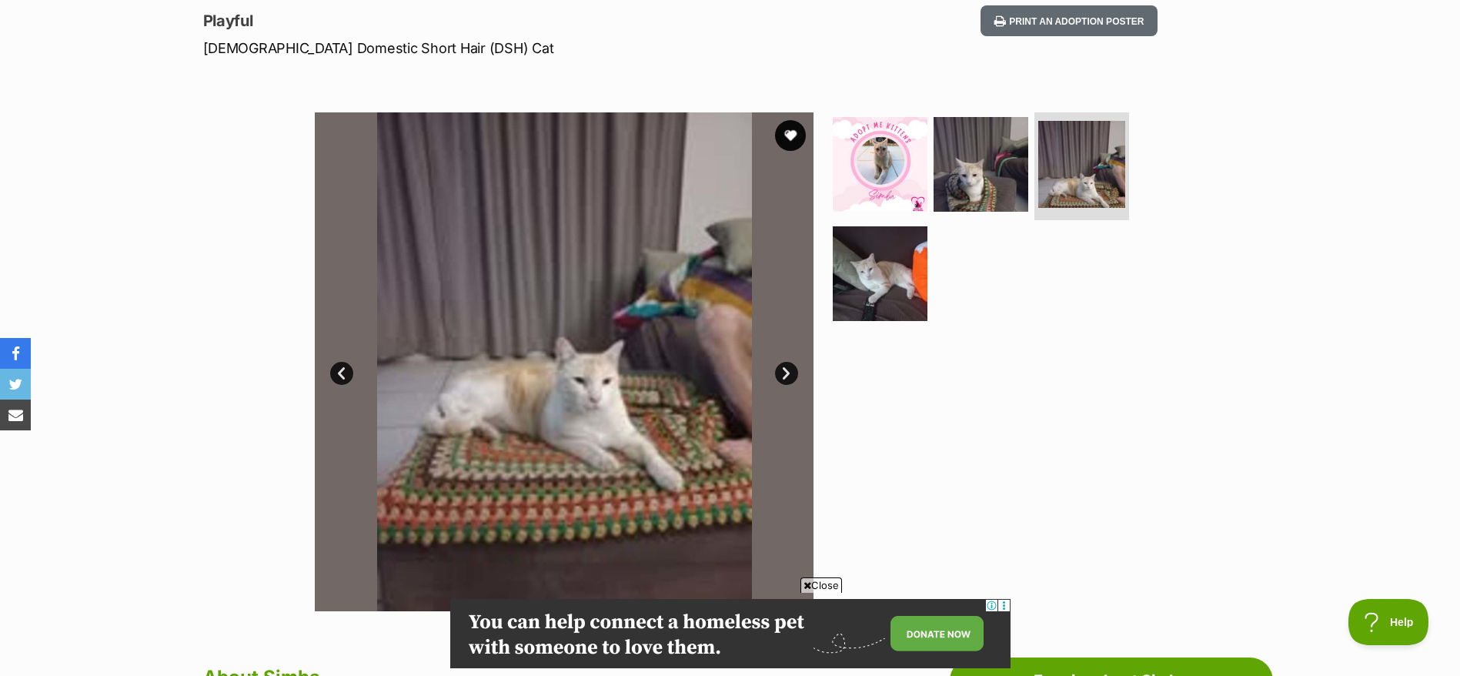
click at [787, 366] on link "Next" at bounding box center [786, 373] width 23 height 23
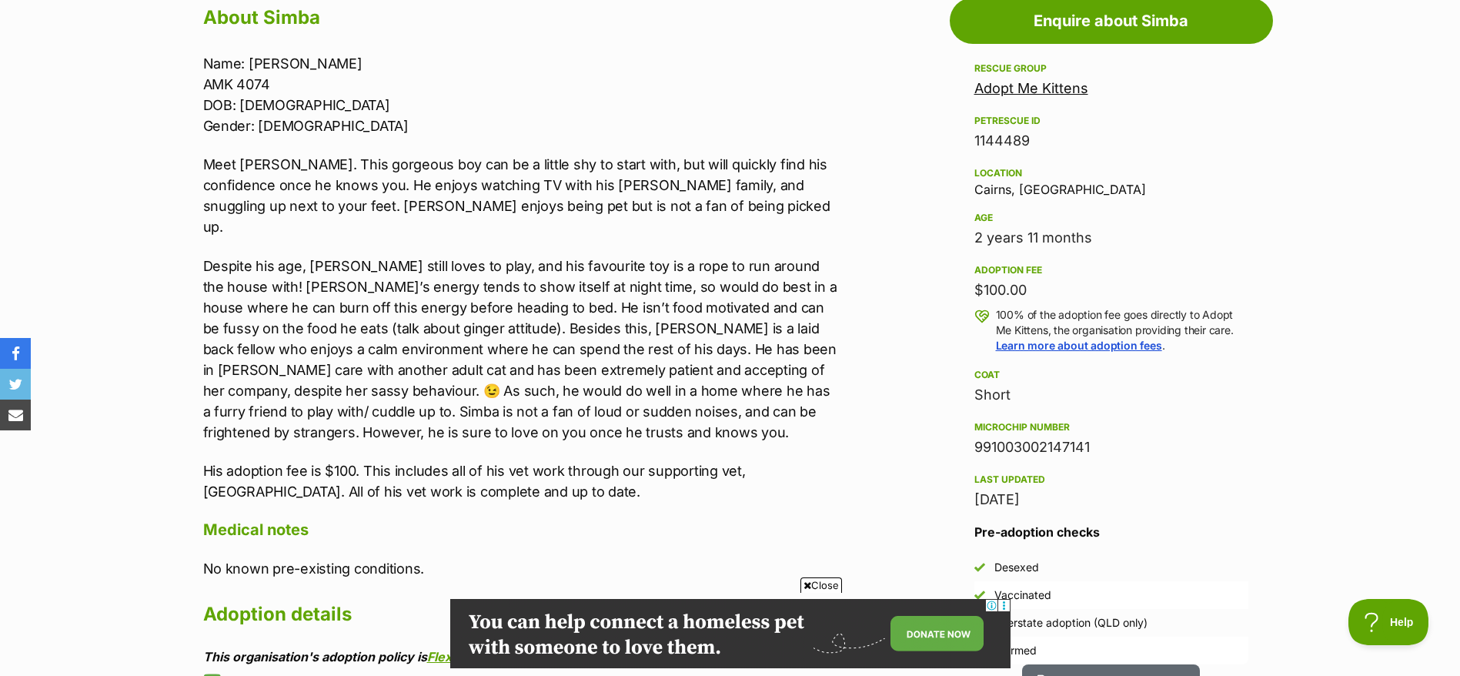
scroll to position [868, 0]
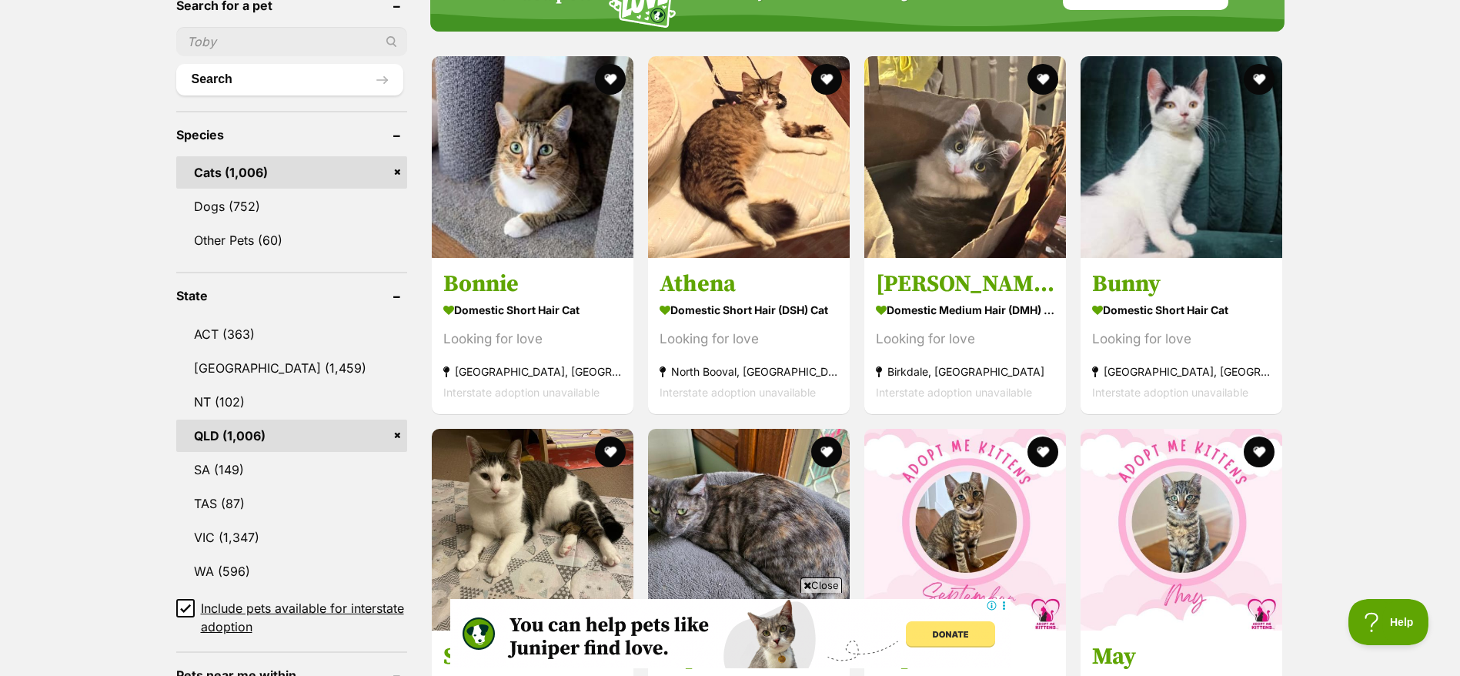
scroll to position [547, 0]
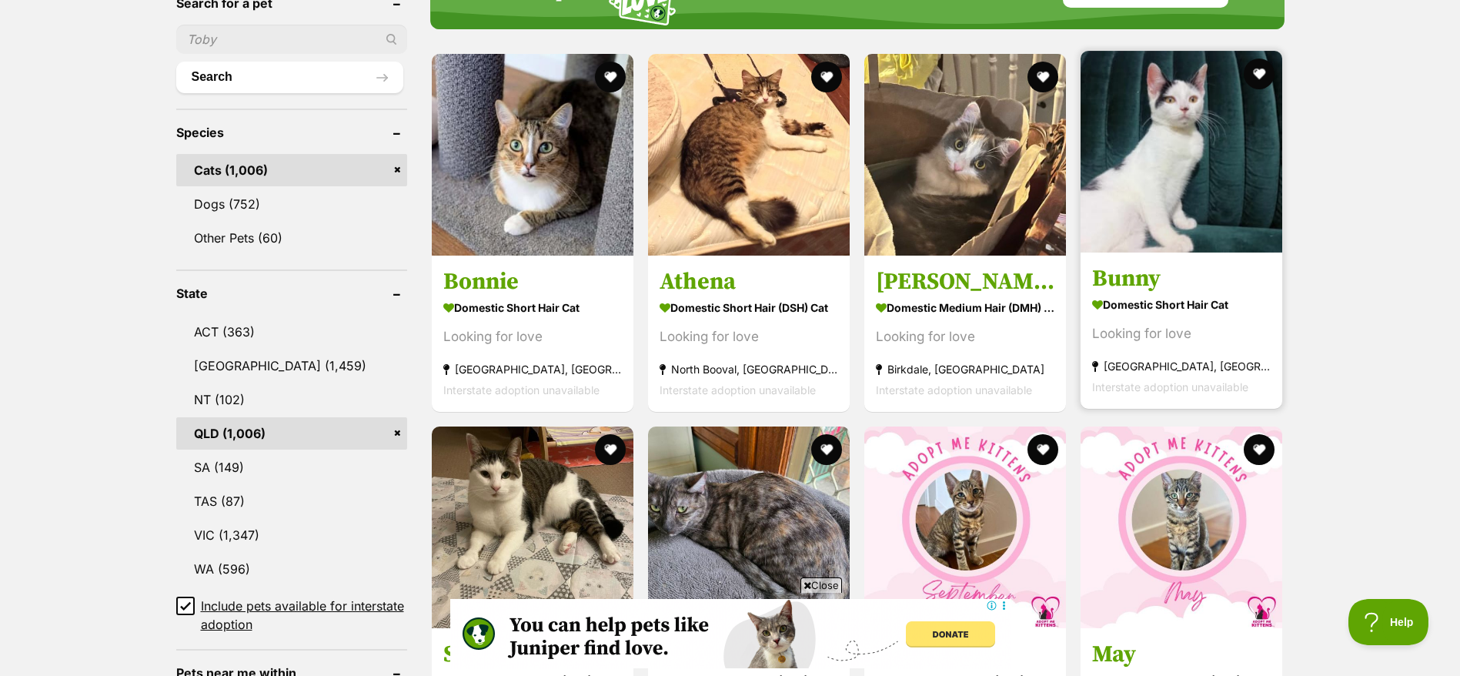
click at [1222, 227] on img at bounding box center [1182, 152] width 202 height 202
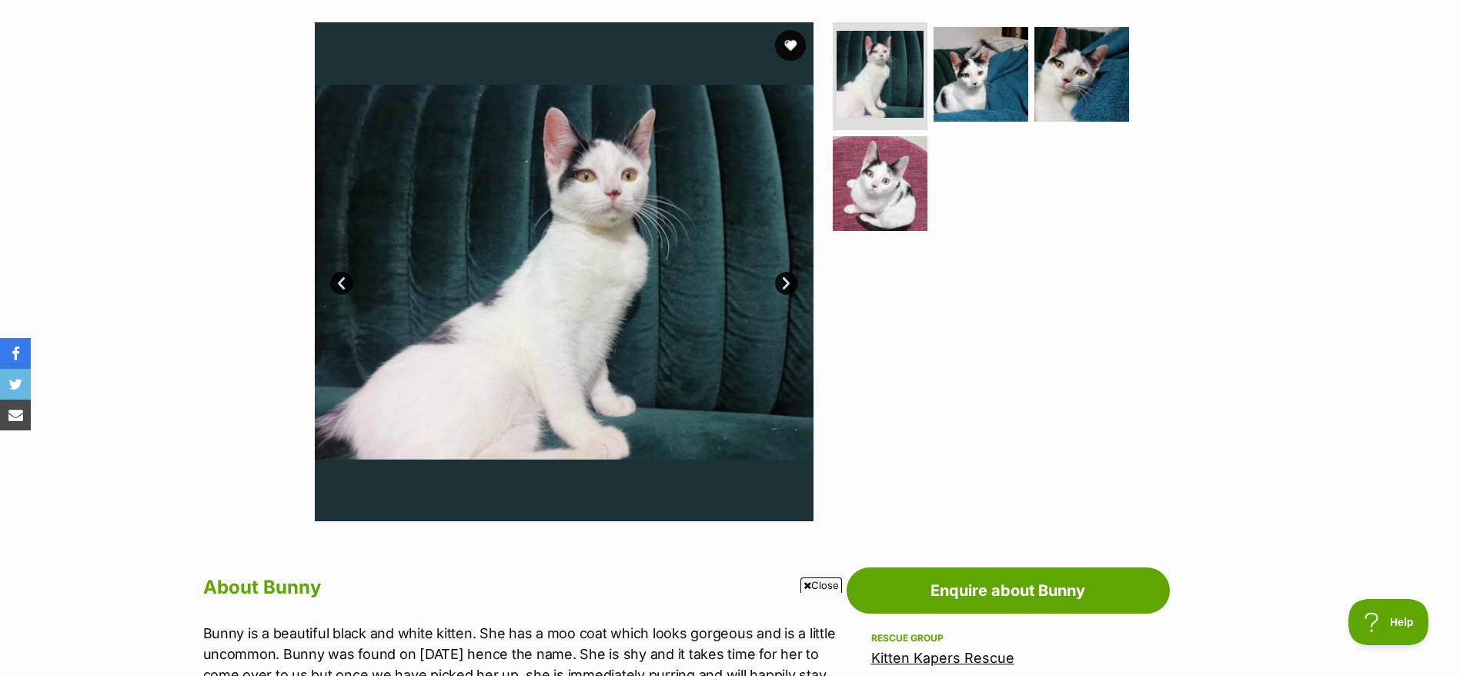
click at [777, 283] on link "Next" at bounding box center [786, 283] width 23 height 23
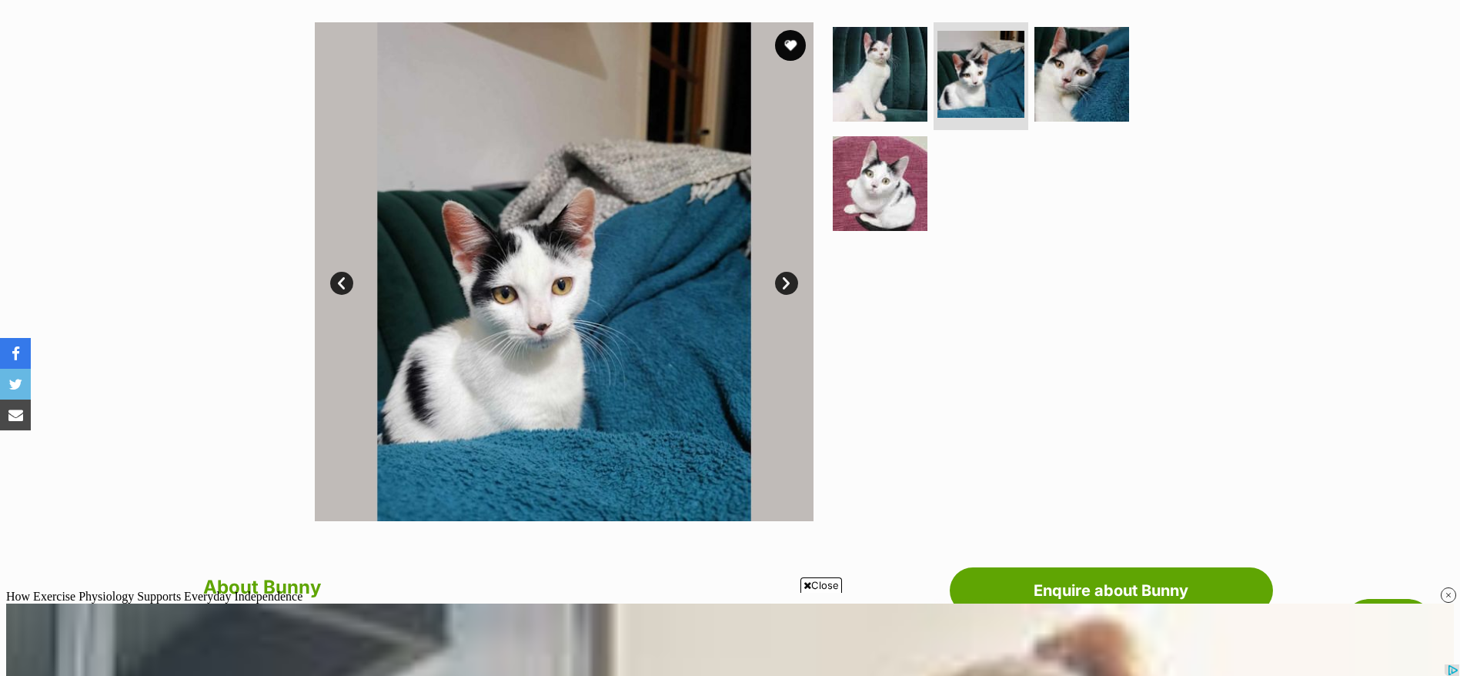
click at [777, 283] on link "Next" at bounding box center [786, 283] width 23 height 23
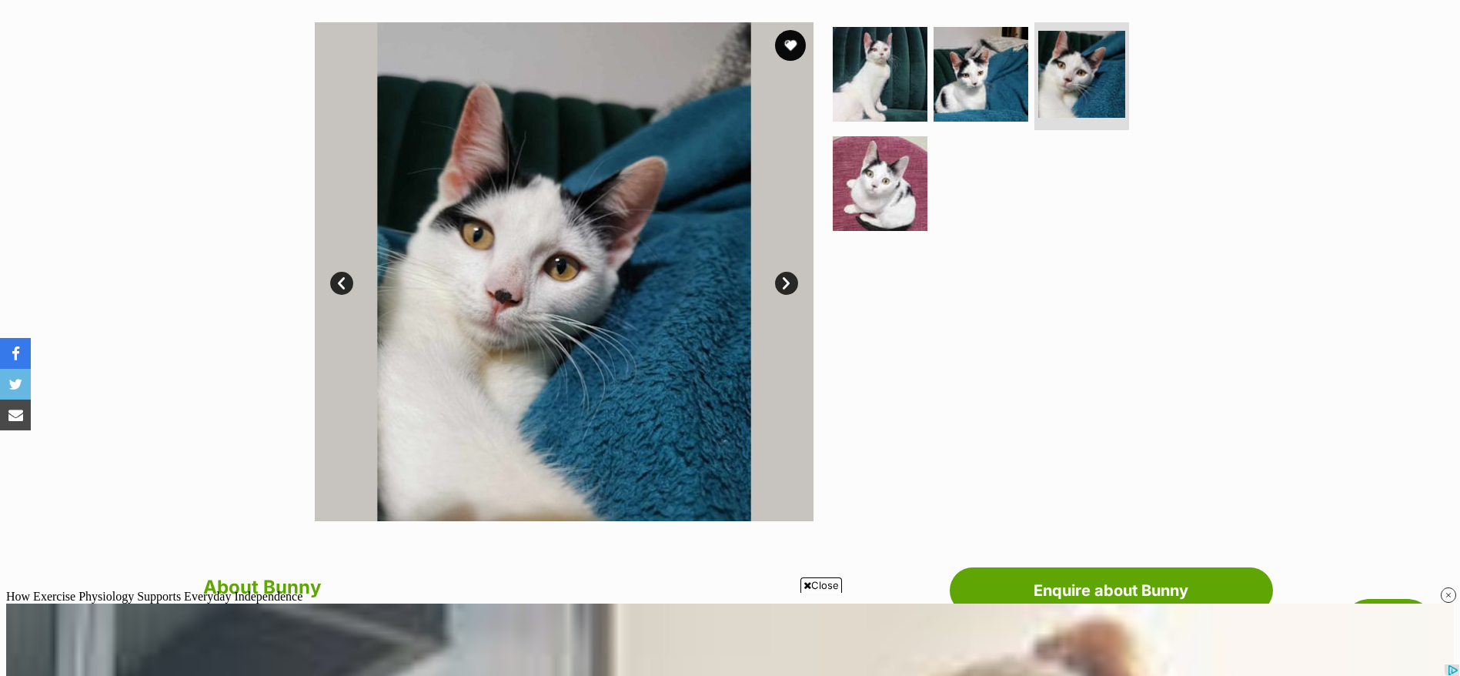
click at [777, 283] on link "Next" at bounding box center [786, 283] width 23 height 23
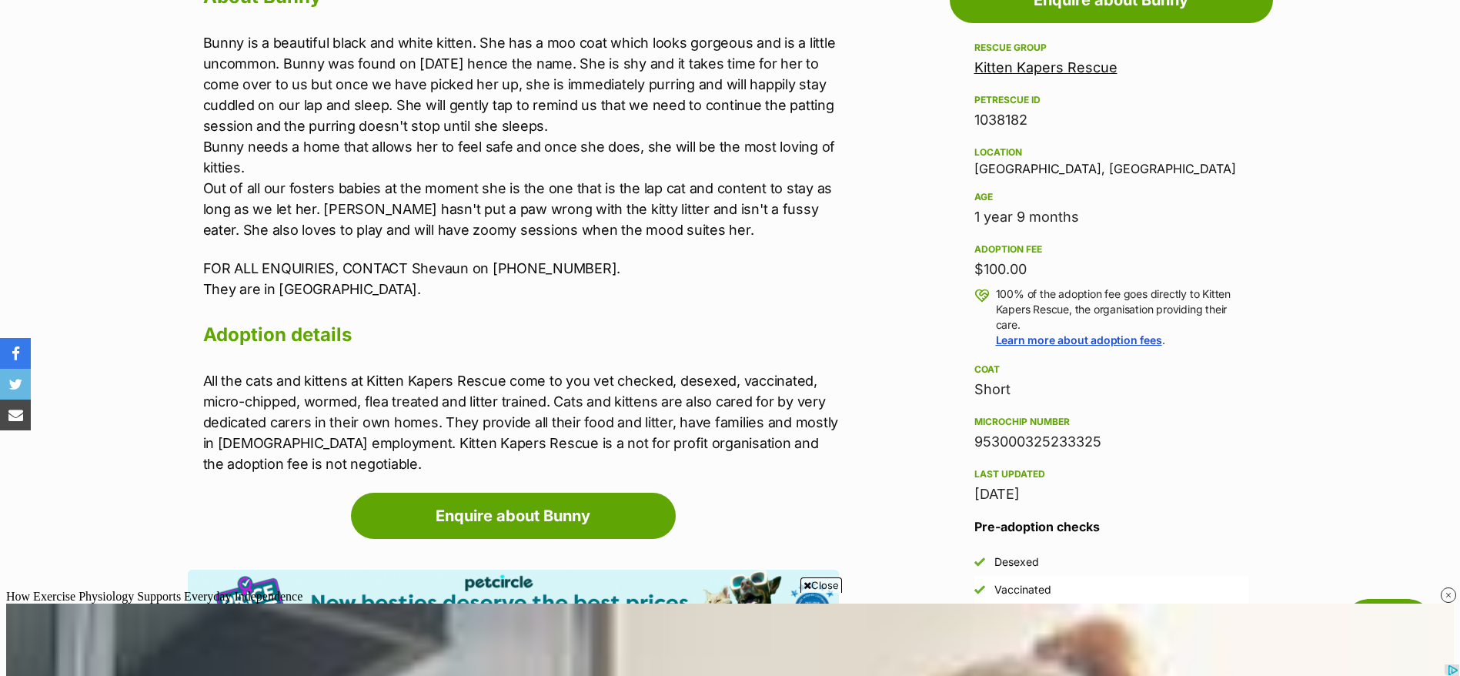
scroll to position [889, 0]
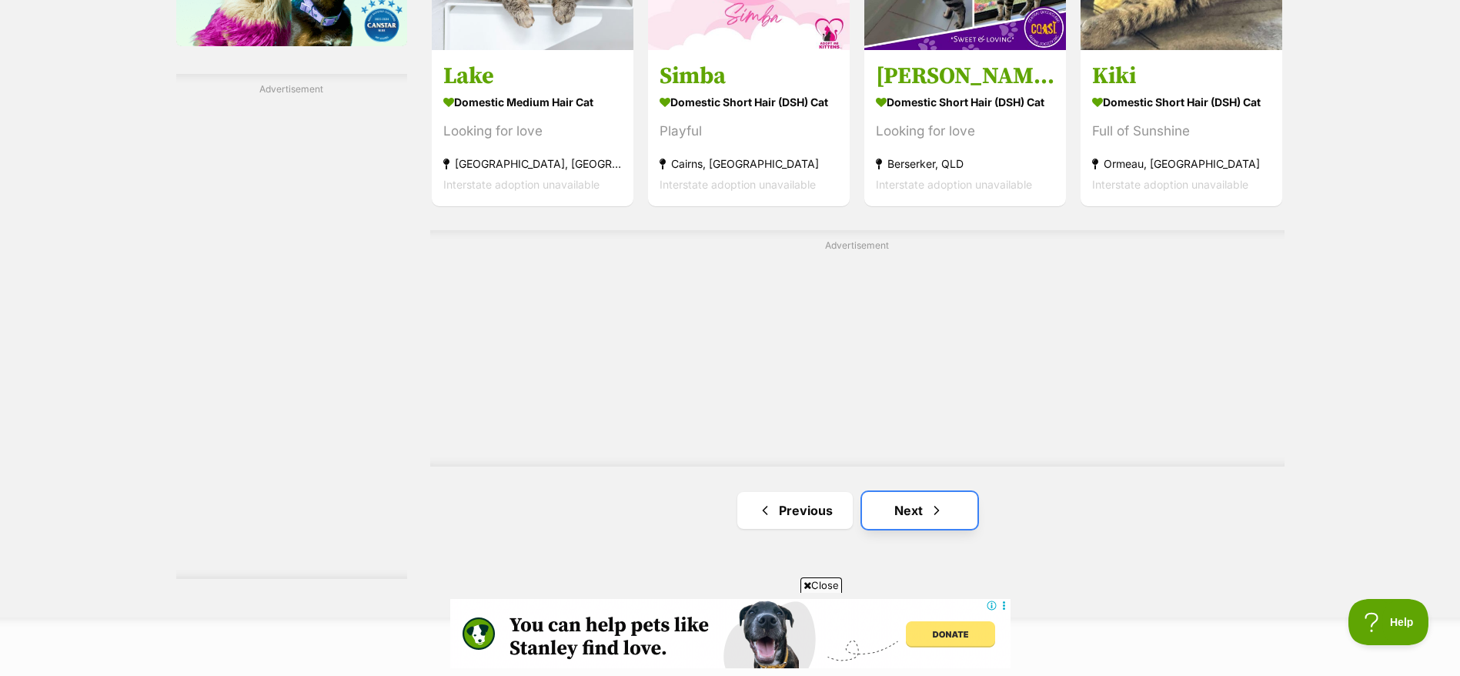
click at [921, 514] on link "Next" at bounding box center [919, 510] width 115 height 37
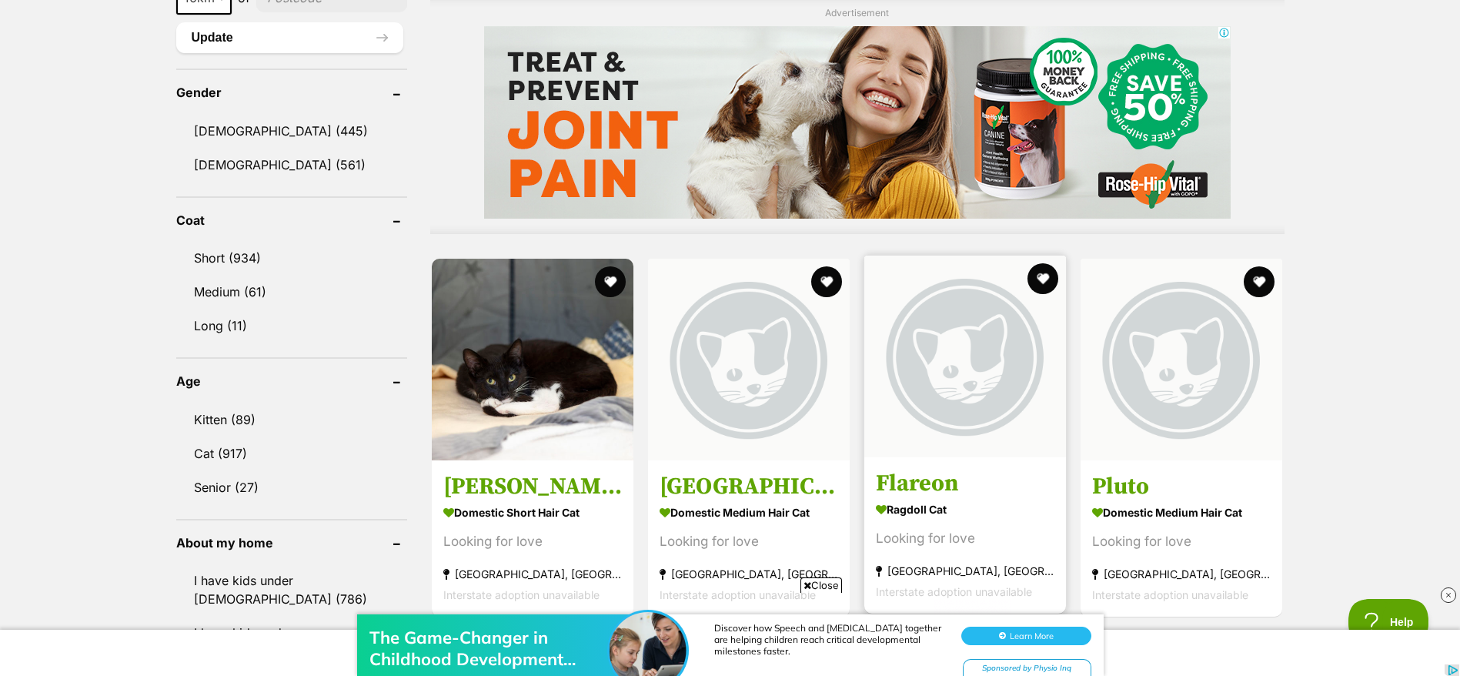
scroll to position [1277, 0]
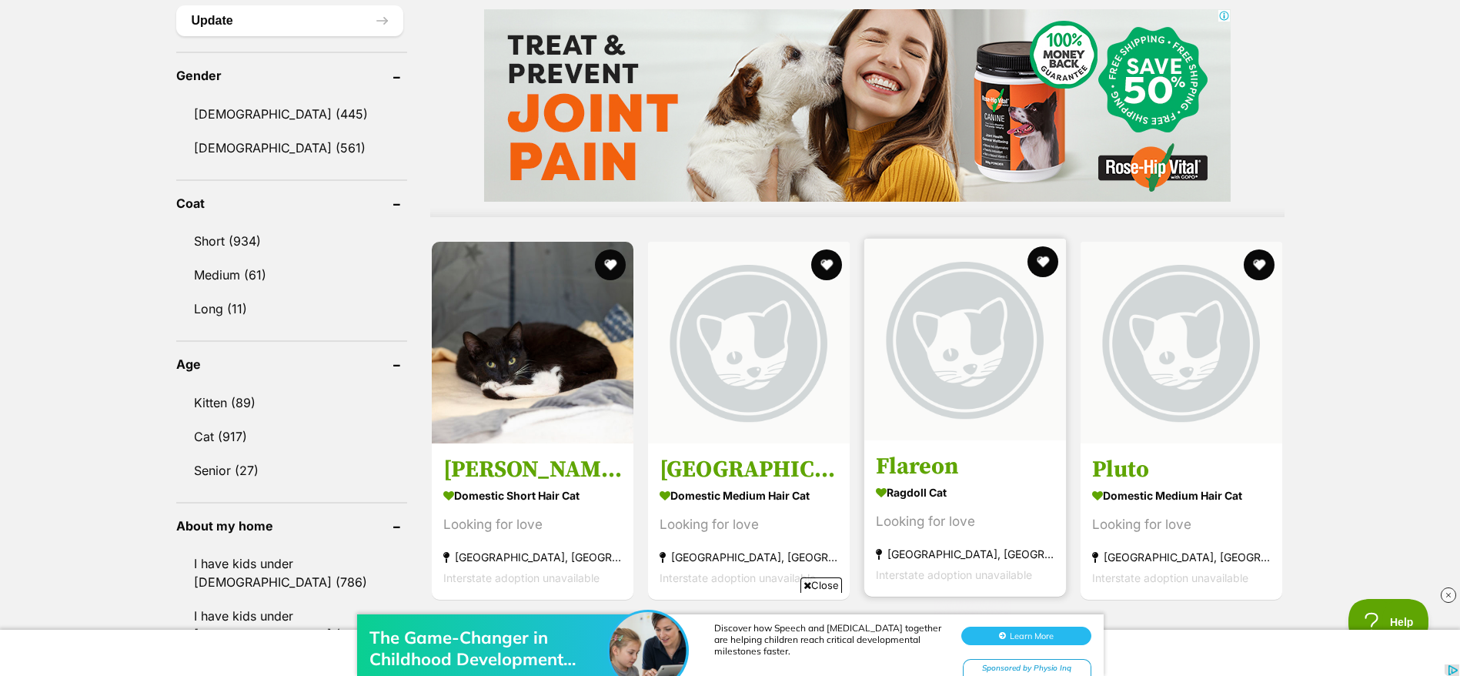
click at [962, 446] on link "Flareon Ragdoll Cat Looking for love Coombabah, QLD Interstate adoption unavail…" at bounding box center [965, 518] width 202 height 156
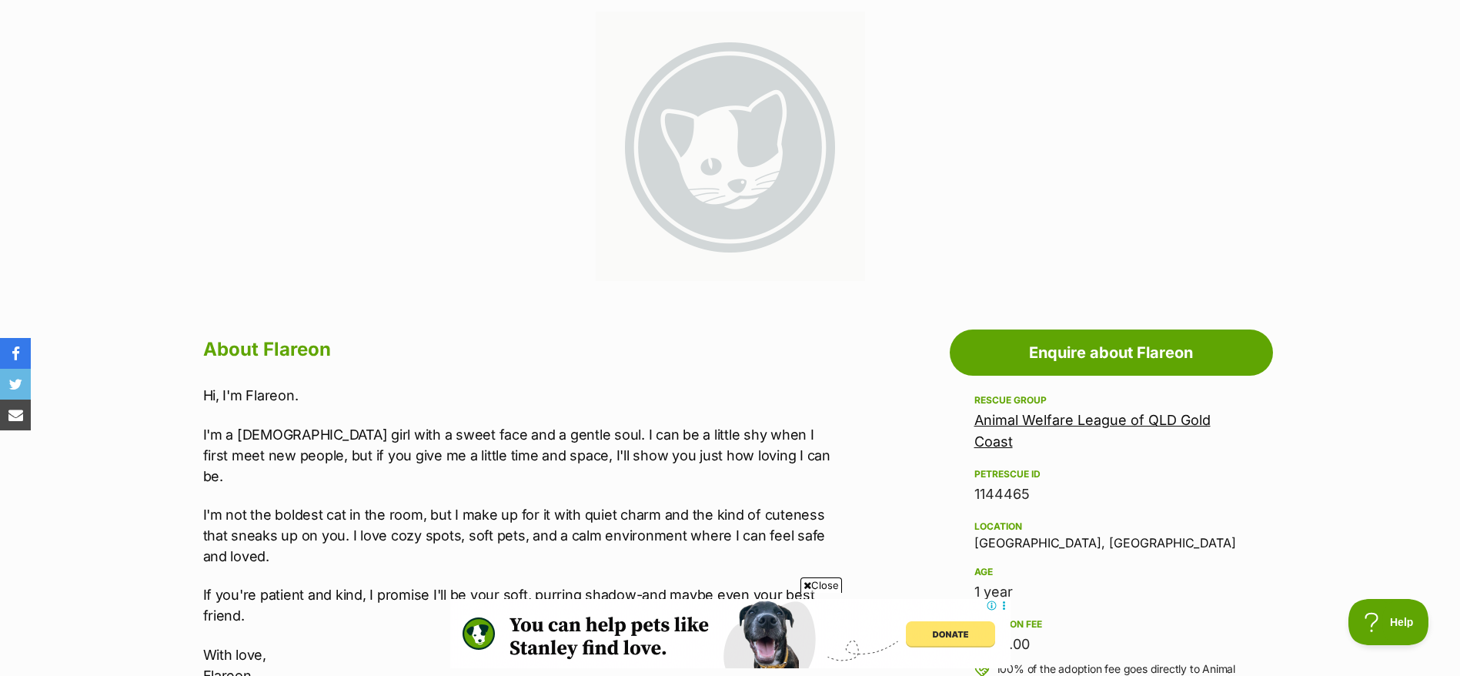
scroll to position [307, 0]
click at [991, 435] on link "Animal Welfare League of QLD Gold Coast" at bounding box center [1092, 432] width 236 height 38
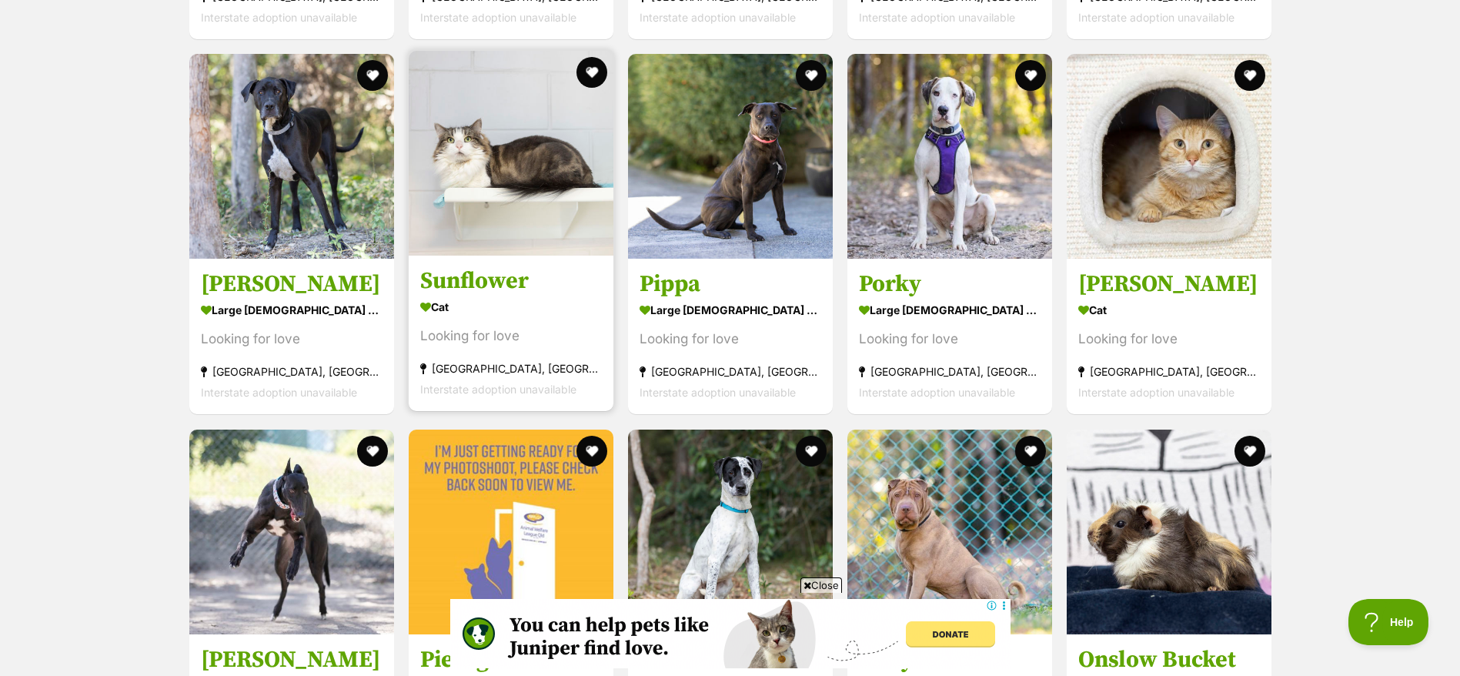
scroll to position [3963, 0]
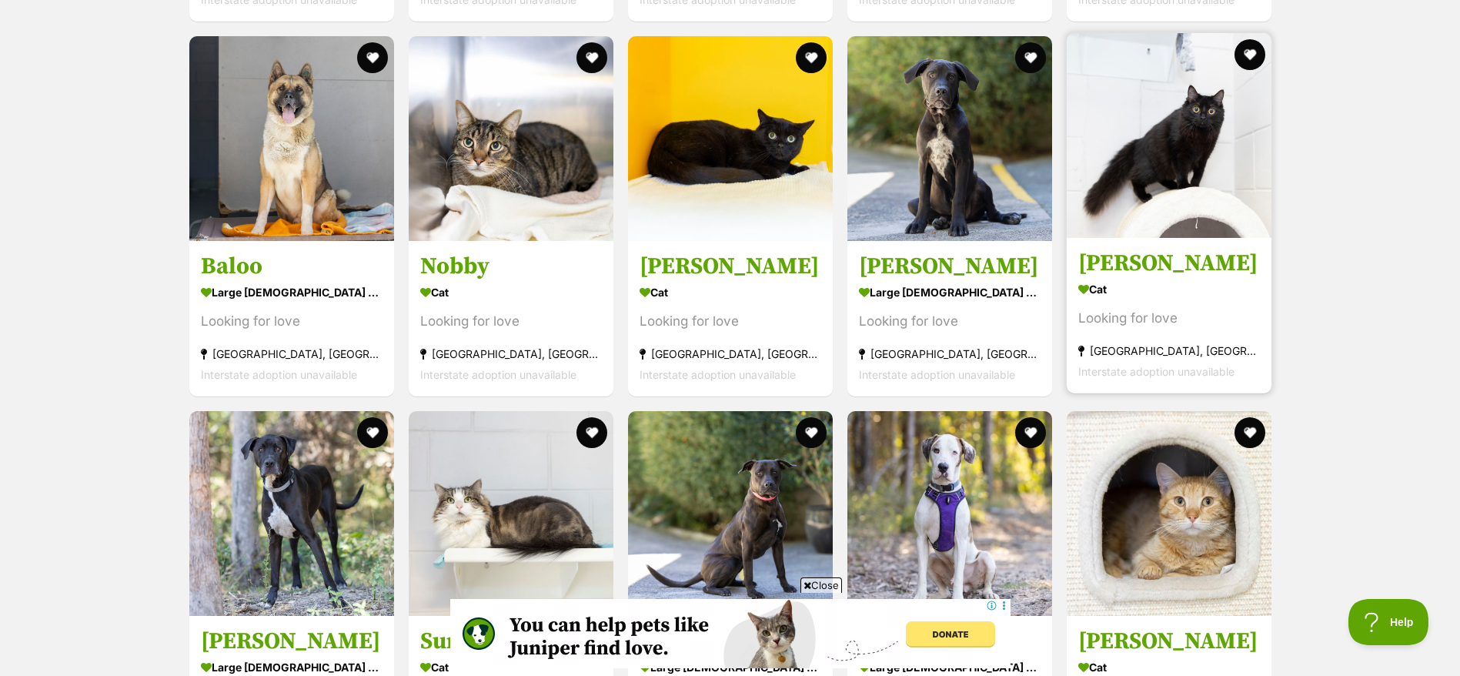
click at [1214, 265] on h3 "Agatha" at bounding box center [1169, 263] width 182 height 29
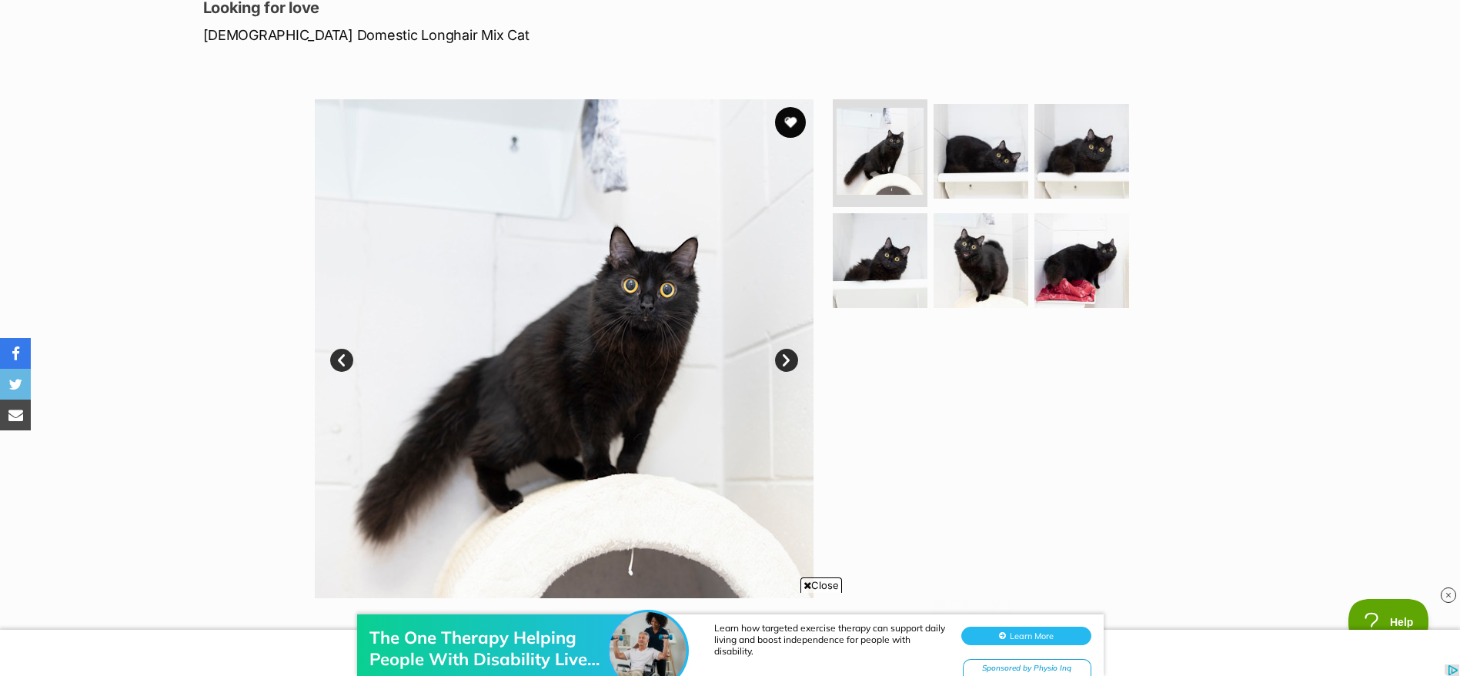
click at [781, 359] on link "Next" at bounding box center [786, 360] width 23 height 23
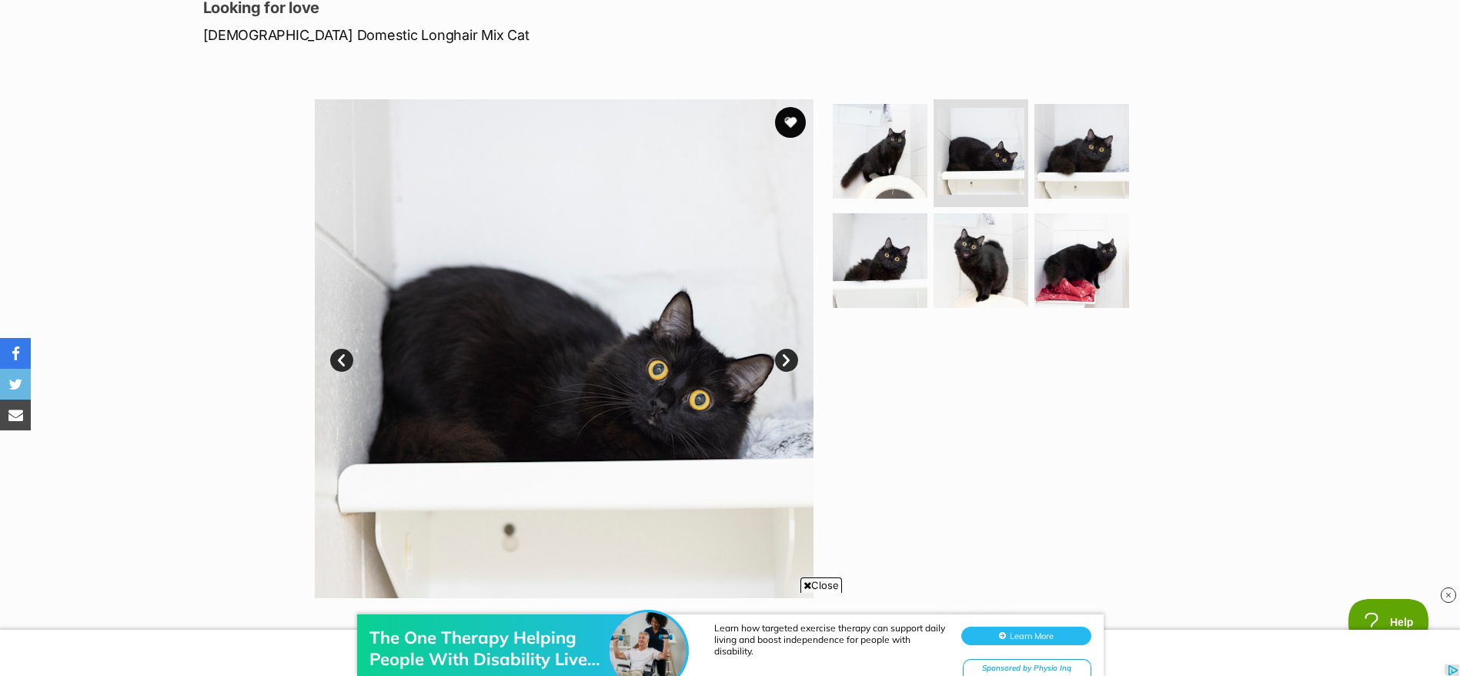
click at [781, 359] on link "Next" at bounding box center [786, 360] width 23 height 23
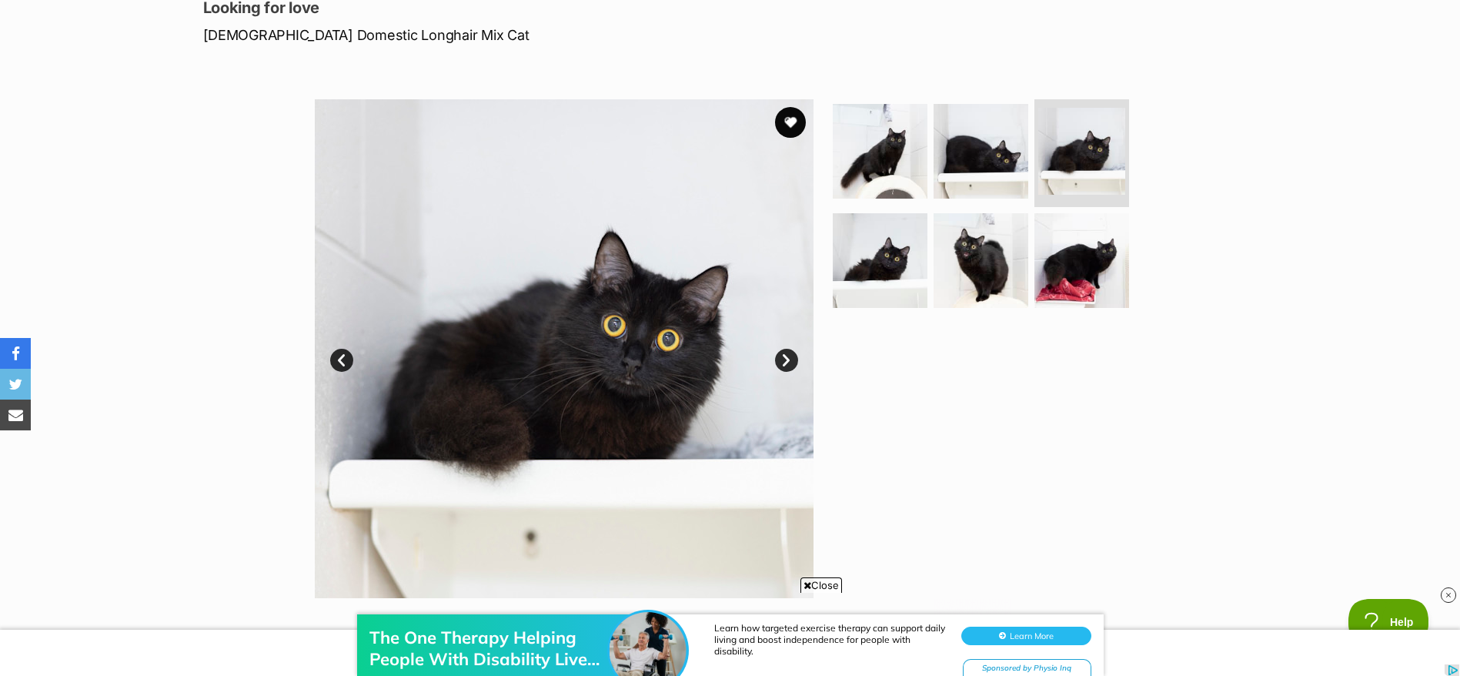
click at [781, 359] on link "Next" at bounding box center [786, 360] width 23 height 23
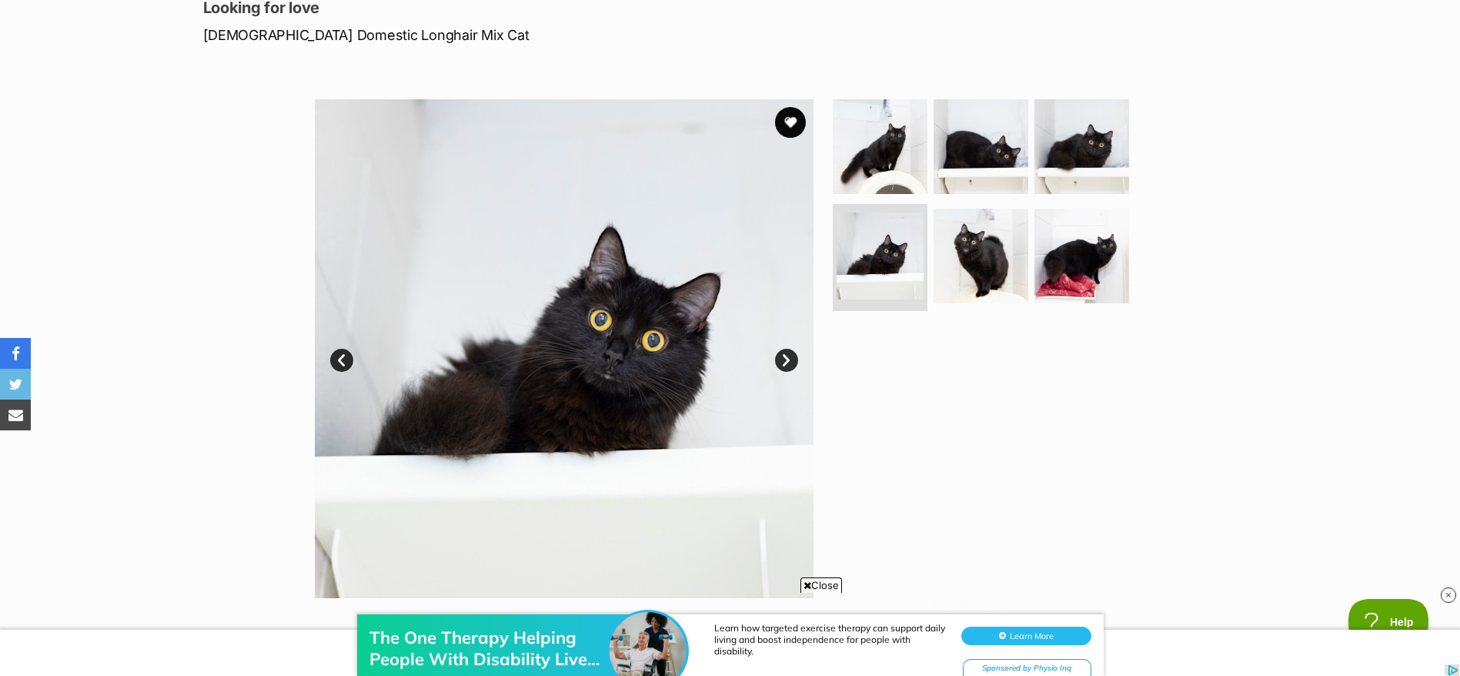
click at [781, 359] on link "Next" at bounding box center [786, 360] width 23 height 23
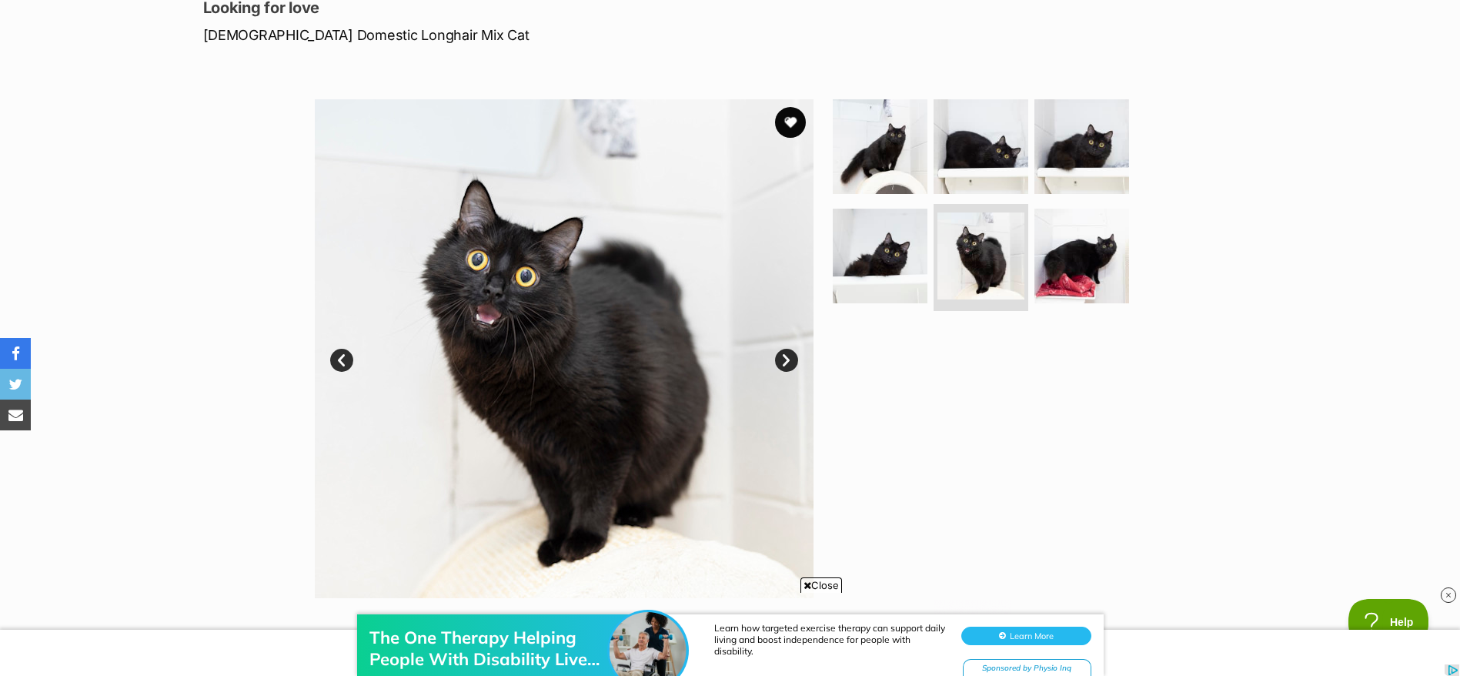
click at [781, 359] on link "Next" at bounding box center [786, 360] width 23 height 23
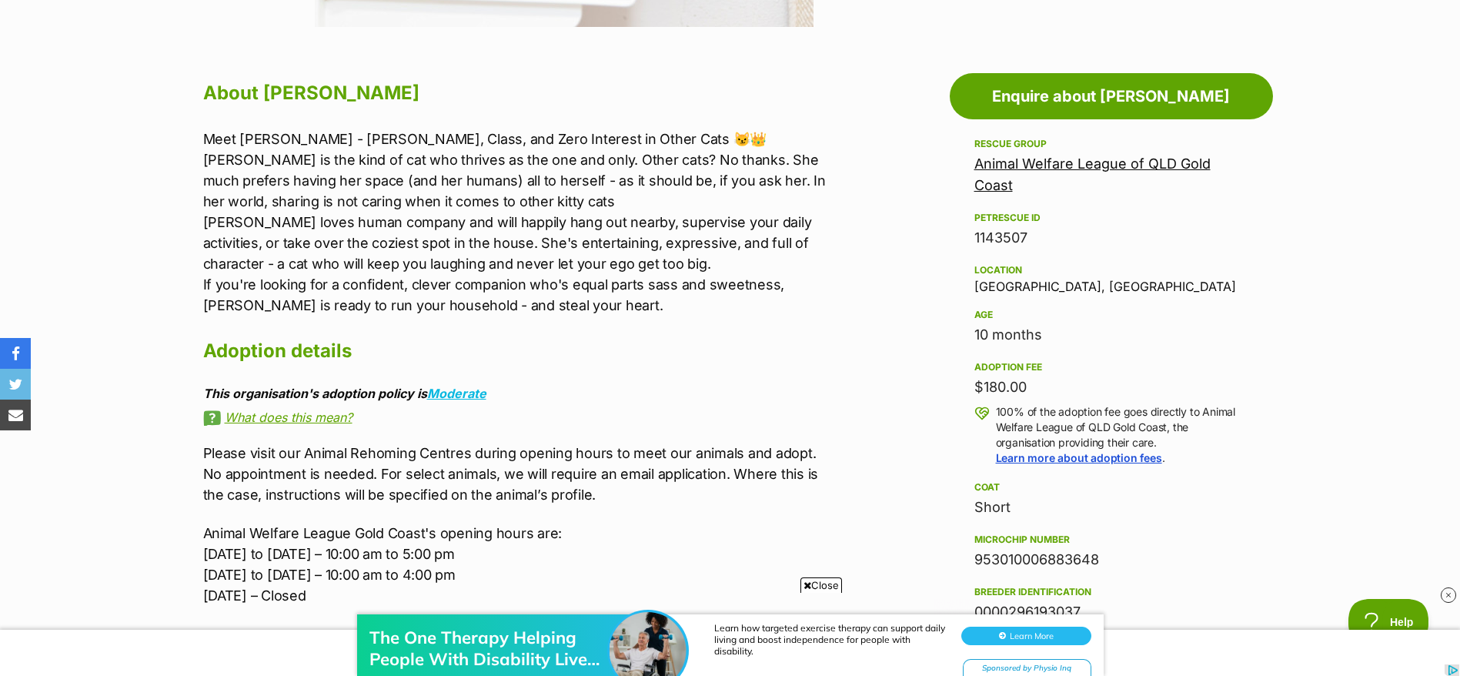
scroll to position [794, 0]
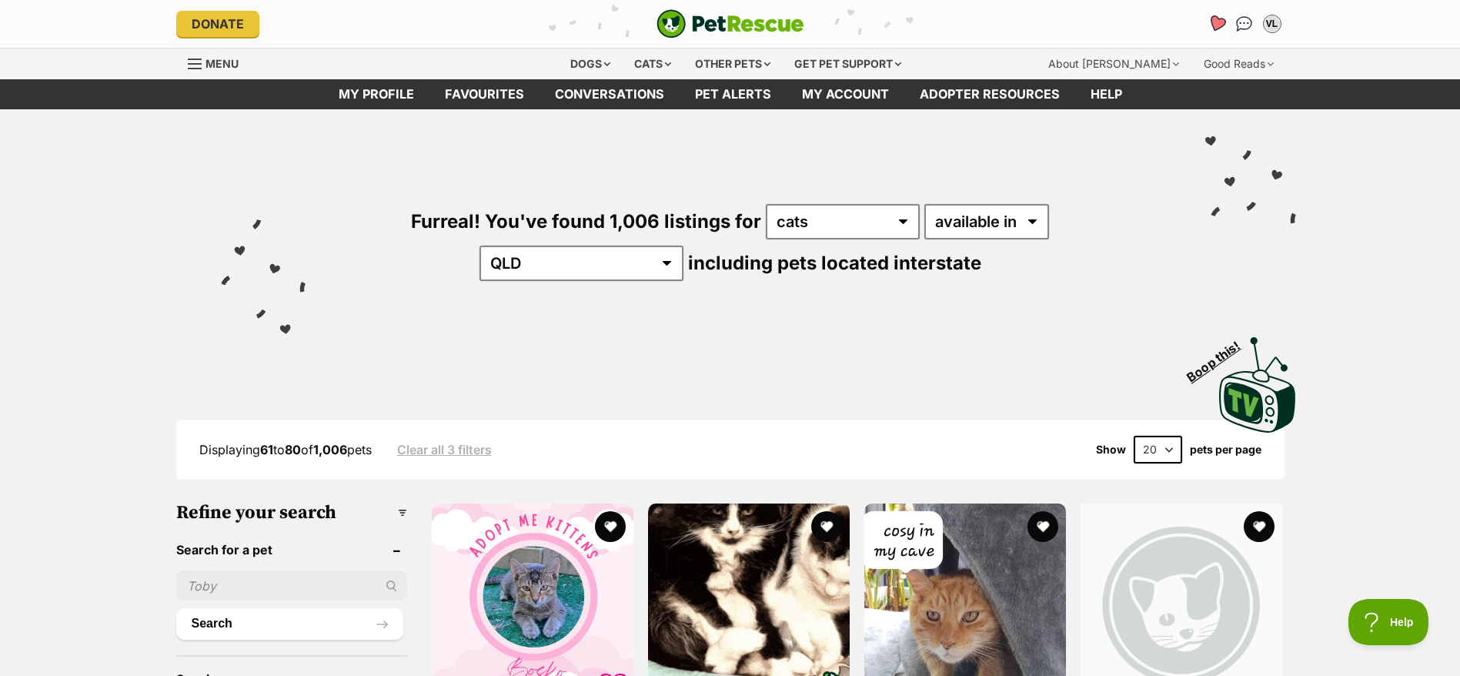
click at [1218, 28] on icon "Favourites" at bounding box center [1216, 24] width 18 height 18
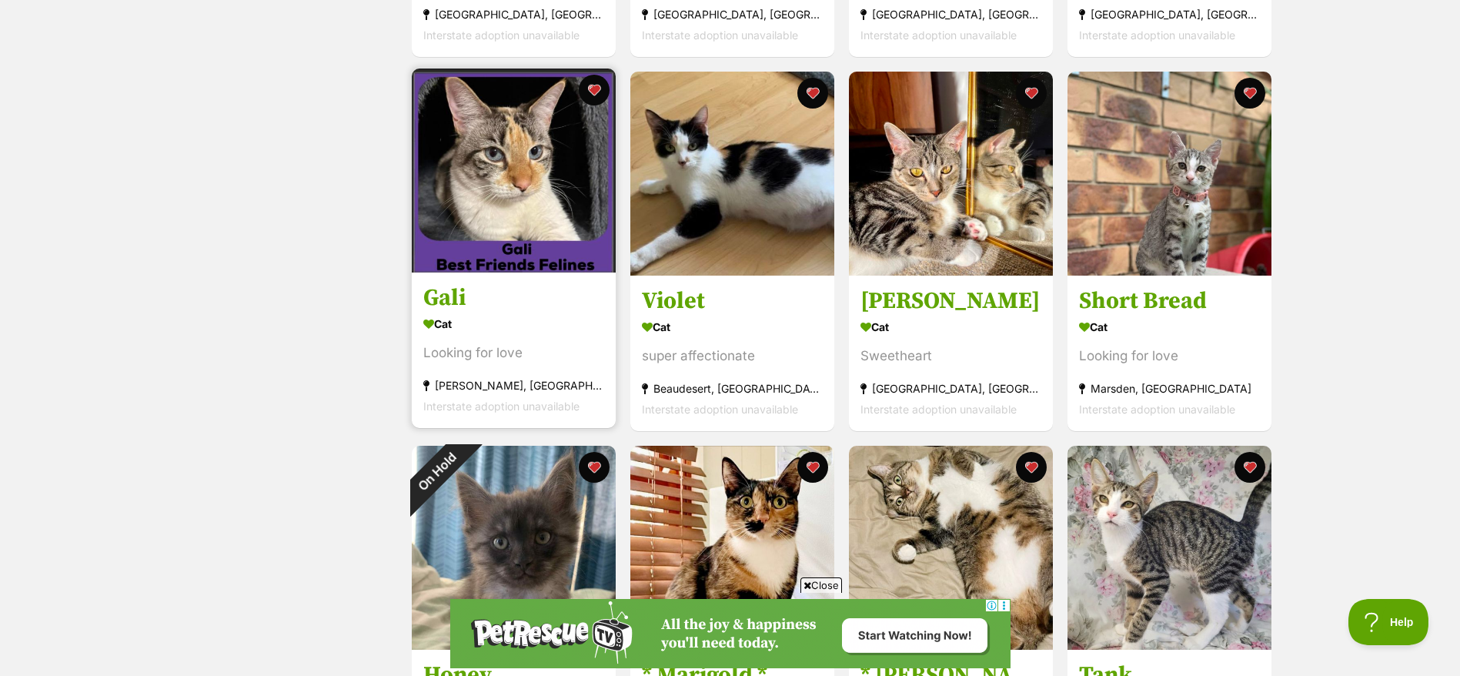
click at [494, 307] on h3 "Gali" at bounding box center [513, 297] width 181 height 29
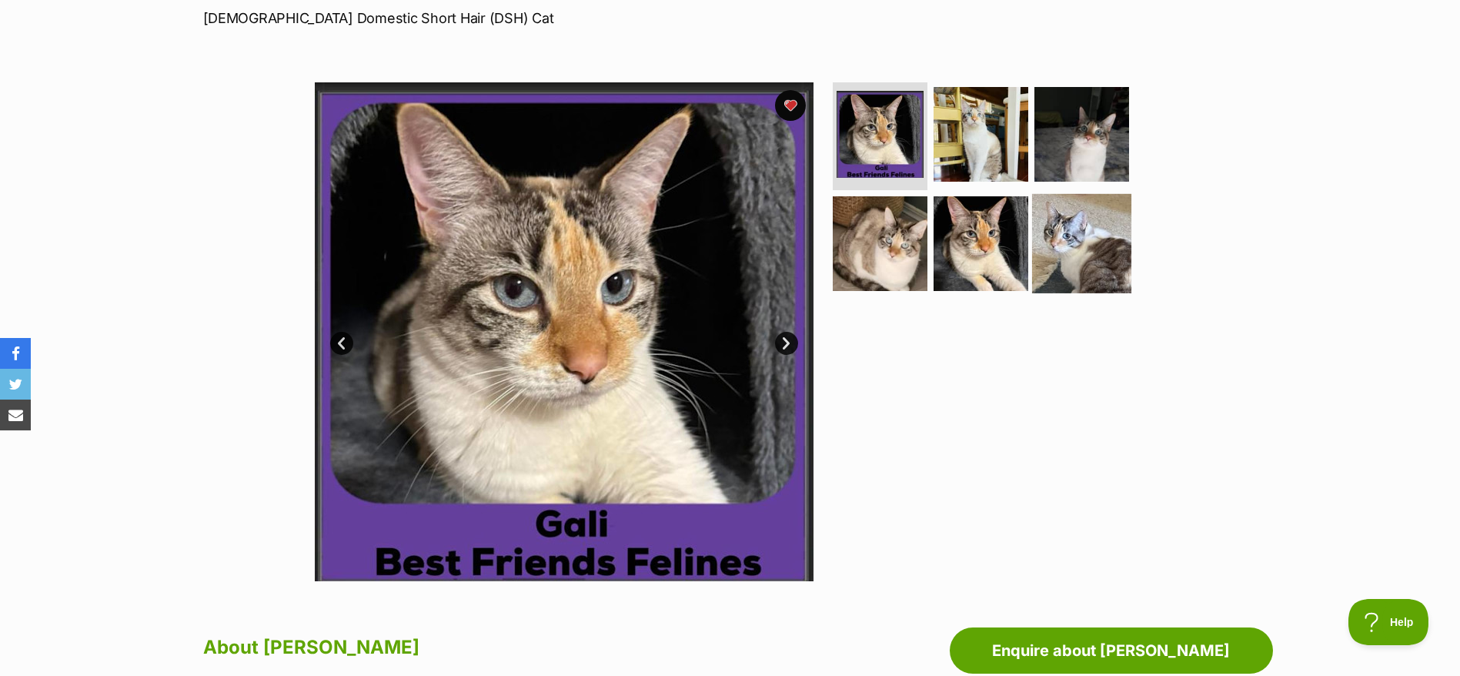
click at [1115, 245] on img at bounding box center [1081, 242] width 99 height 99
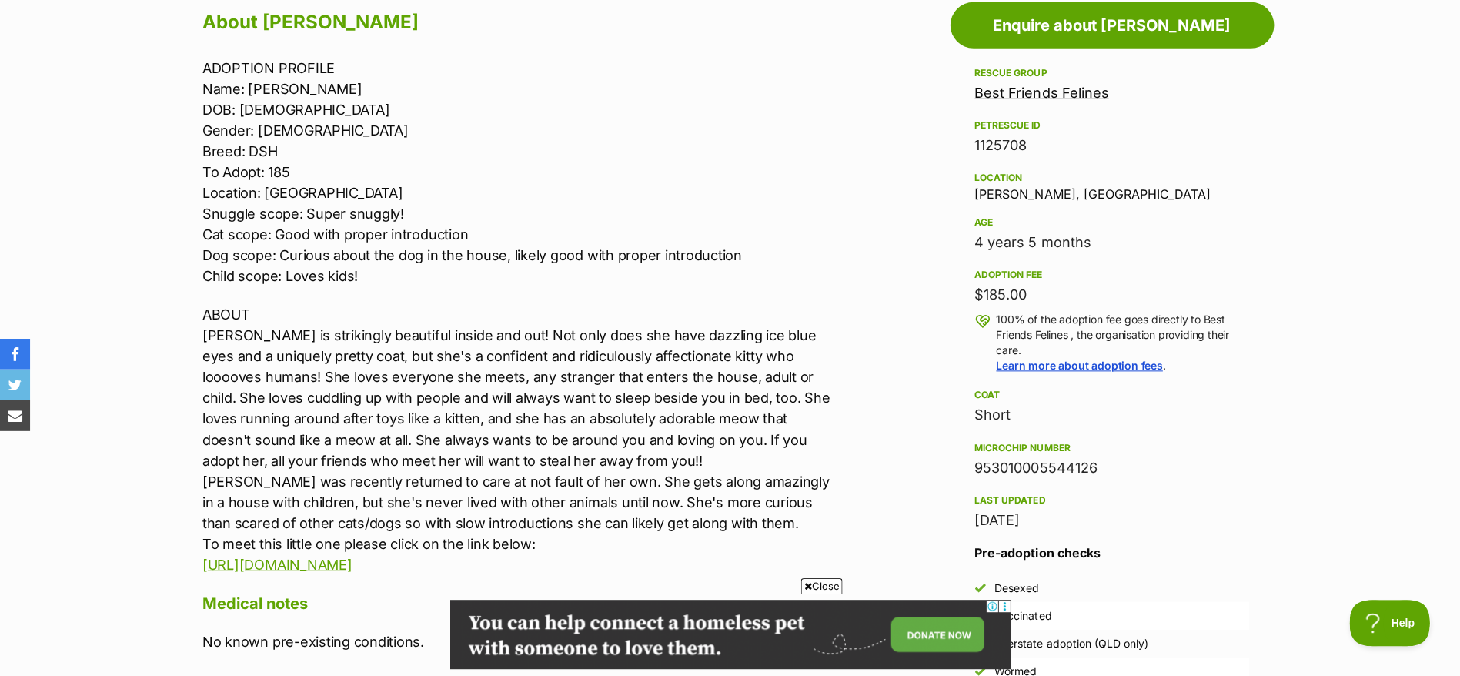
scroll to position [862, 0]
